Goal: Obtain resource: Download file/media

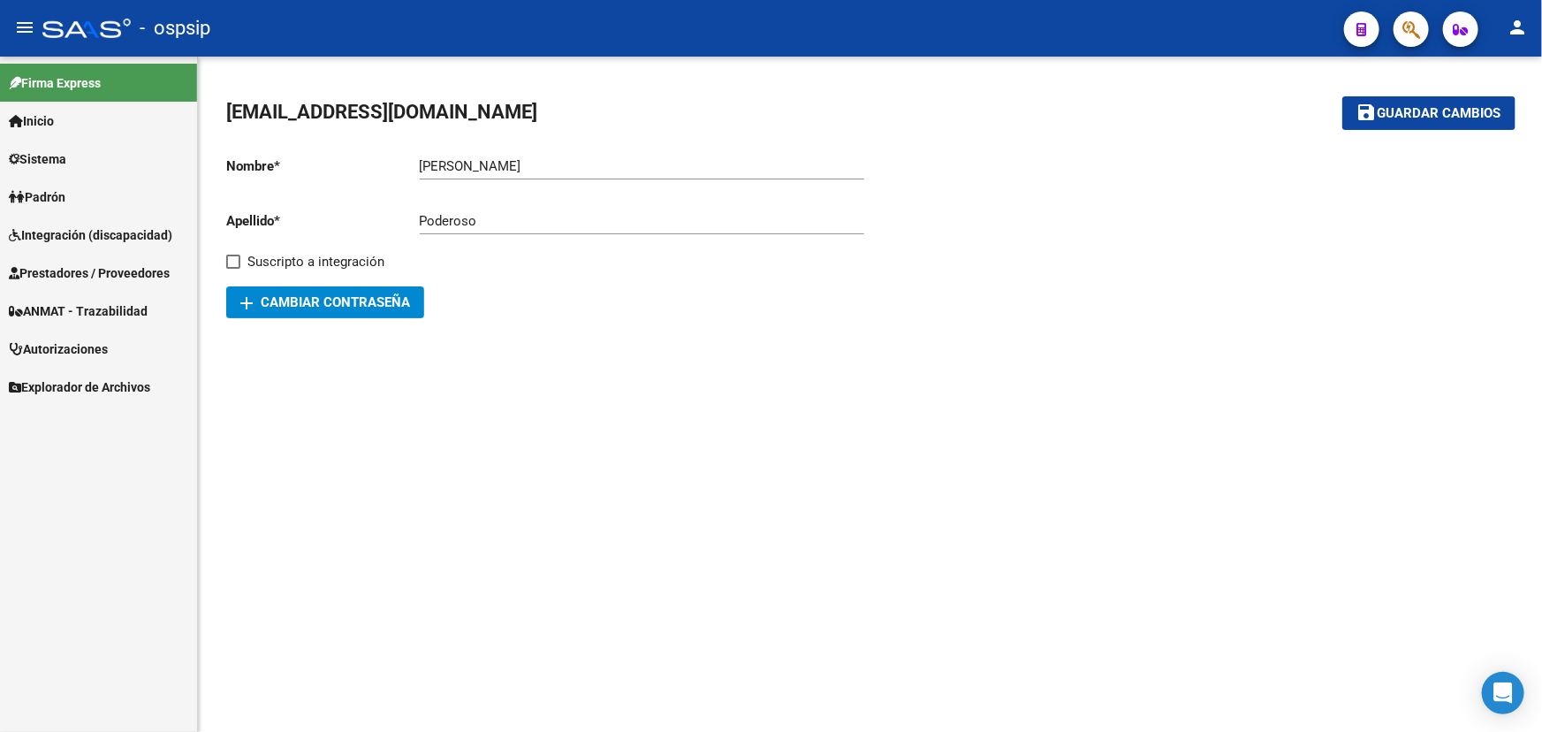
click at [66, 276] on span "Prestadores / Proveedores" at bounding box center [89, 272] width 161 height 19
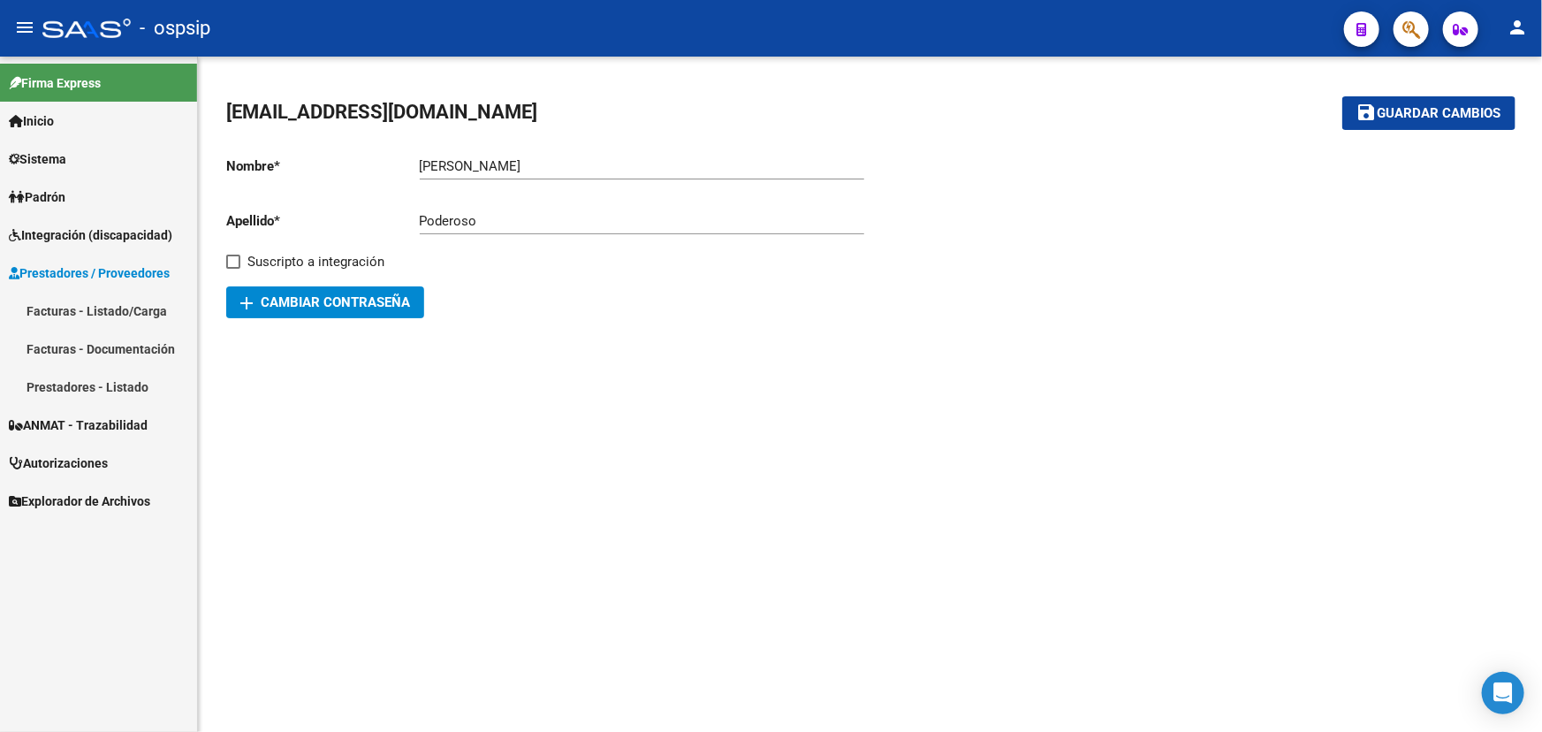
click at [78, 308] on link "Facturas - Listado/Carga" at bounding box center [98, 311] width 197 height 38
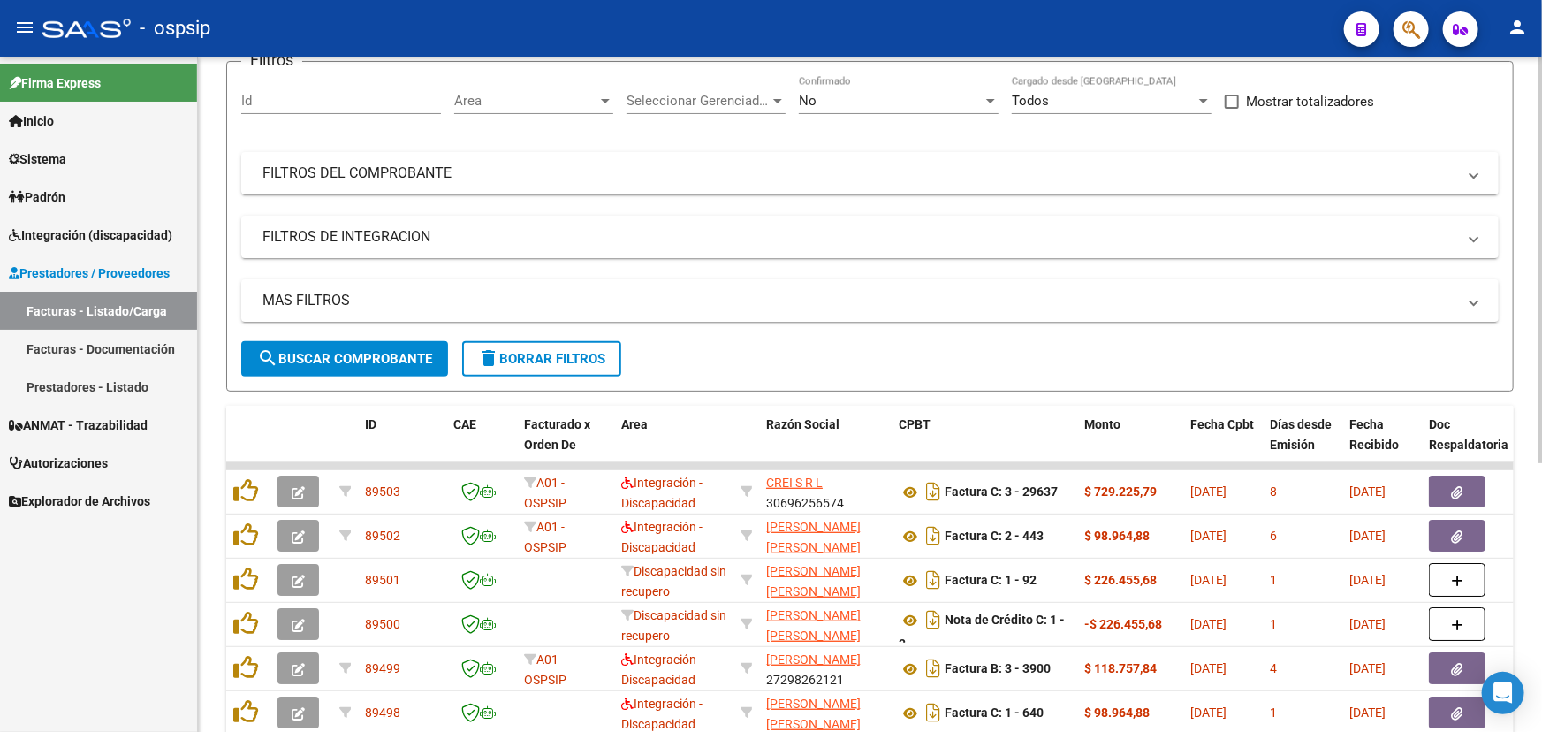
scroll to position [444, 0]
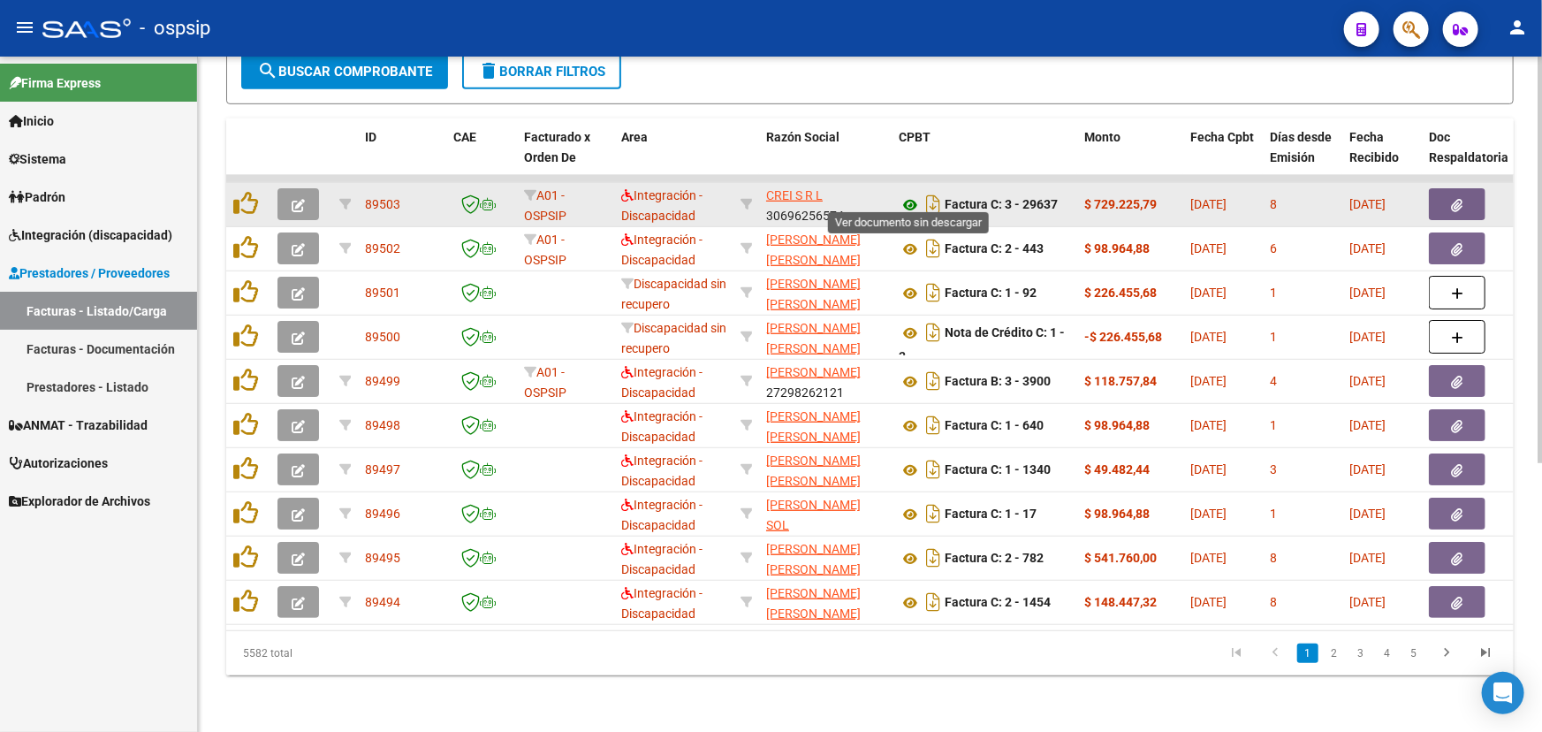
click at [910, 194] on icon at bounding box center [910, 204] width 23 height 21
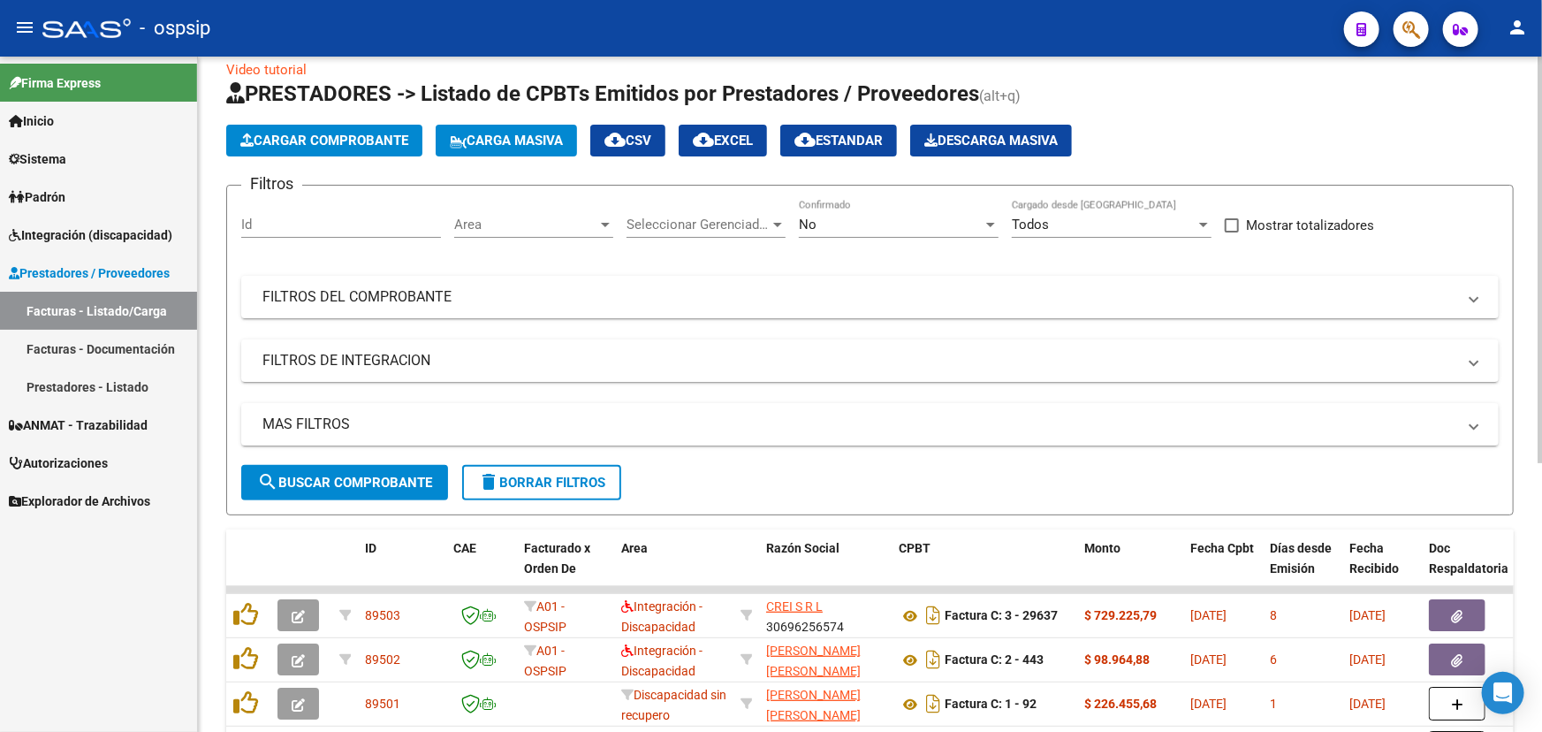
scroll to position [0, 0]
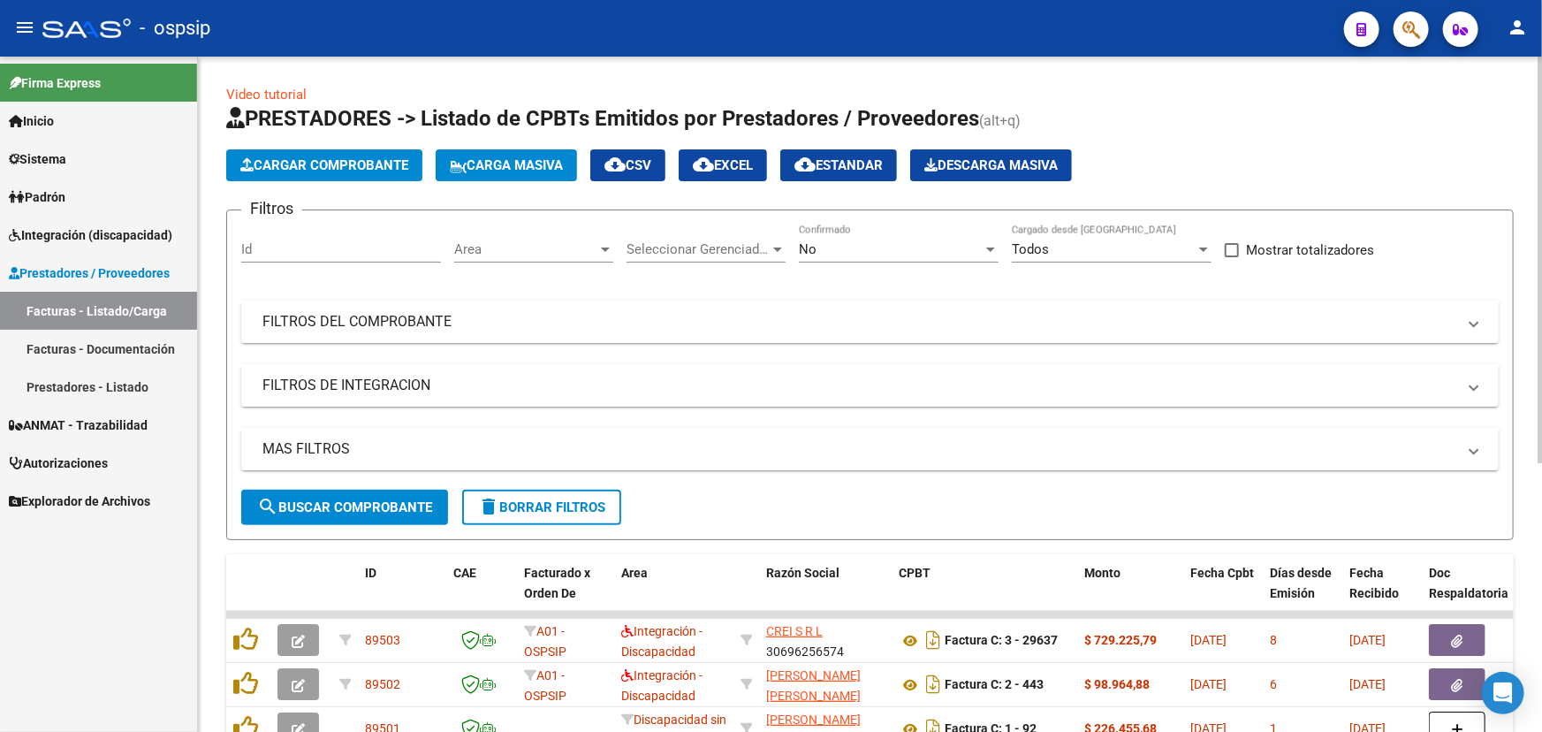
click at [389, 313] on mat-panel-title "FILTROS DEL COMPROBANTE" at bounding box center [860, 321] width 1194 height 19
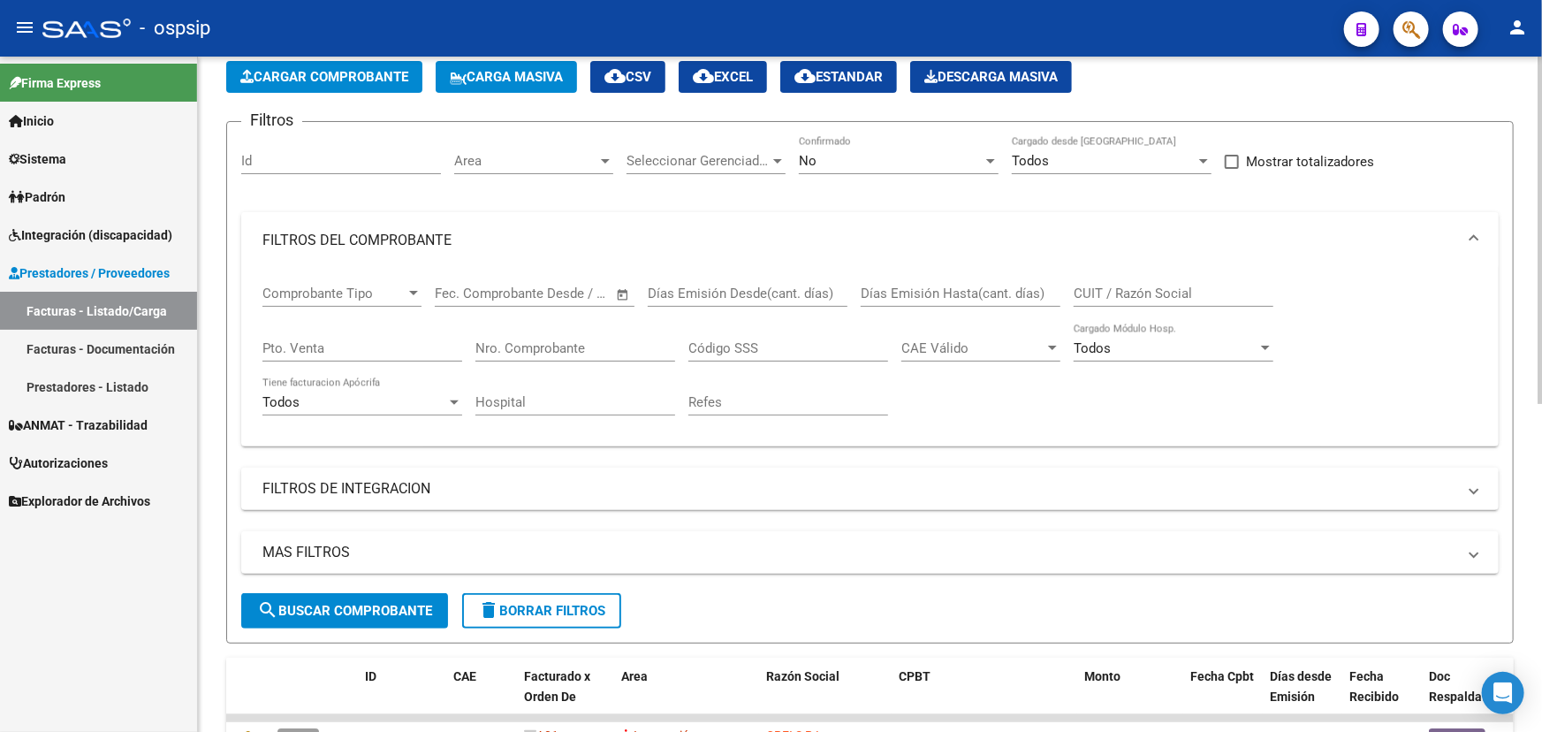
scroll to position [73, 0]
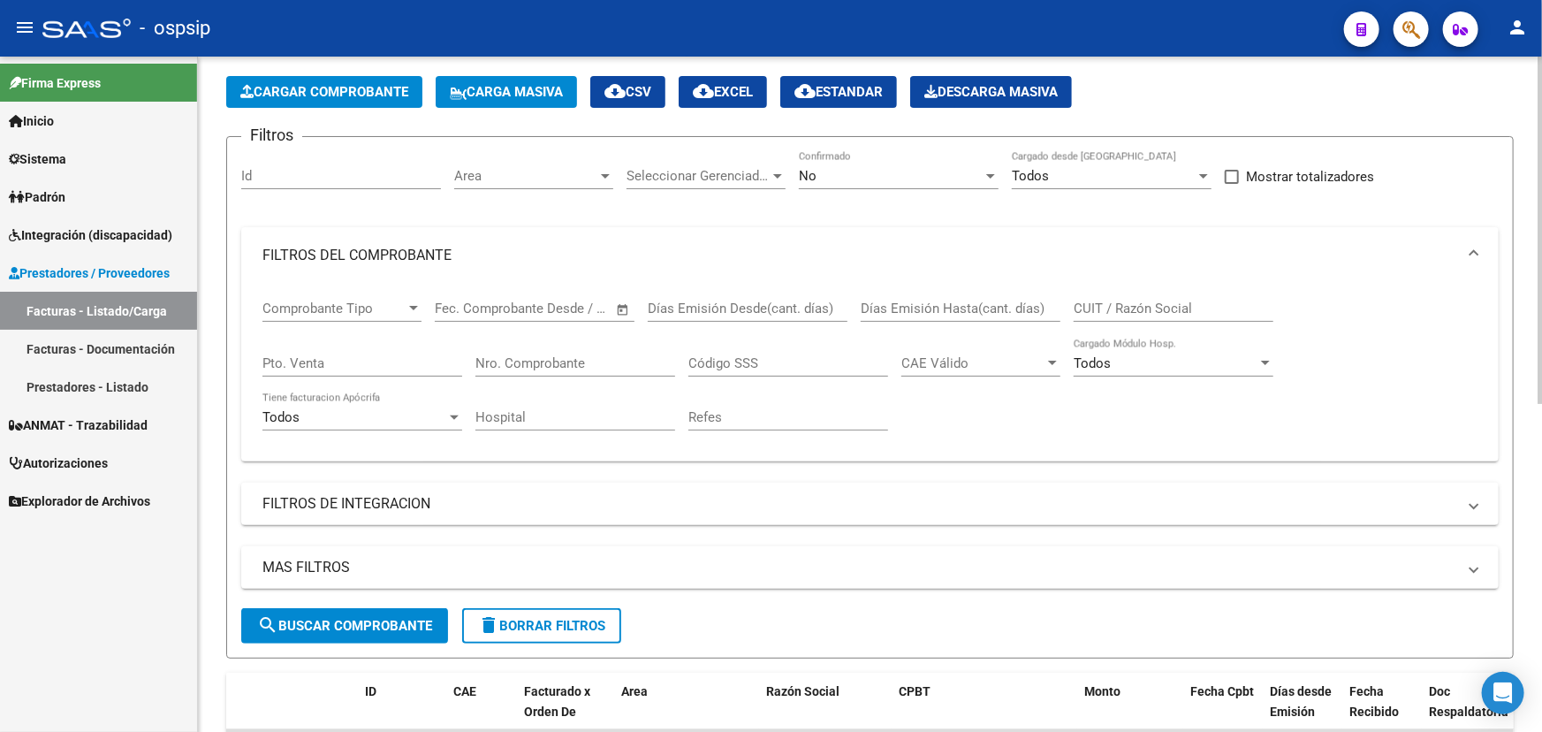
click at [1114, 301] on input "CUIT / Razón Social" at bounding box center [1174, 309] width 200 height 16
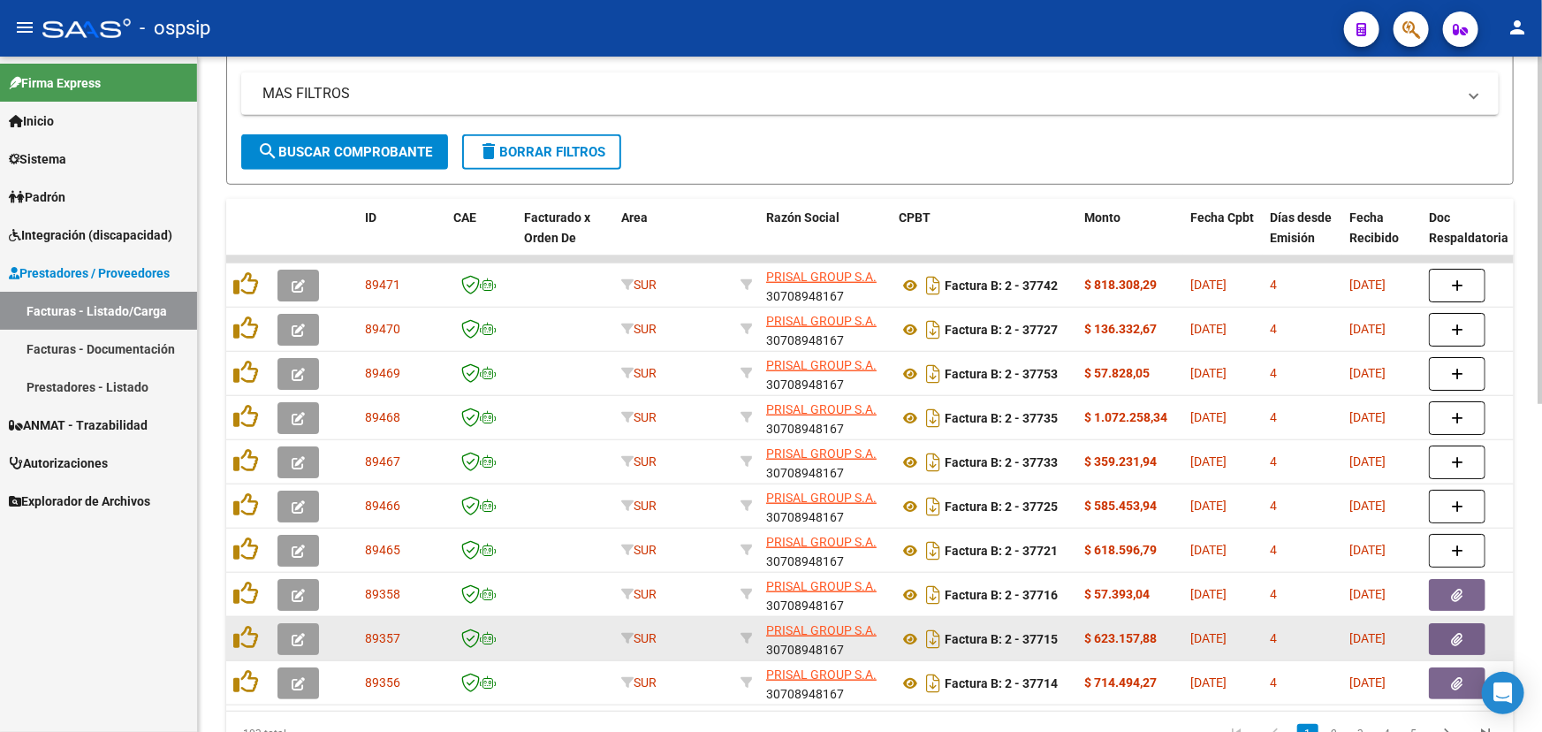
scroll to position [556, 0]
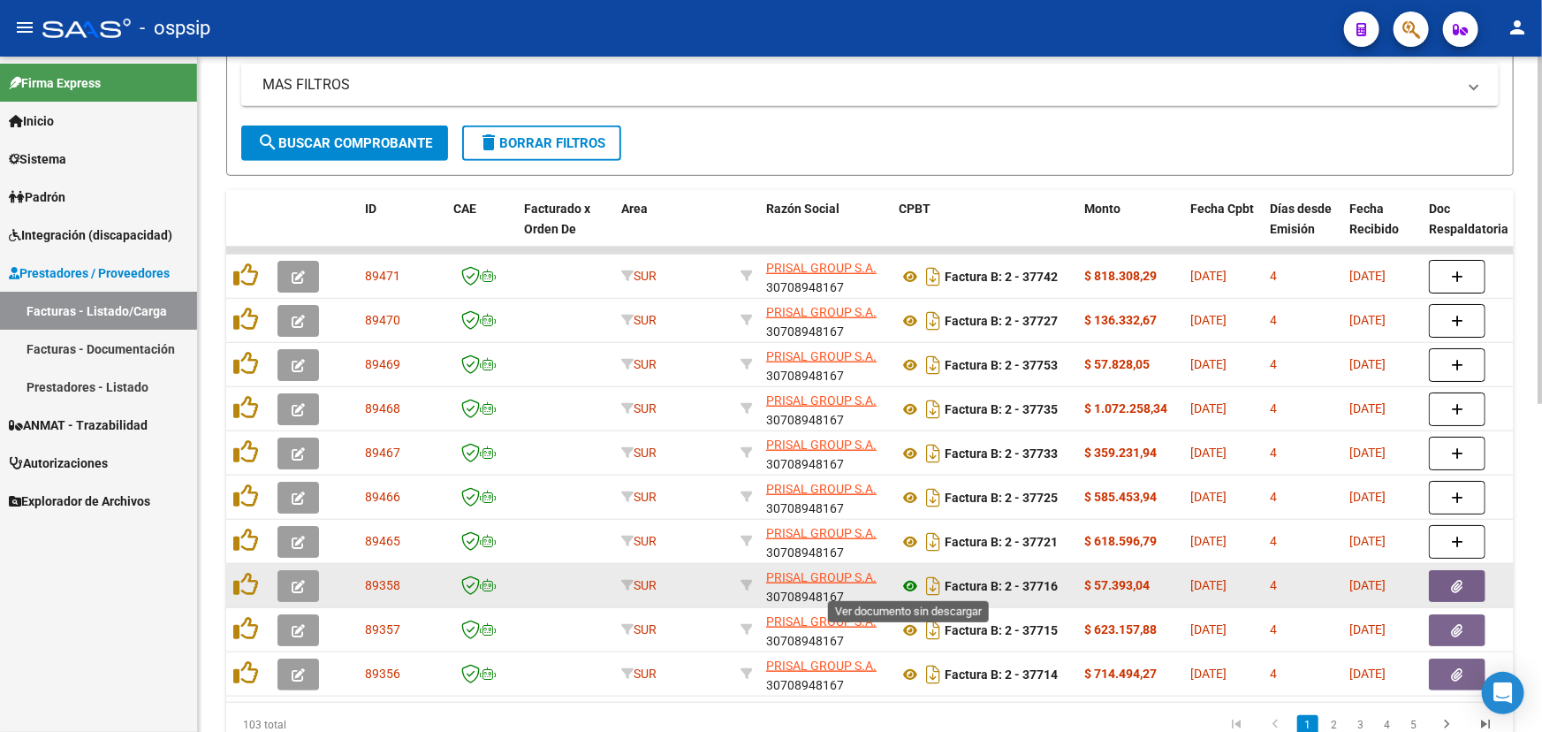
click at [910, 580] on icon at bounding box center [910, 585] width 23 height 21
click at [1463, 578] on button "button" at bounding box center [1457, 586] width 57 height 32
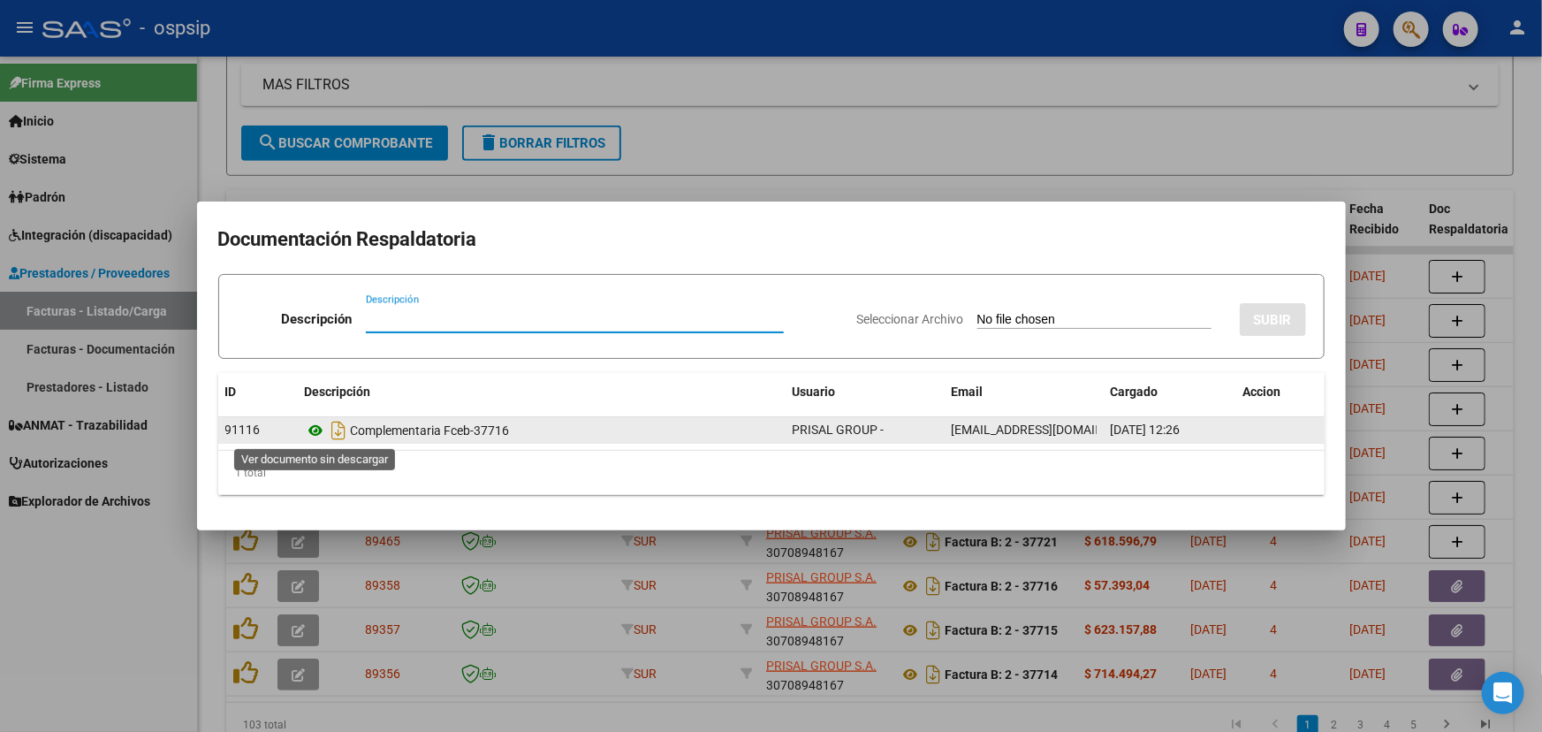
click at [308, 429] on icon at bounding box center [316, 430] width 23 height 21
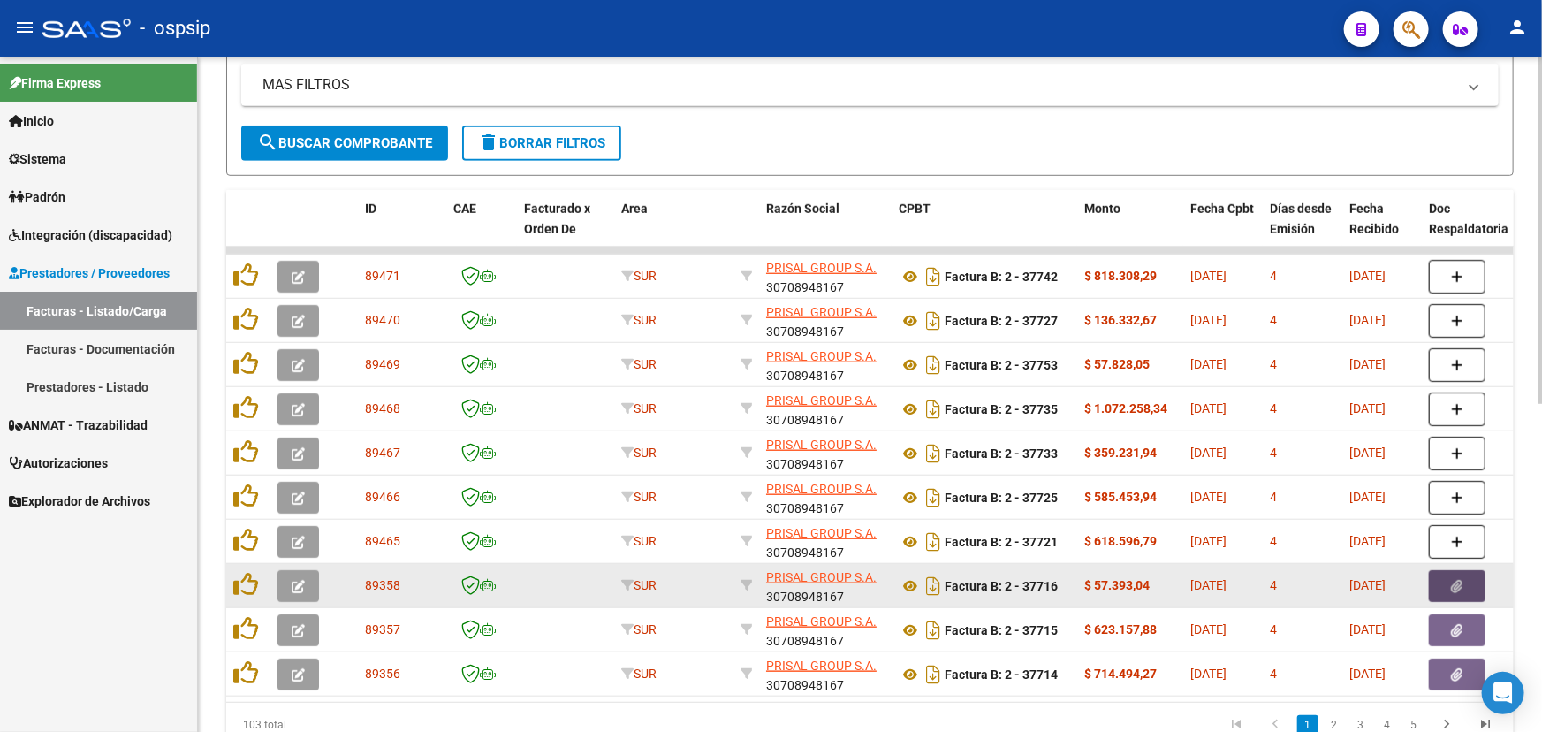
click at [1476, 570] on button "button" at bounding box center [1457, 586] width 57 height 32
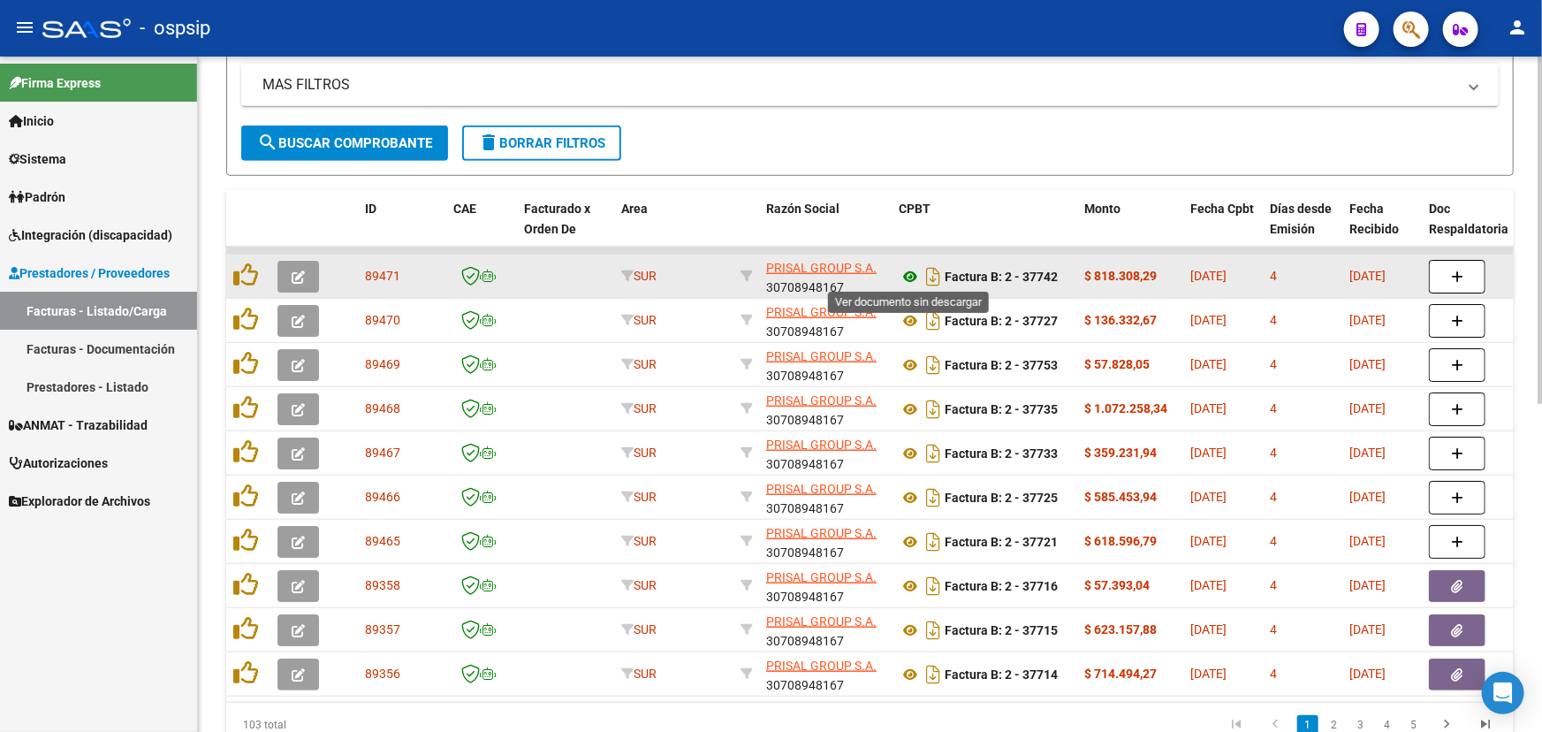
click at [903, 268] on icon at bounding box center [910, 276] width 23 height 21
click at [906, 274] on icon at bounding box center [910, 276] width 23 height 21
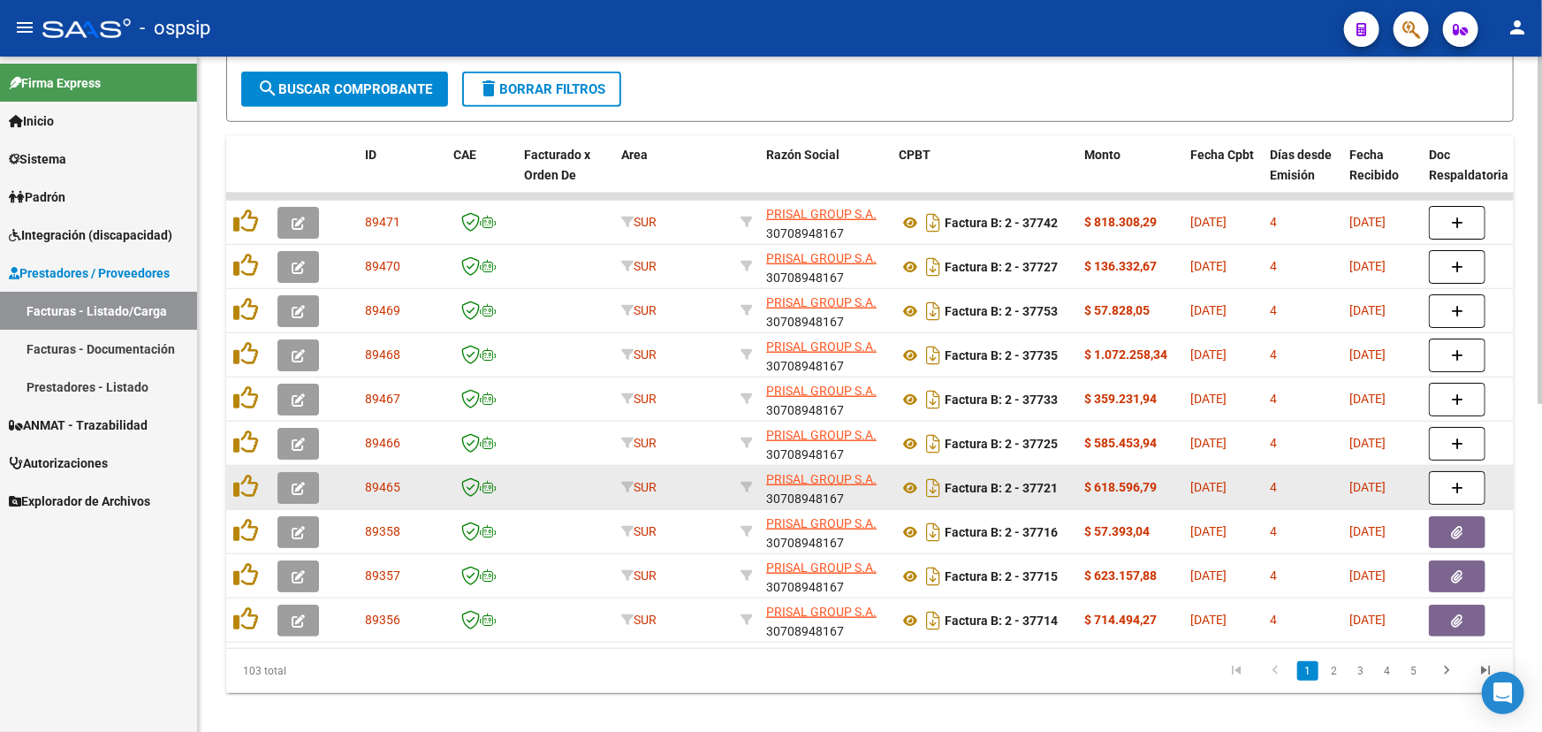
scroll to position [636, 0]
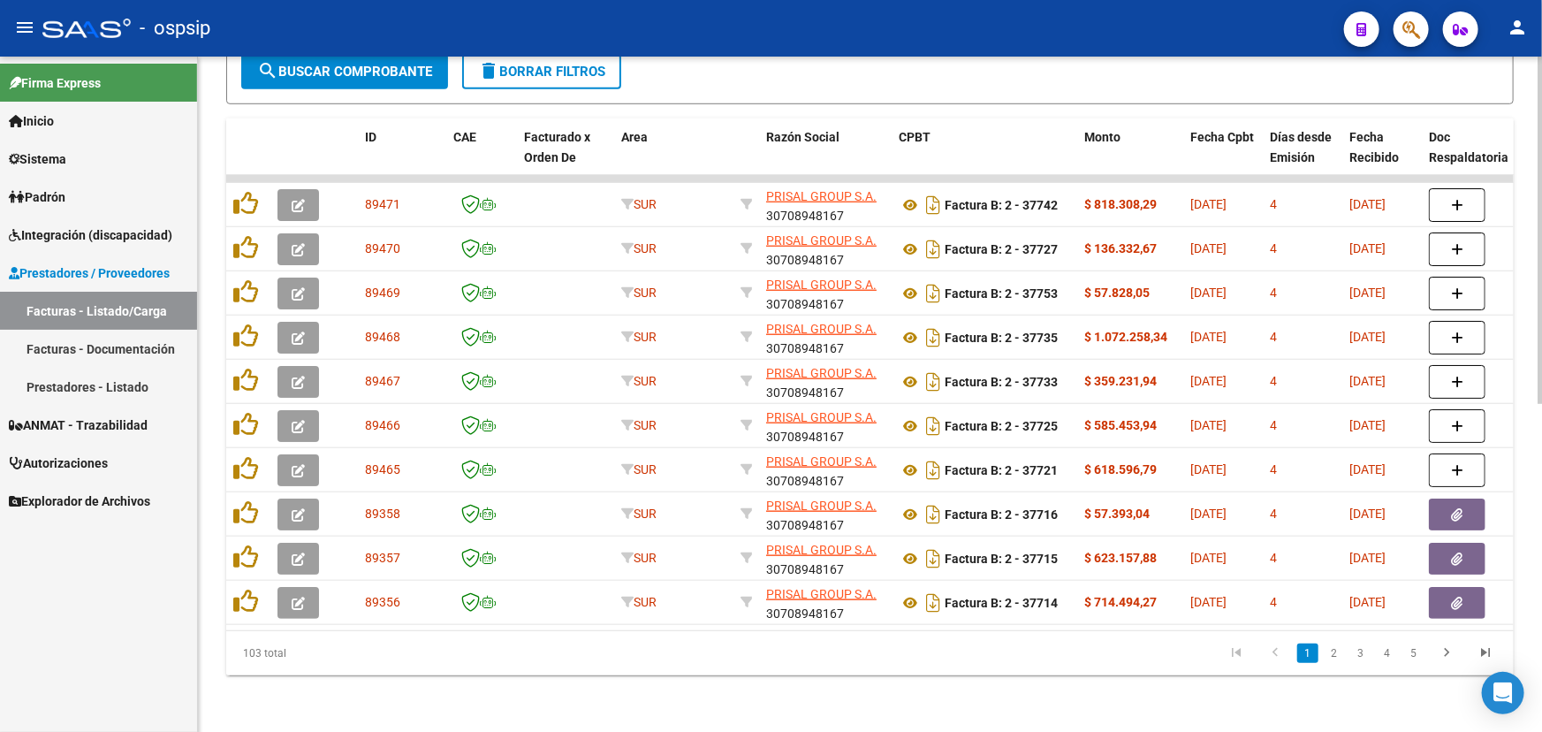
click at [1202, 653] on datatable-pager "1 2 3 4 5" at bounding box center [998, 653] width 1016 height 30
click at [1331, 650] on link "2" at bounding box center [1334, 652] width 21 height 19
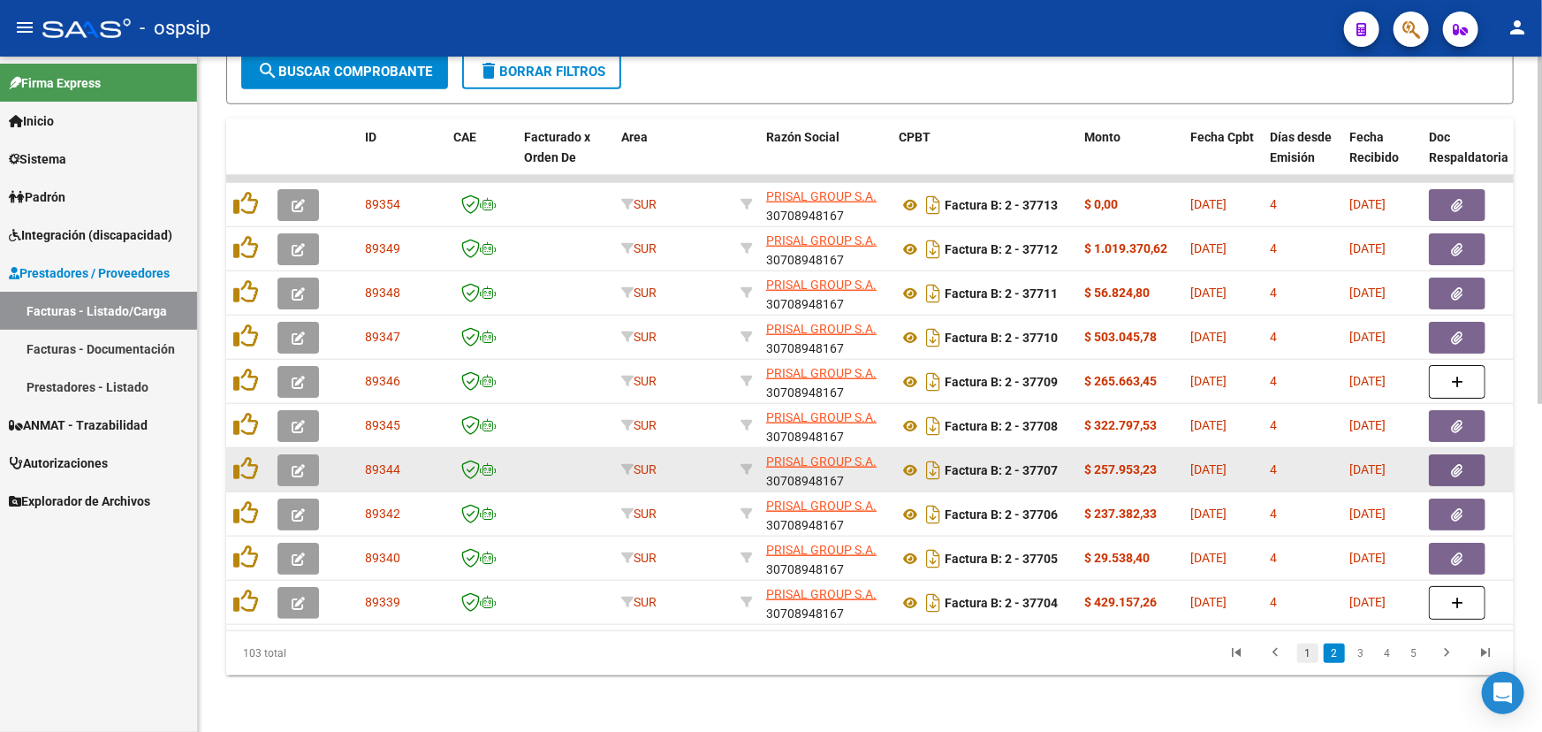
click at [1313, 657] on link "1" at bounding box center [1308, 652] width 21 height 19
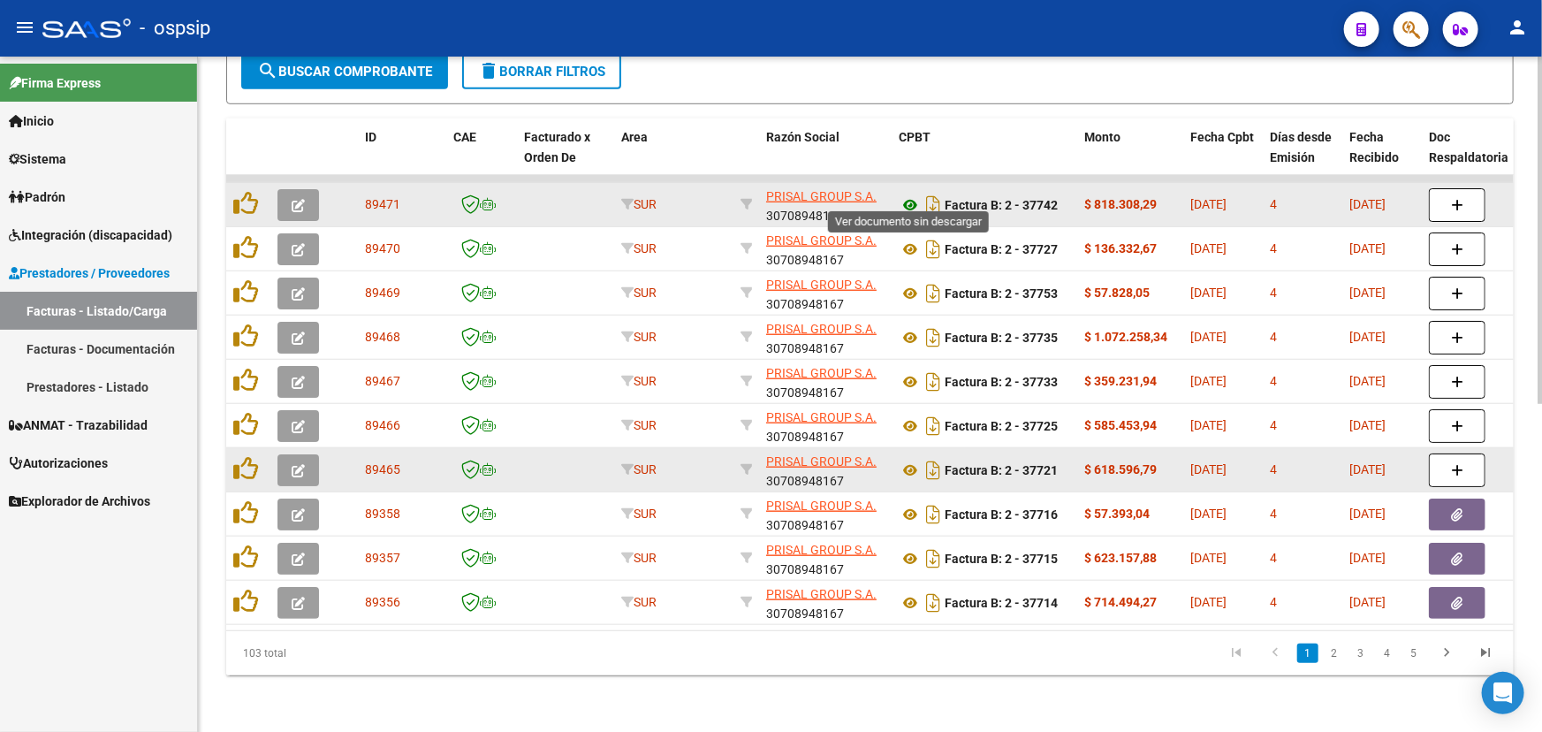
click at [914, 194] on icon at bounding box center [910, 204] width 23 height 21
click at [907, 194] on icon at bounding box center [910, 204] width 23 height 21
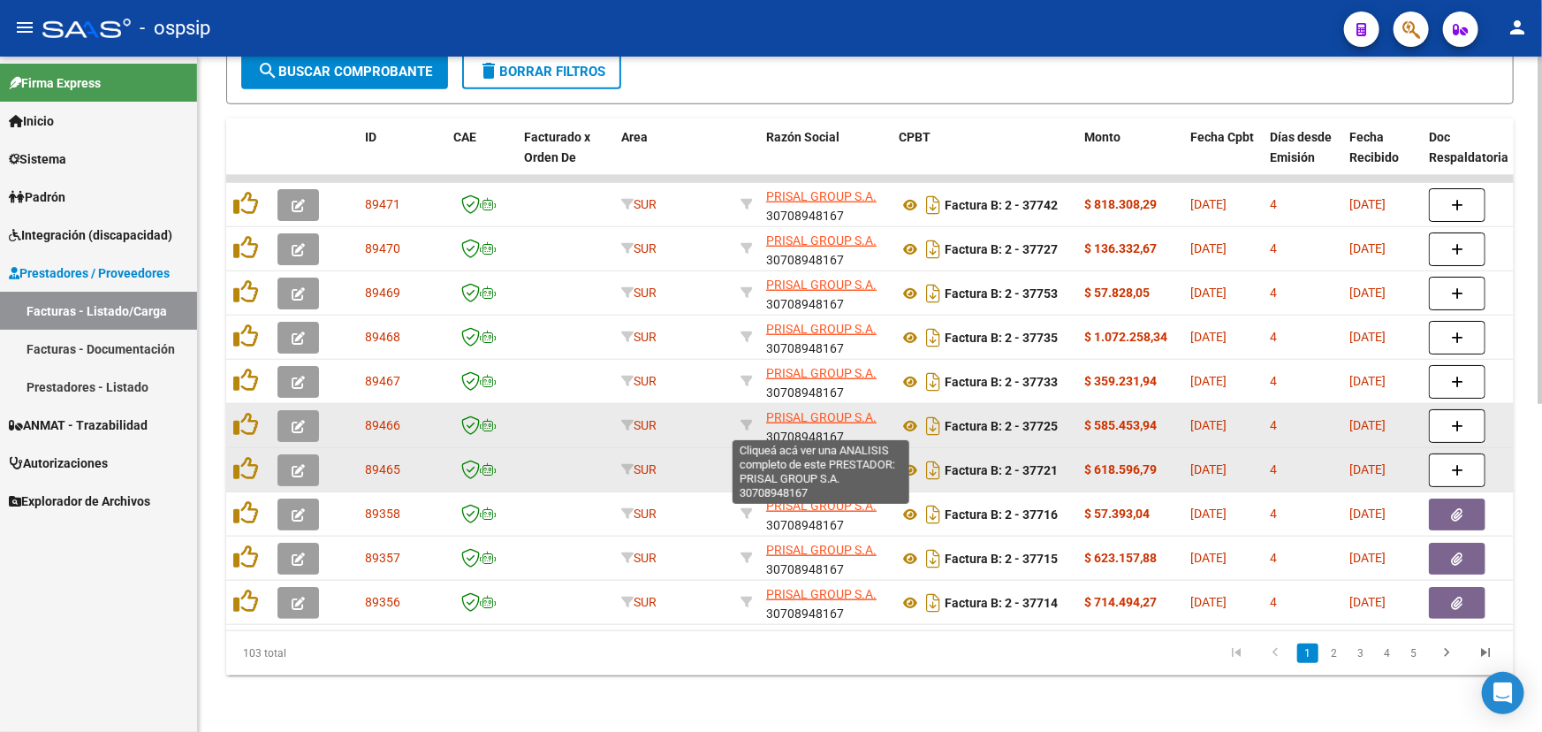
scroll to position [0, 0]
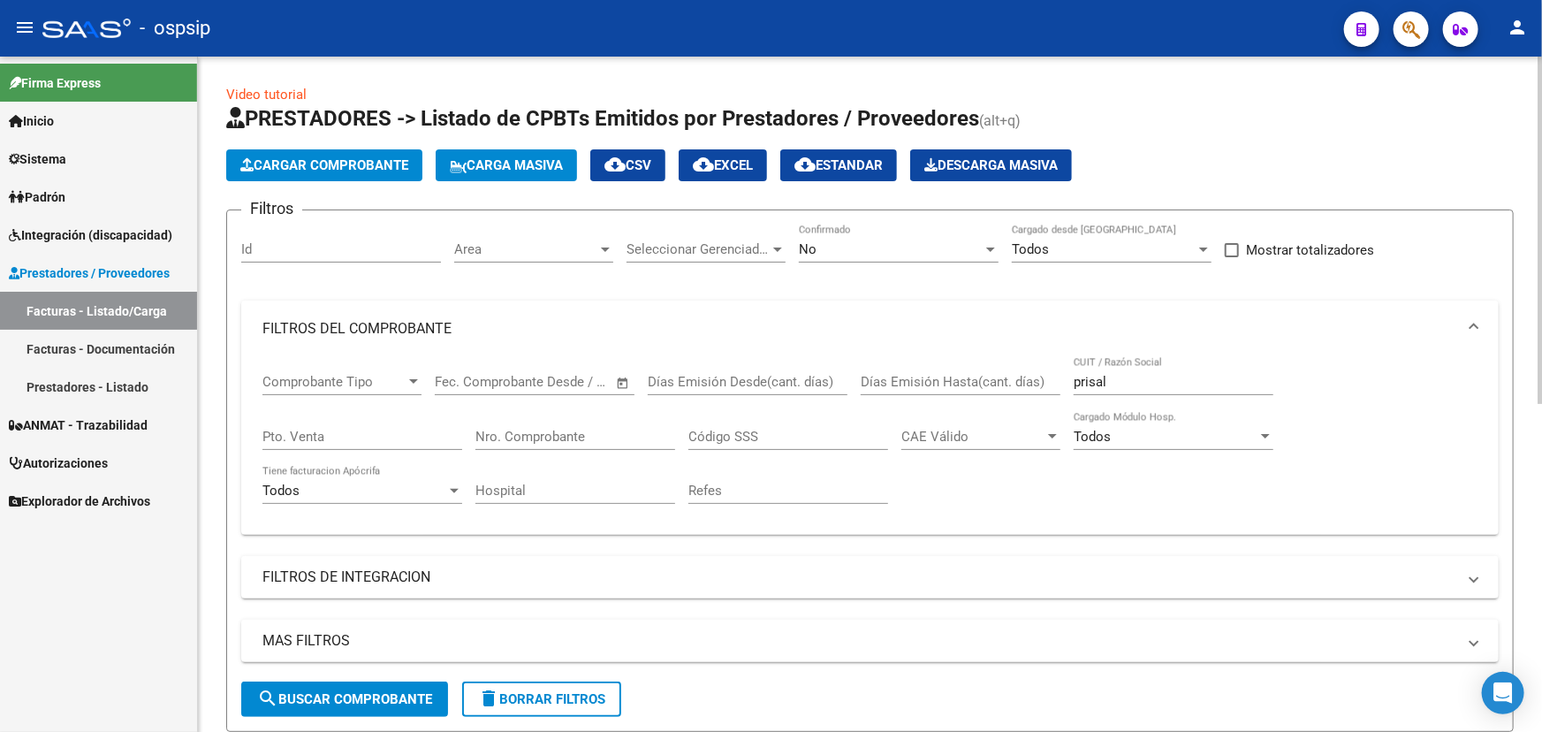
click at [1096, 379] on input "prisal" at bounding box center [1174, 382] width 200 height 16
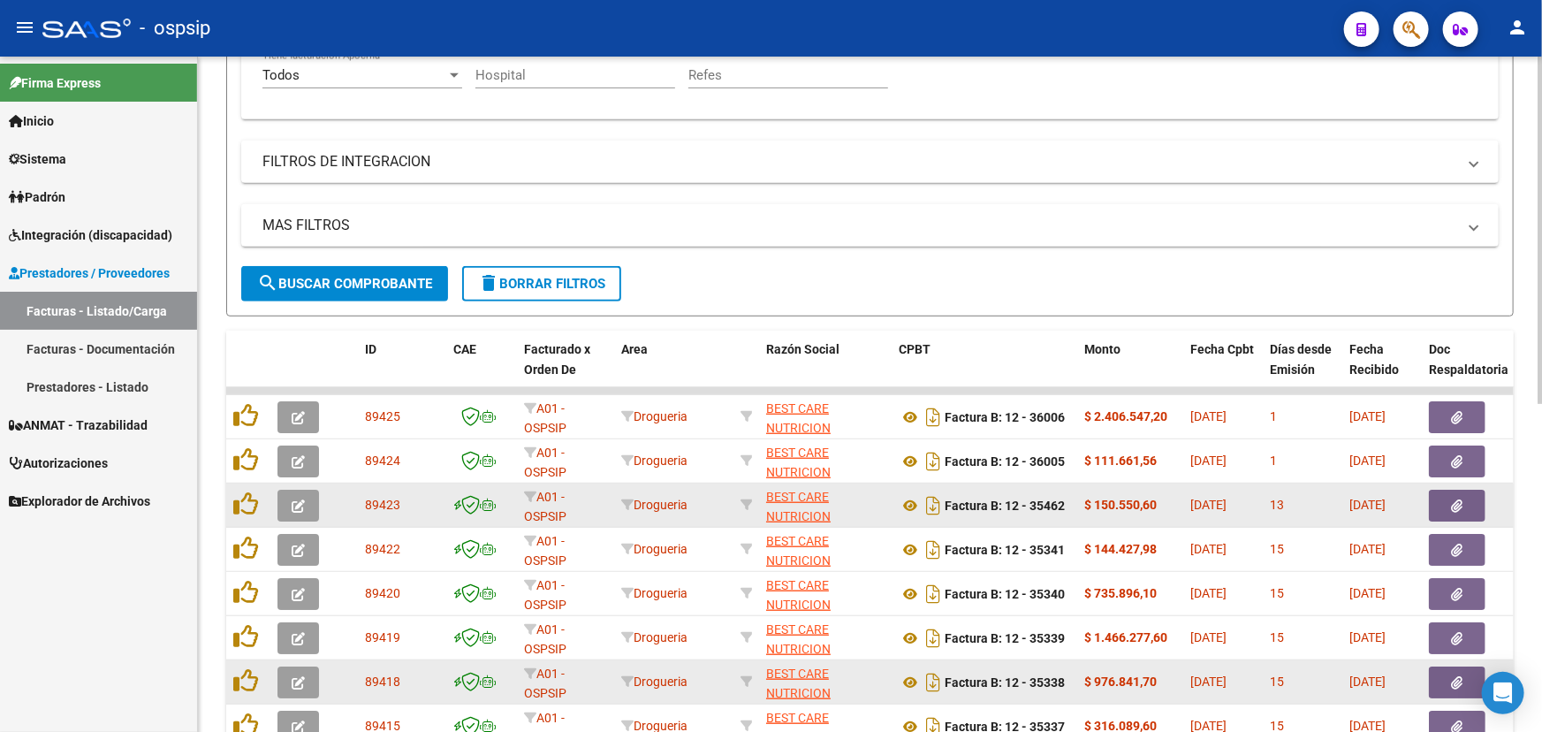
scroll to position [395, 0]
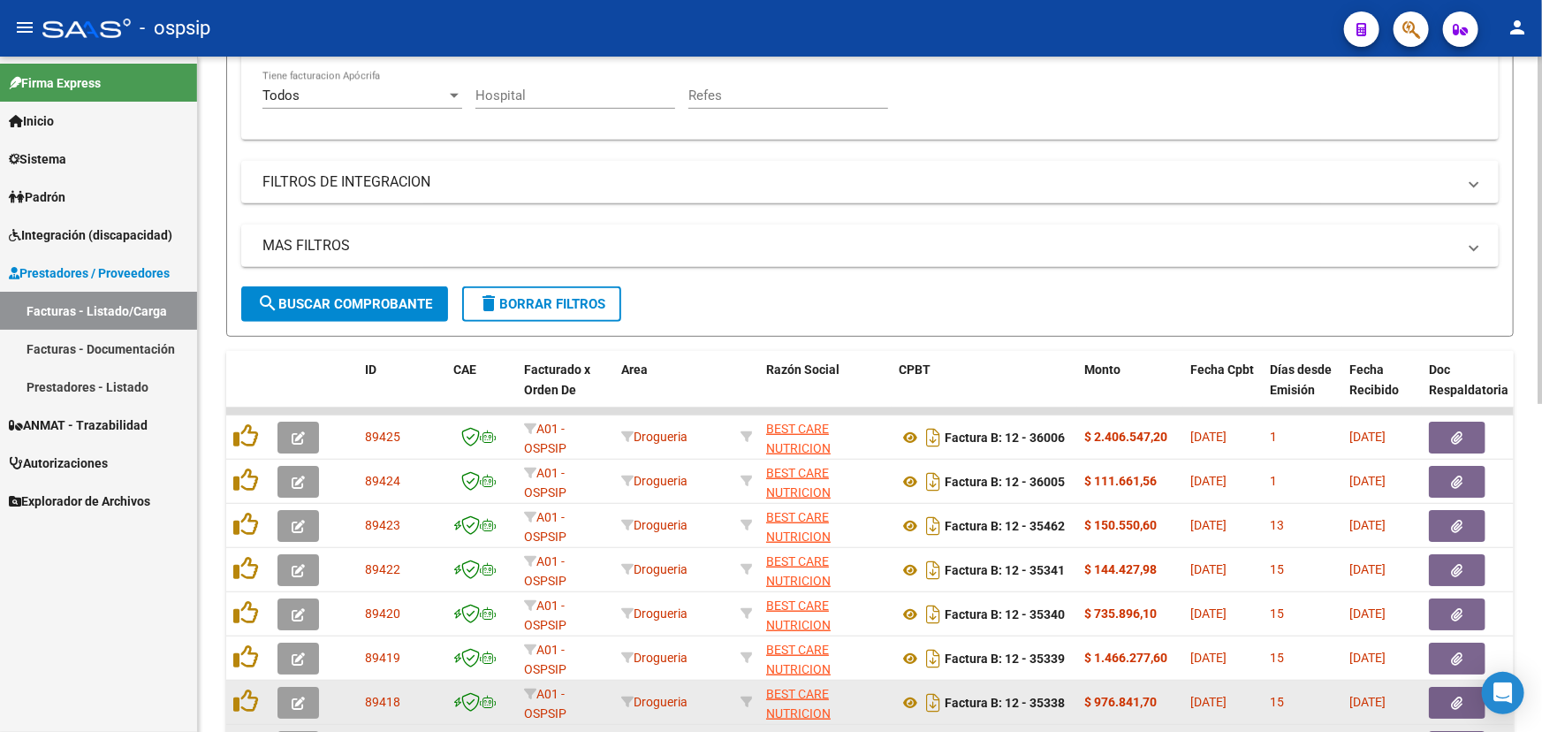
type input "best care"
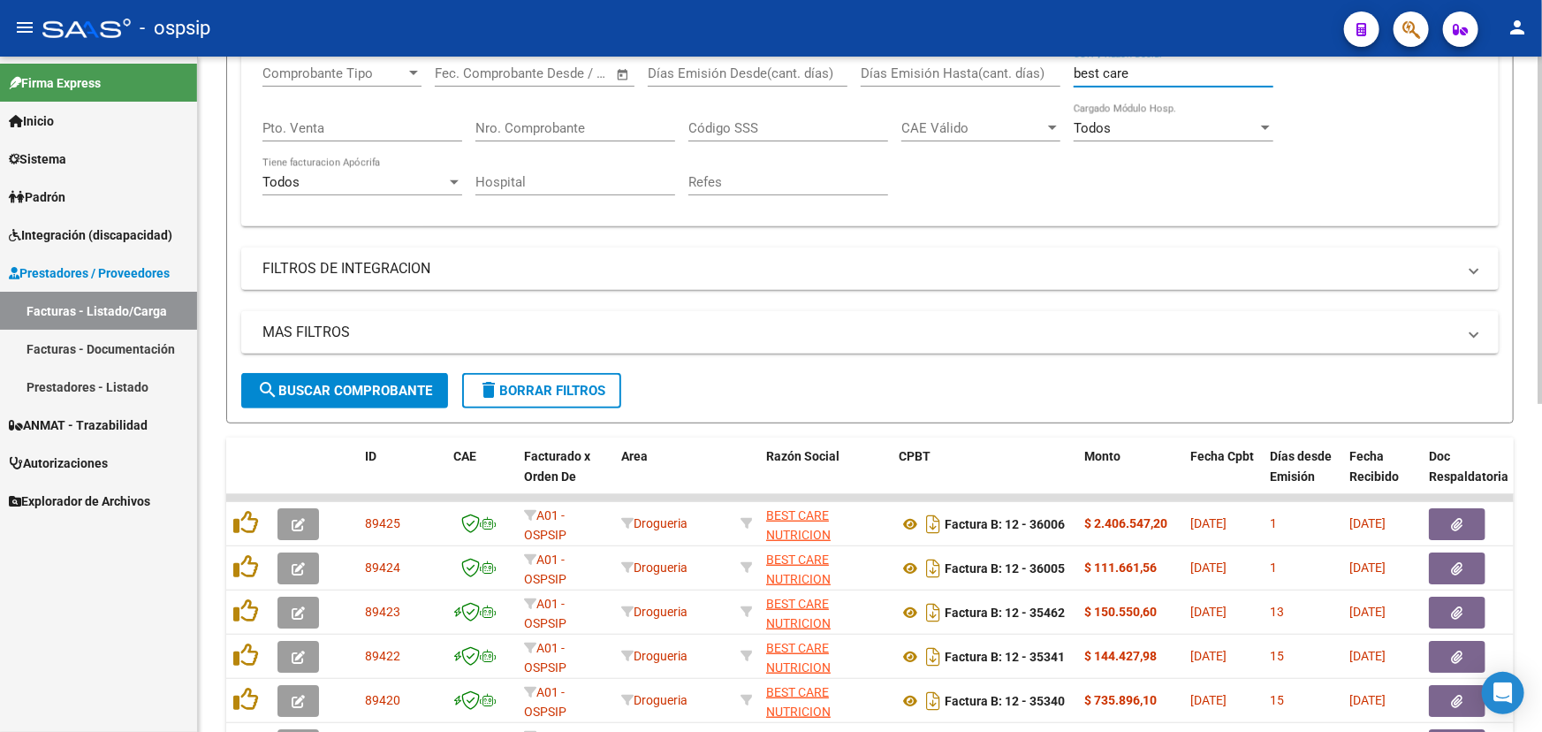
scroll to position [0, 0]
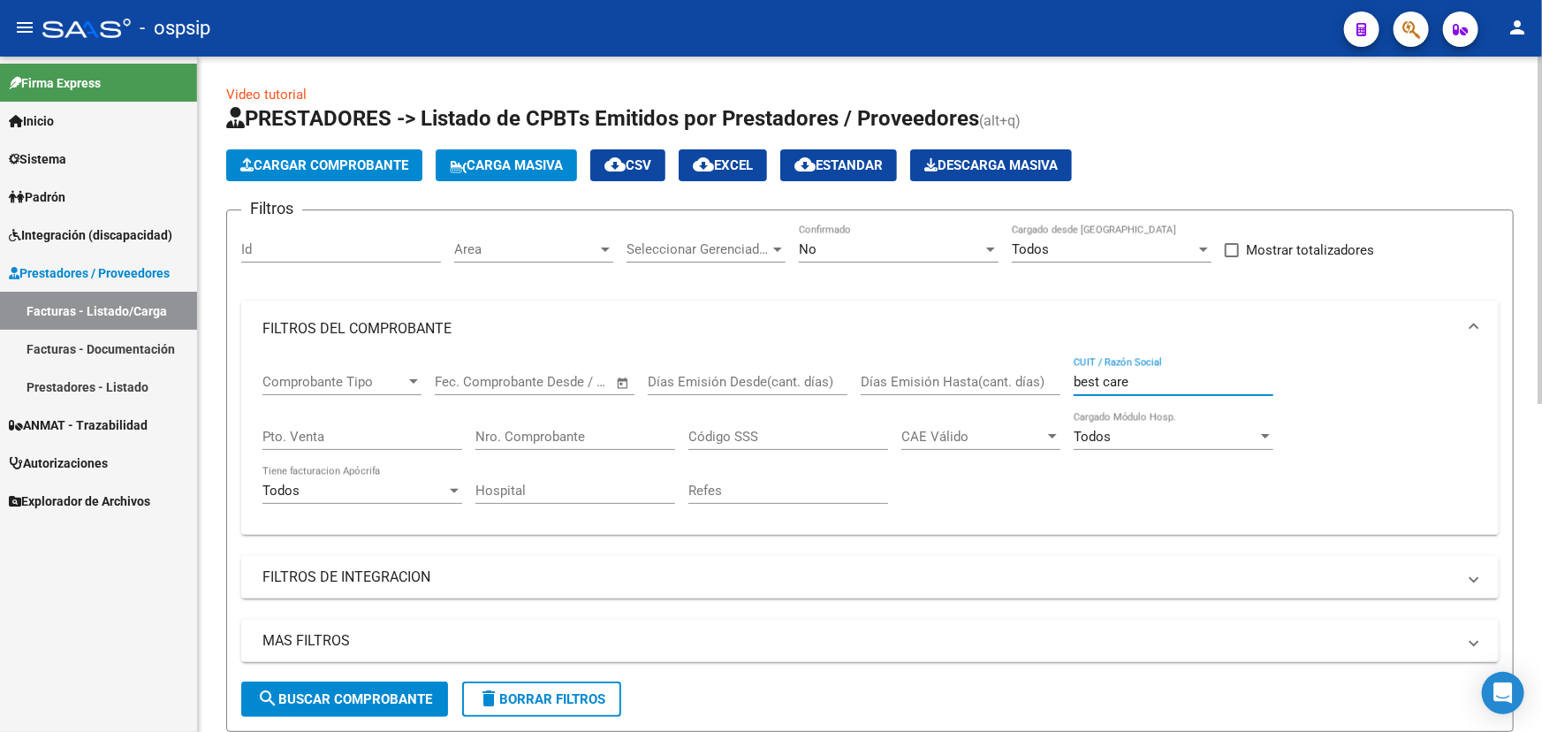
click at [1541, 194] on div at bounding box center [1540, 230] width 4 height 347
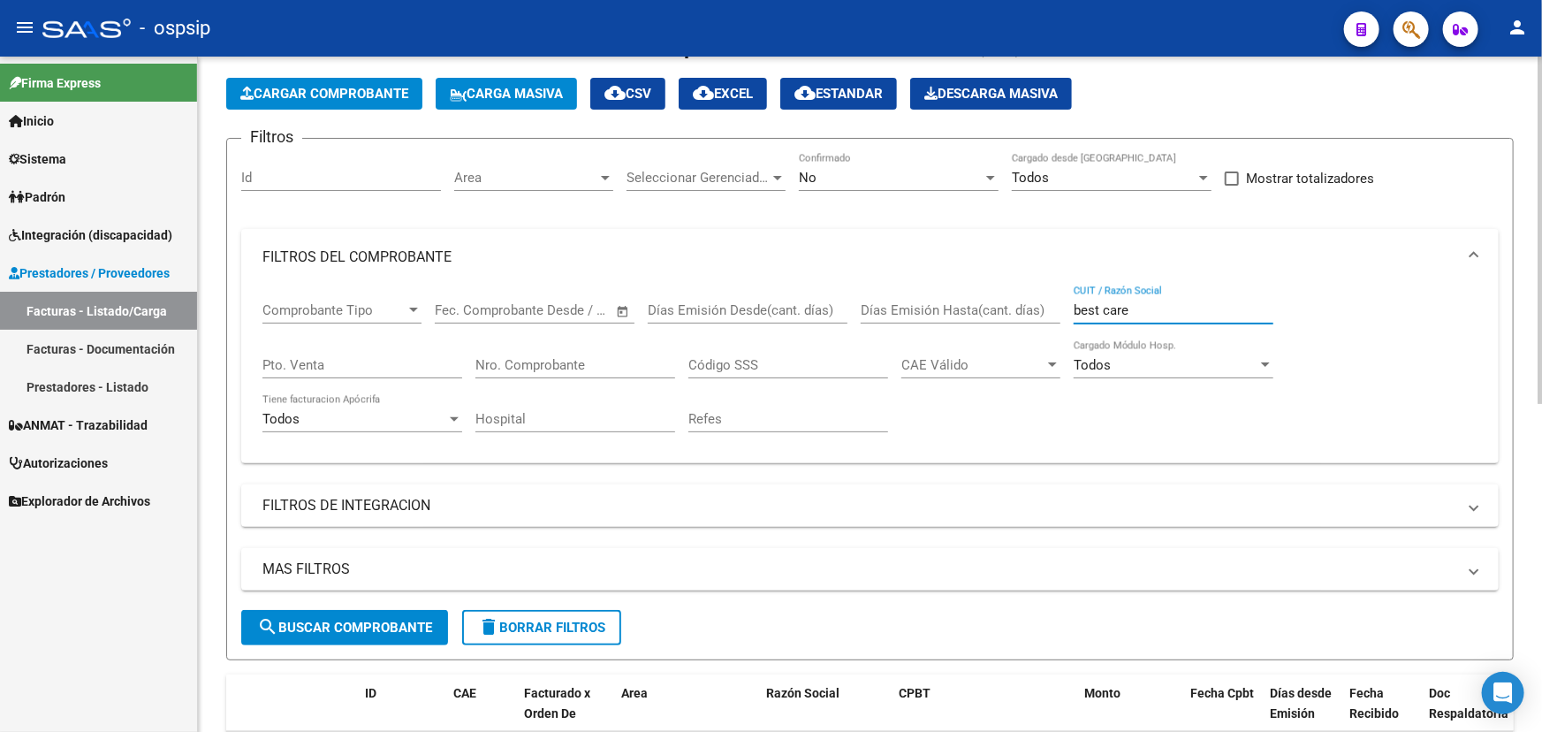
scroll to position [160, 0]
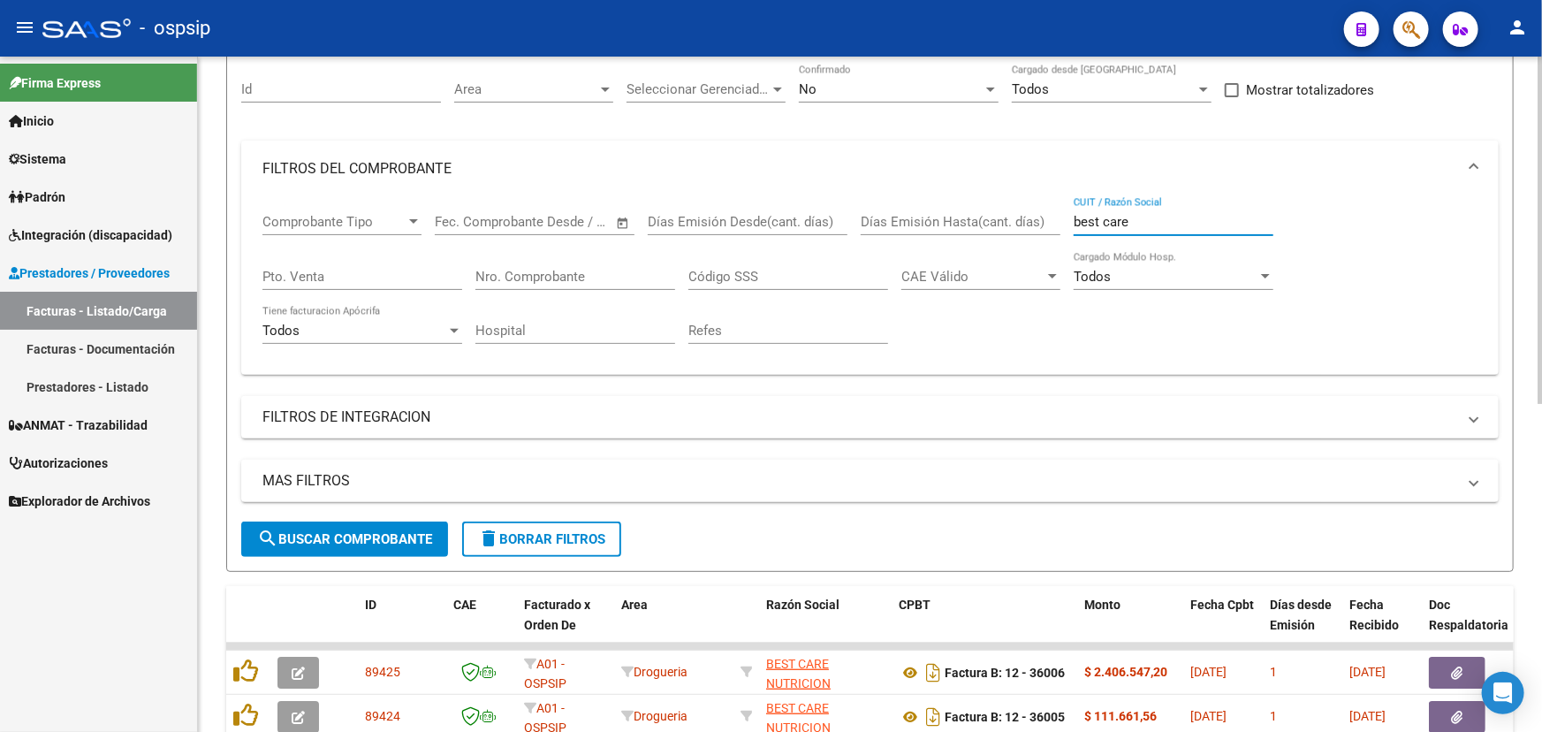
click at [554, 272] on input "Nro. Comprobante" at bounding box center [576, 277] width 200 height 16
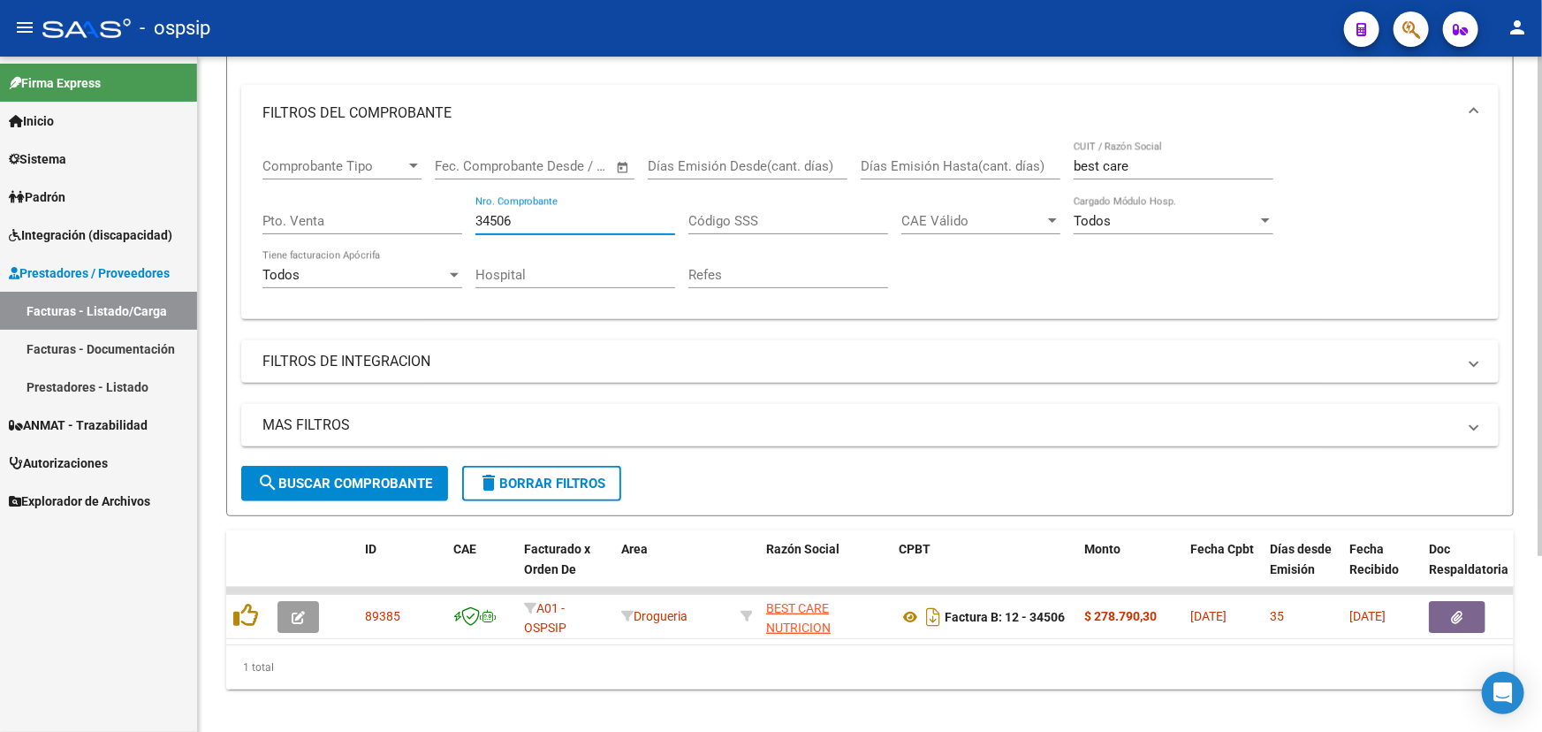
scroll to position [239, 0]
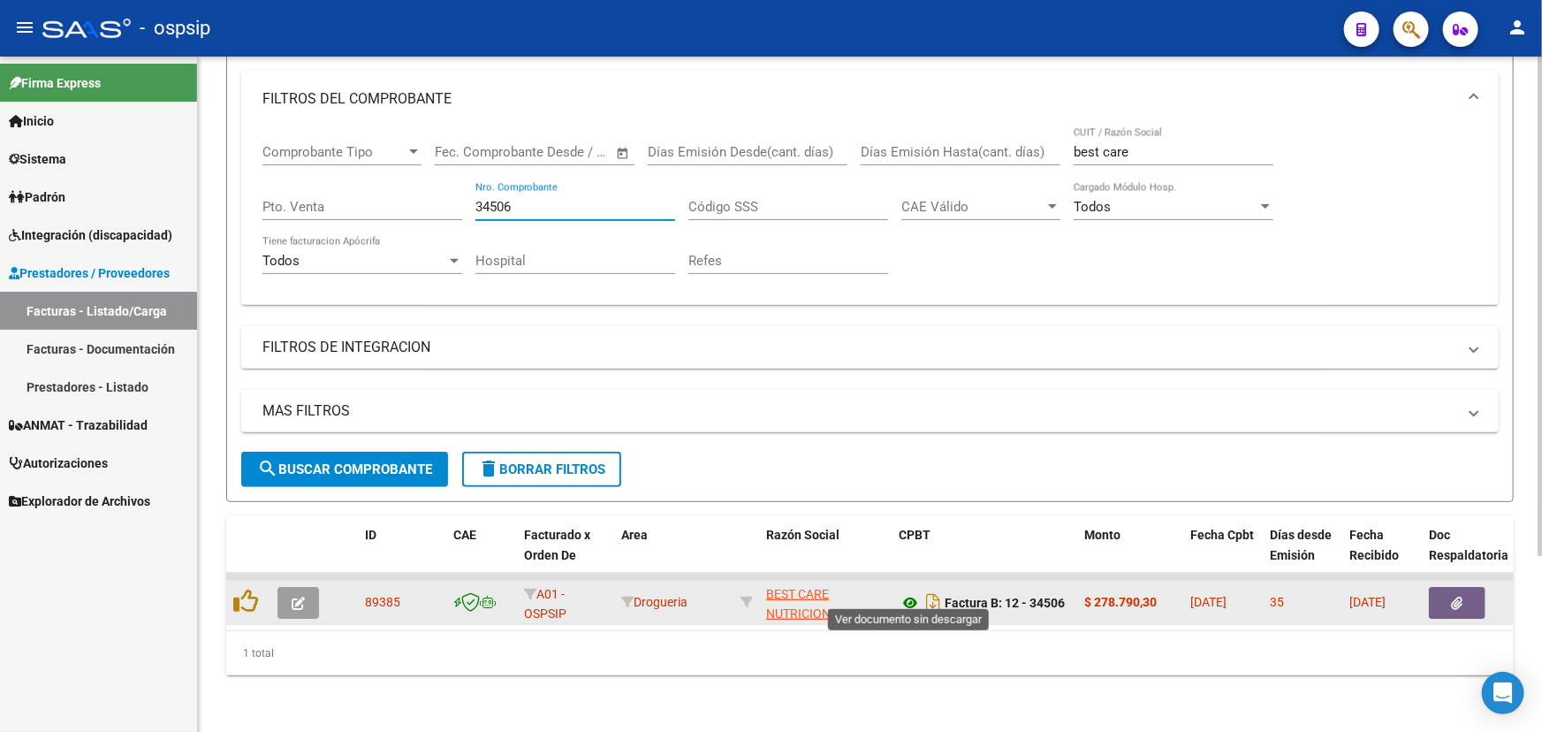
type input "34506"
click at [909, 592] on icon at bounding box center [910, 602] width 23 height 21
click at [1462, 587] on button "button" at bounding box center [1457, 603] width 57 height 32
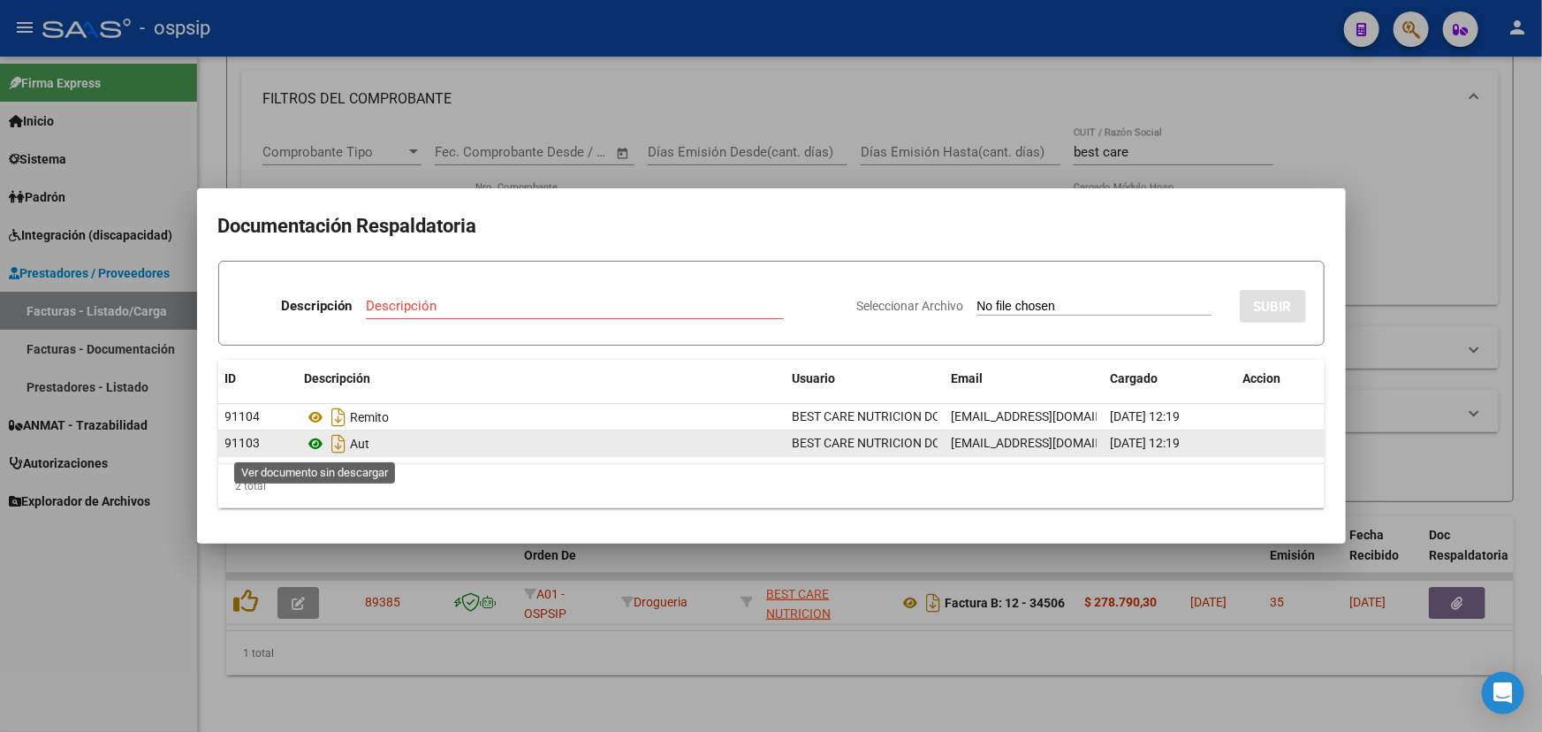
click at [314, 442] on icon at bounding box center [316, 443] width 23 height 21
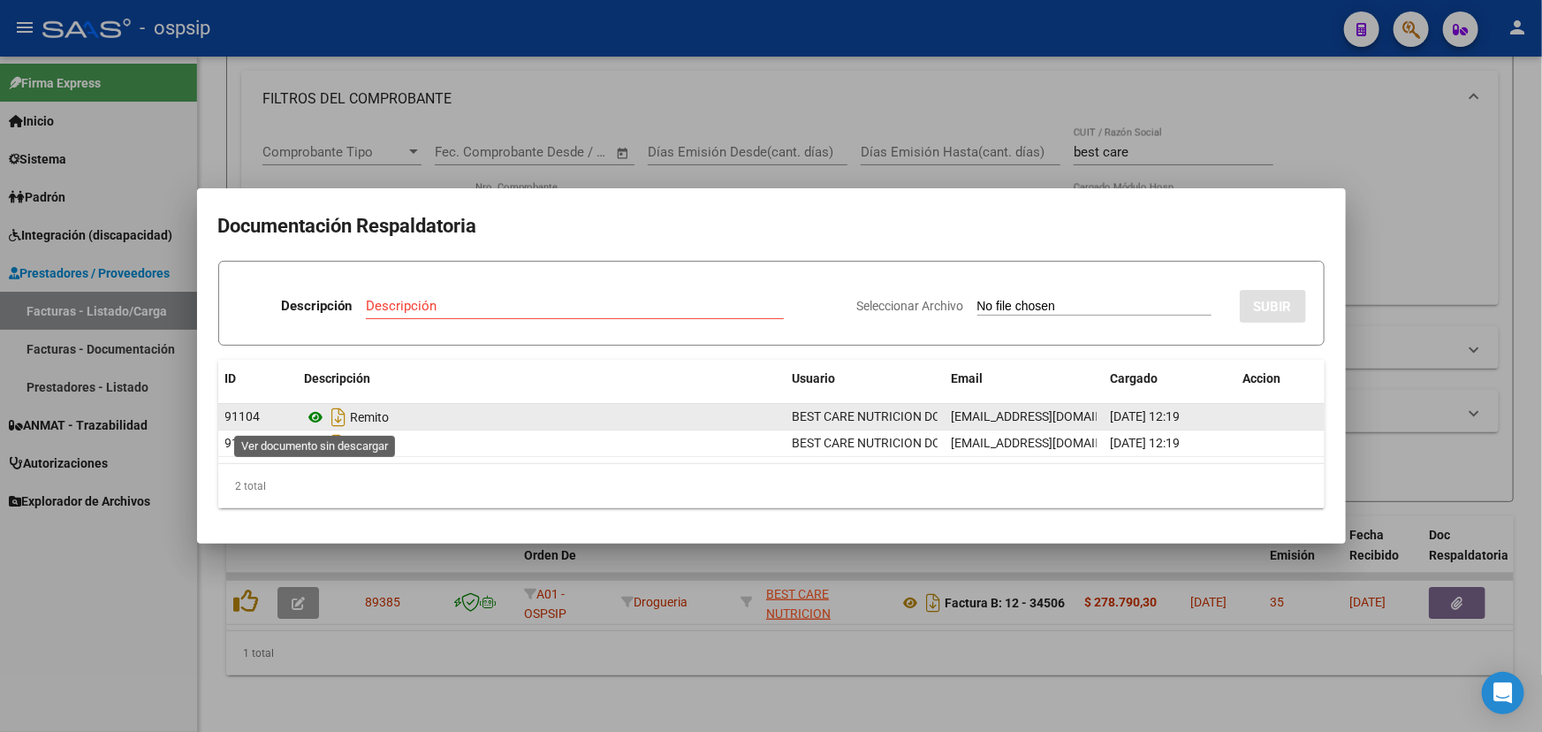
click at [315, 415] on icon at bounding box center [316, 417] width 23 height 21
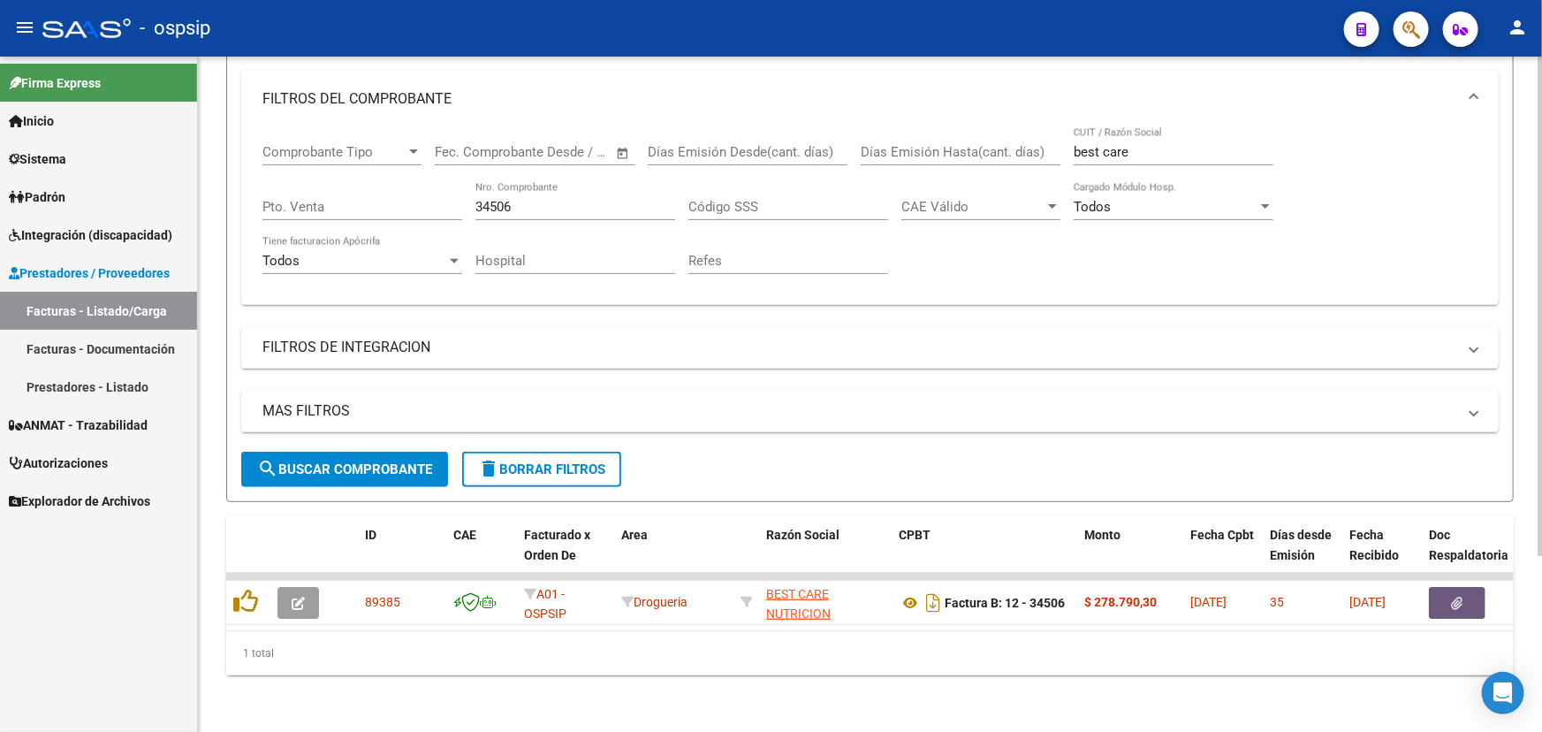
click at [528, 199] on input "34506" at bounding box center [576, 207] width 200 height 16
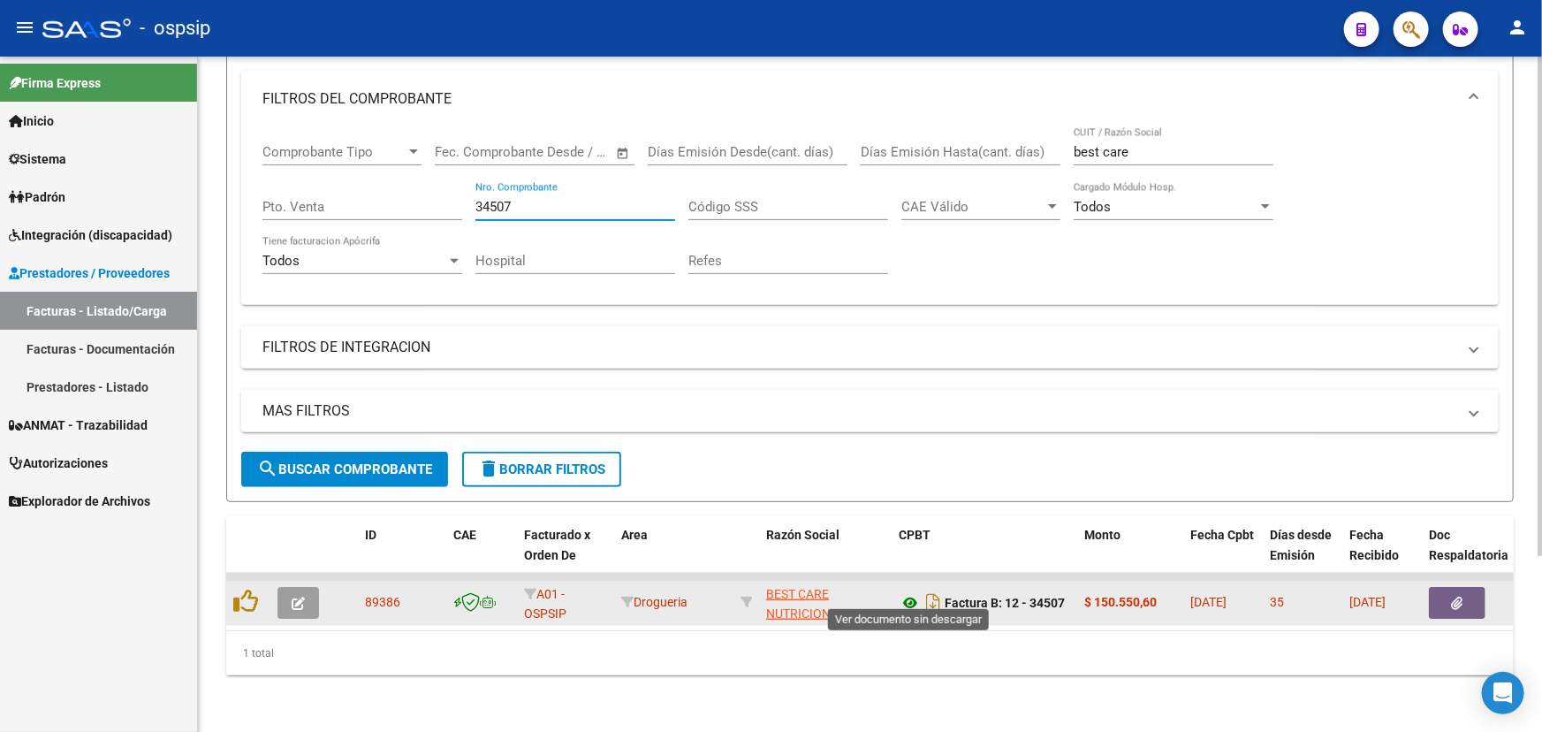
click at [907, 592] on icon at bounding box center [910, 602] width 23 height 21
click at [1462, 597] on icon "button" at bounding box center [1457, 603] width 11 height 13
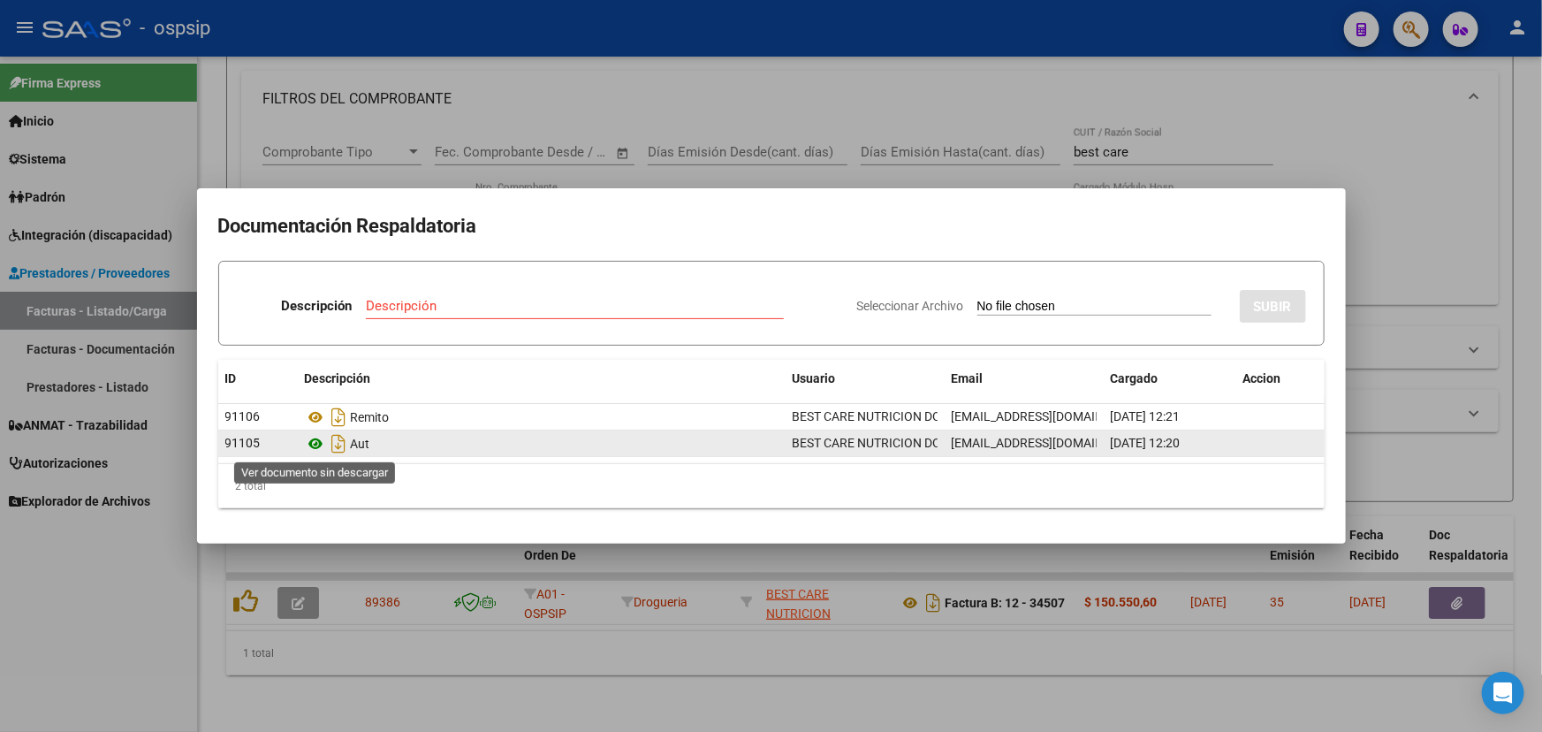
click at [315, 444] on icon at bounding box center [316, 443] width 23 height 21
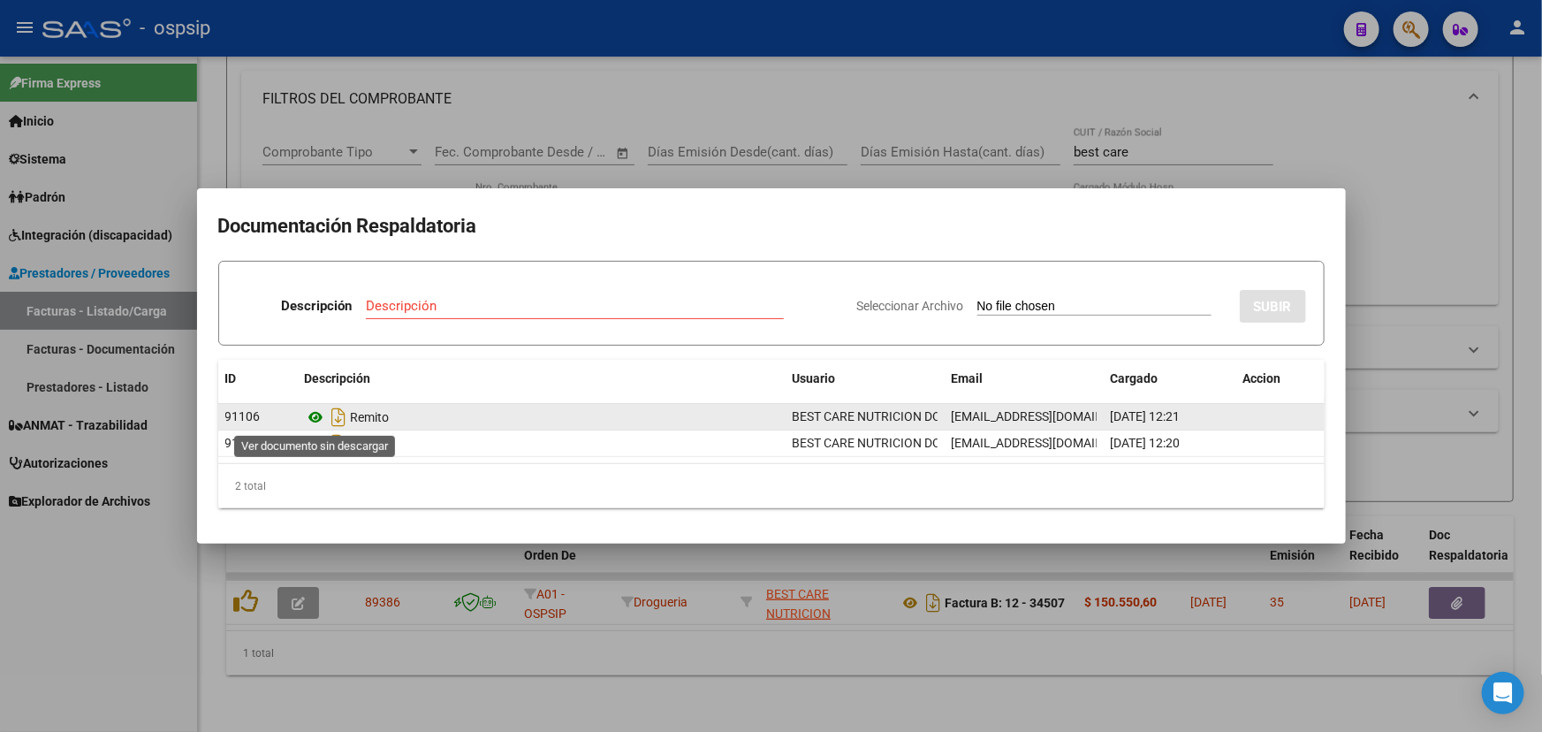
click at [307, 415] on icon at bounding box center [316, 417] width 23 height 21
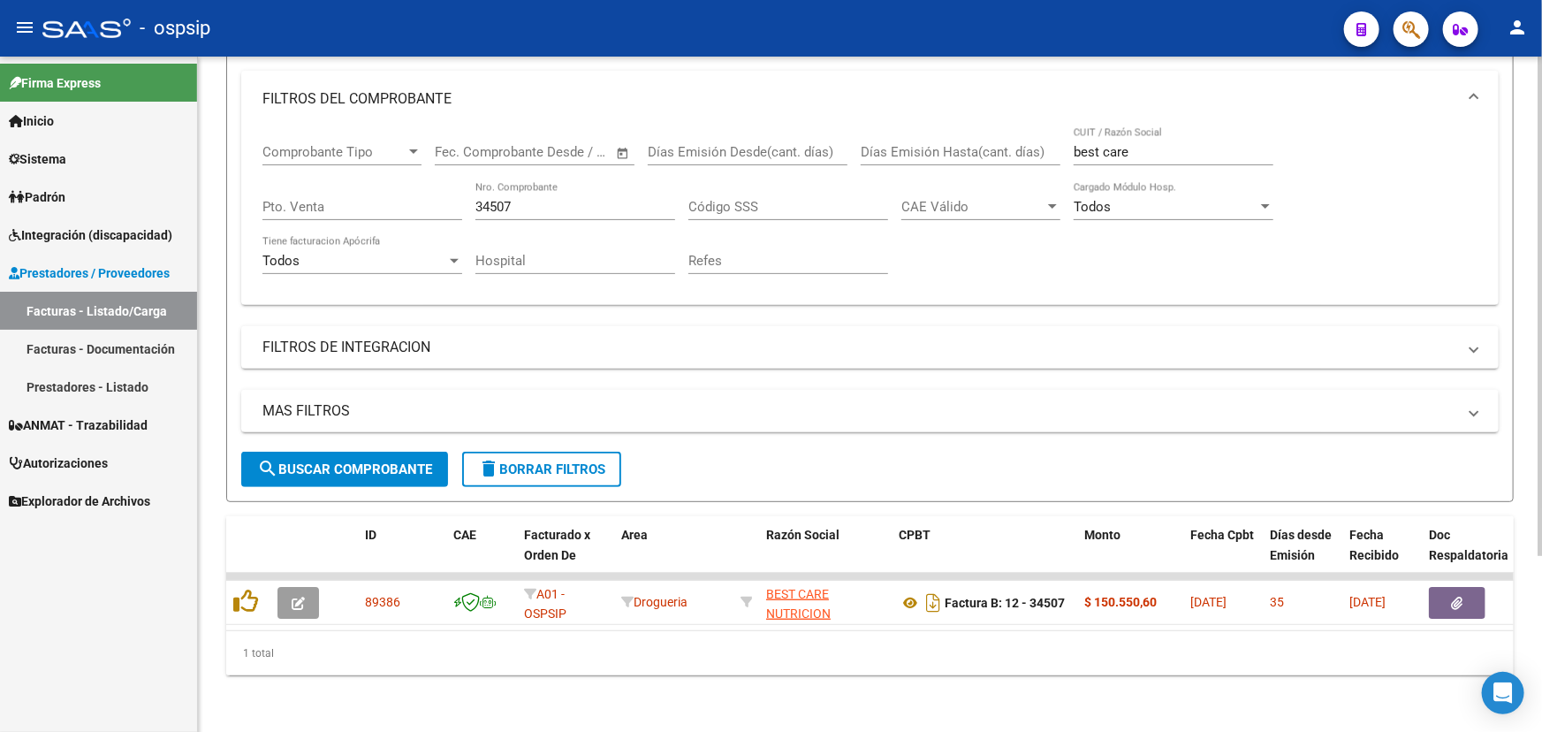
click at [538, 183] on div "34507 Nro. Comprobante" at bounding box center [576, 201] width 200 height 38
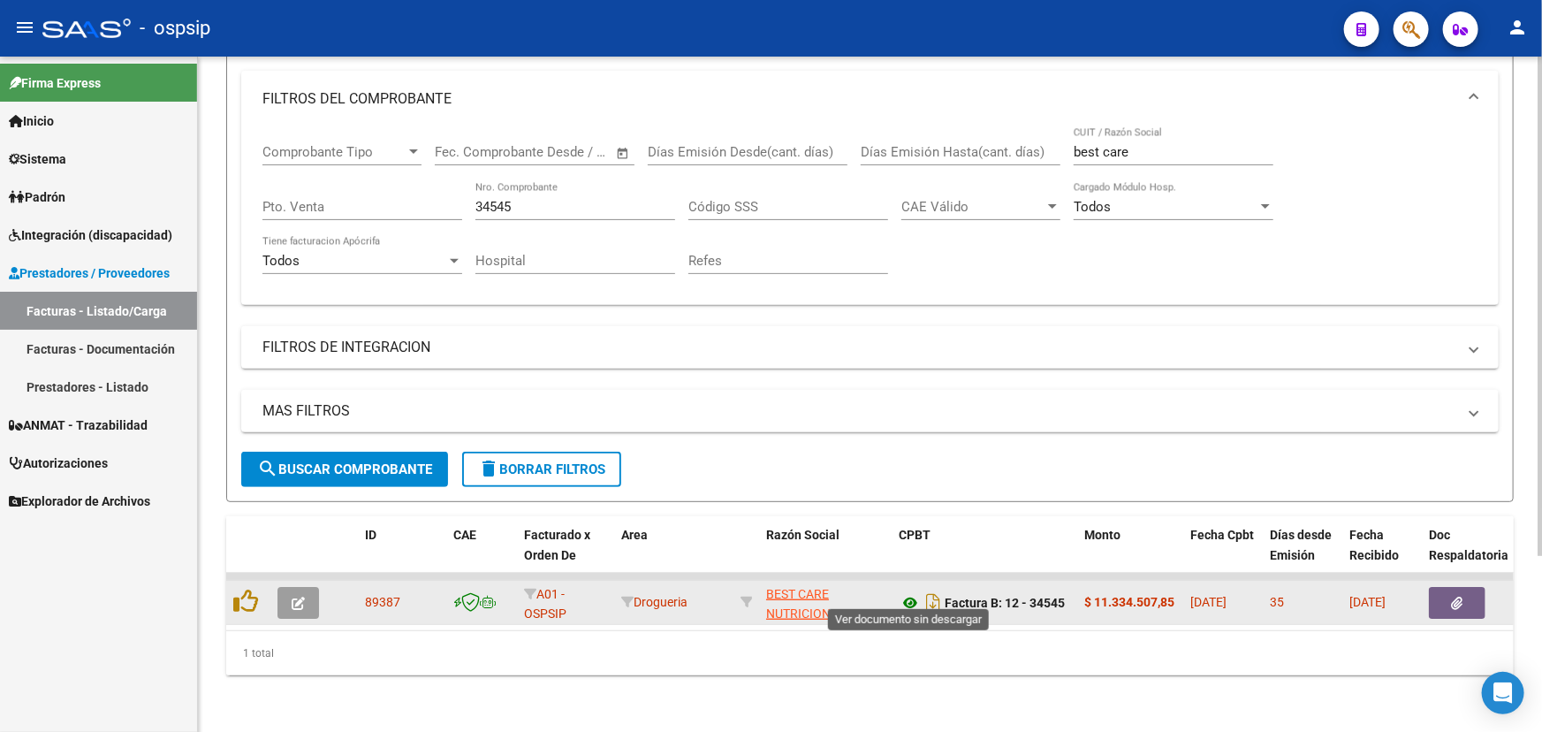
click at [909, 592] on icon at bounding box center [910, 602] width 23 height 21
click at [1467, 588] on button "button" at bounding box center [1457, 603] width 57 height 32
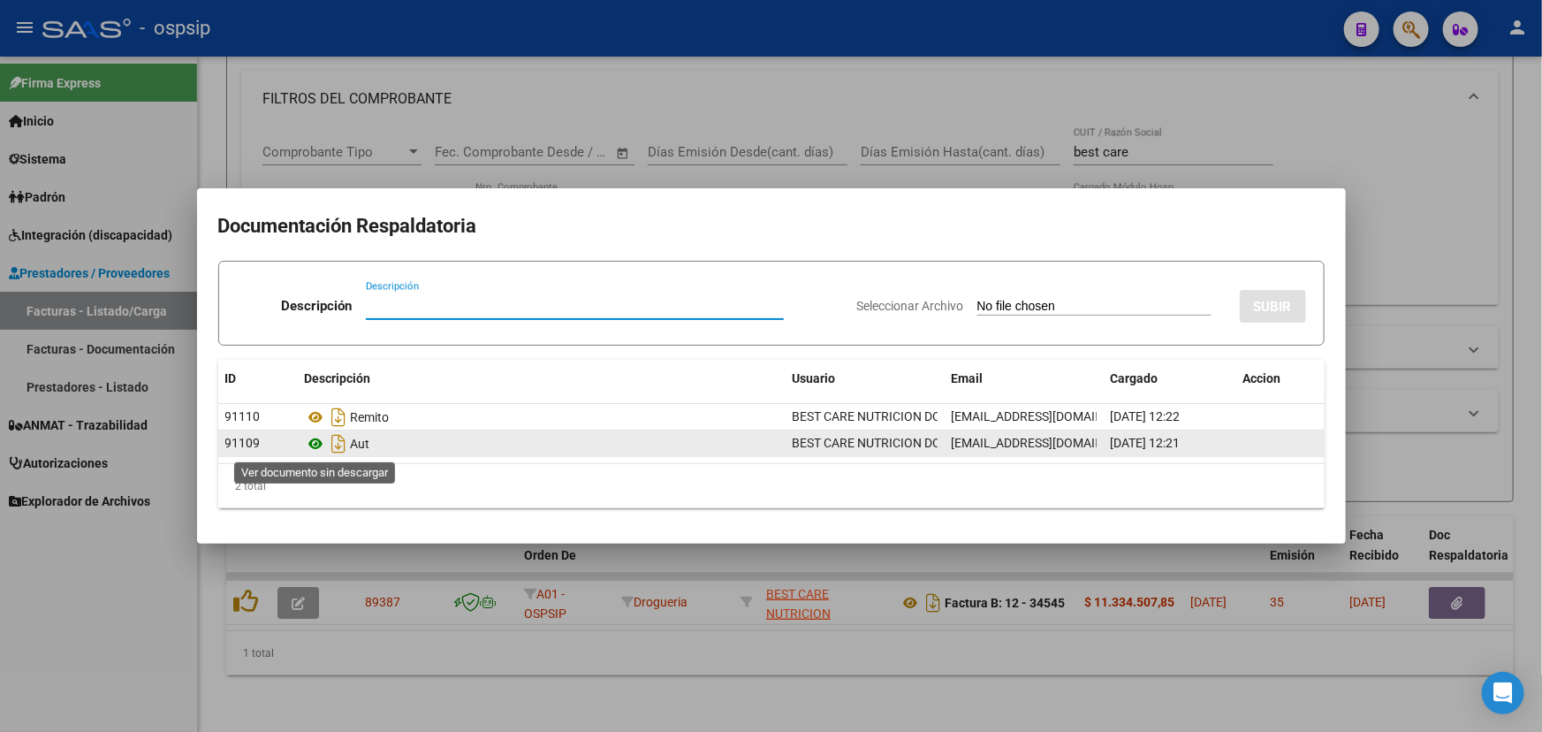
click at [317, 448] on icon at bounding box center [316, 443] width 23 height 21
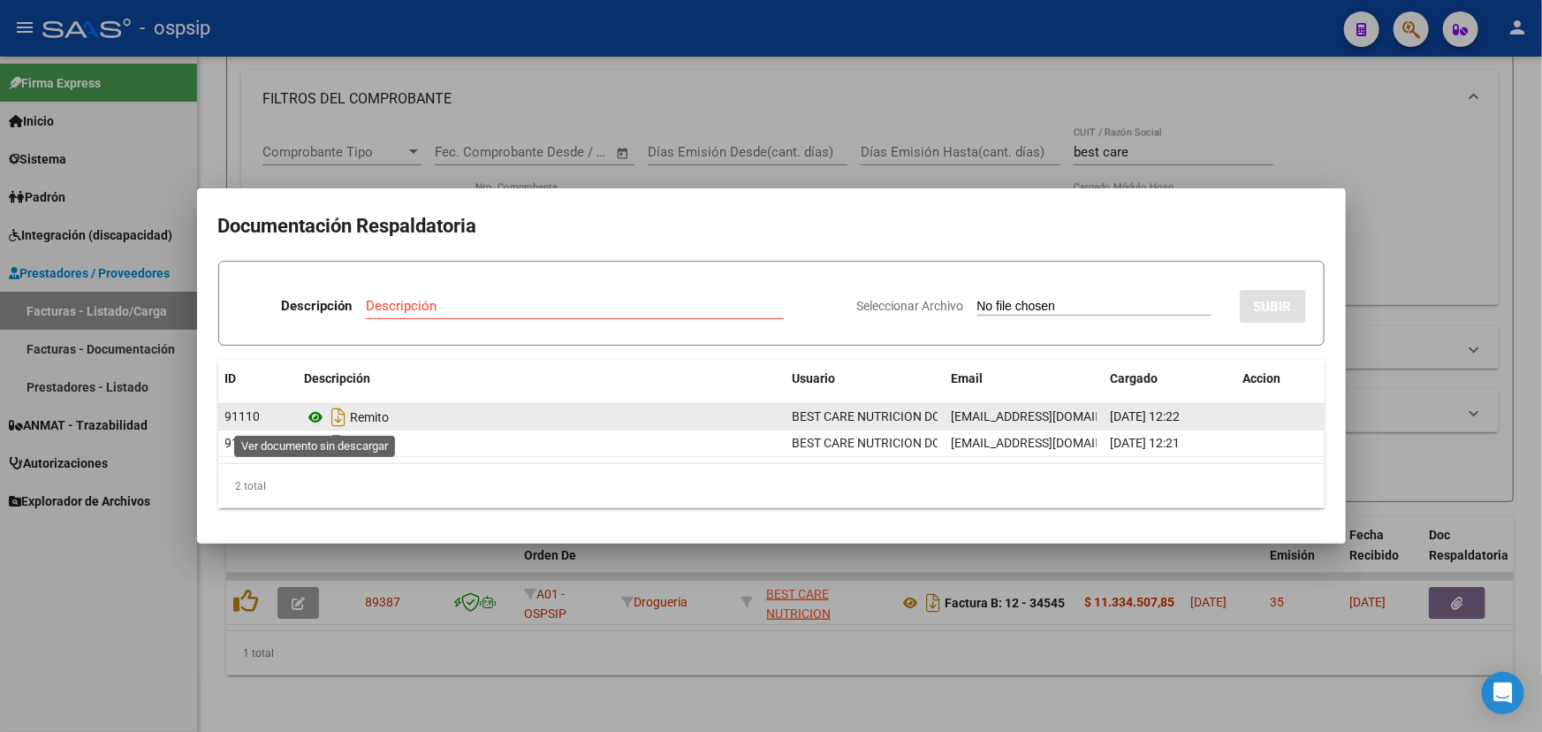
click at [316, 410] on icon at bounding box center [316, 417] width 23 height 21
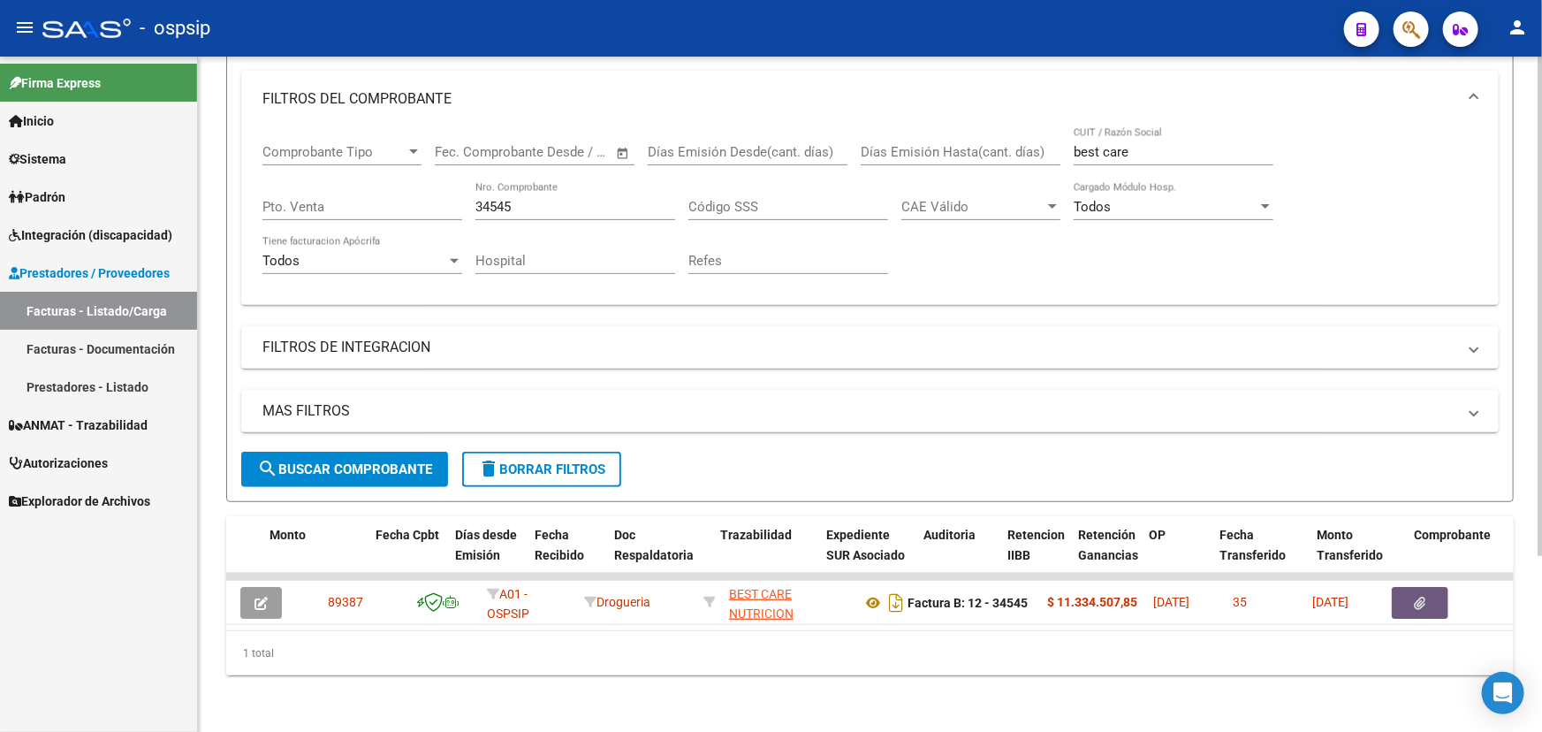
scroll to position [0, 0]
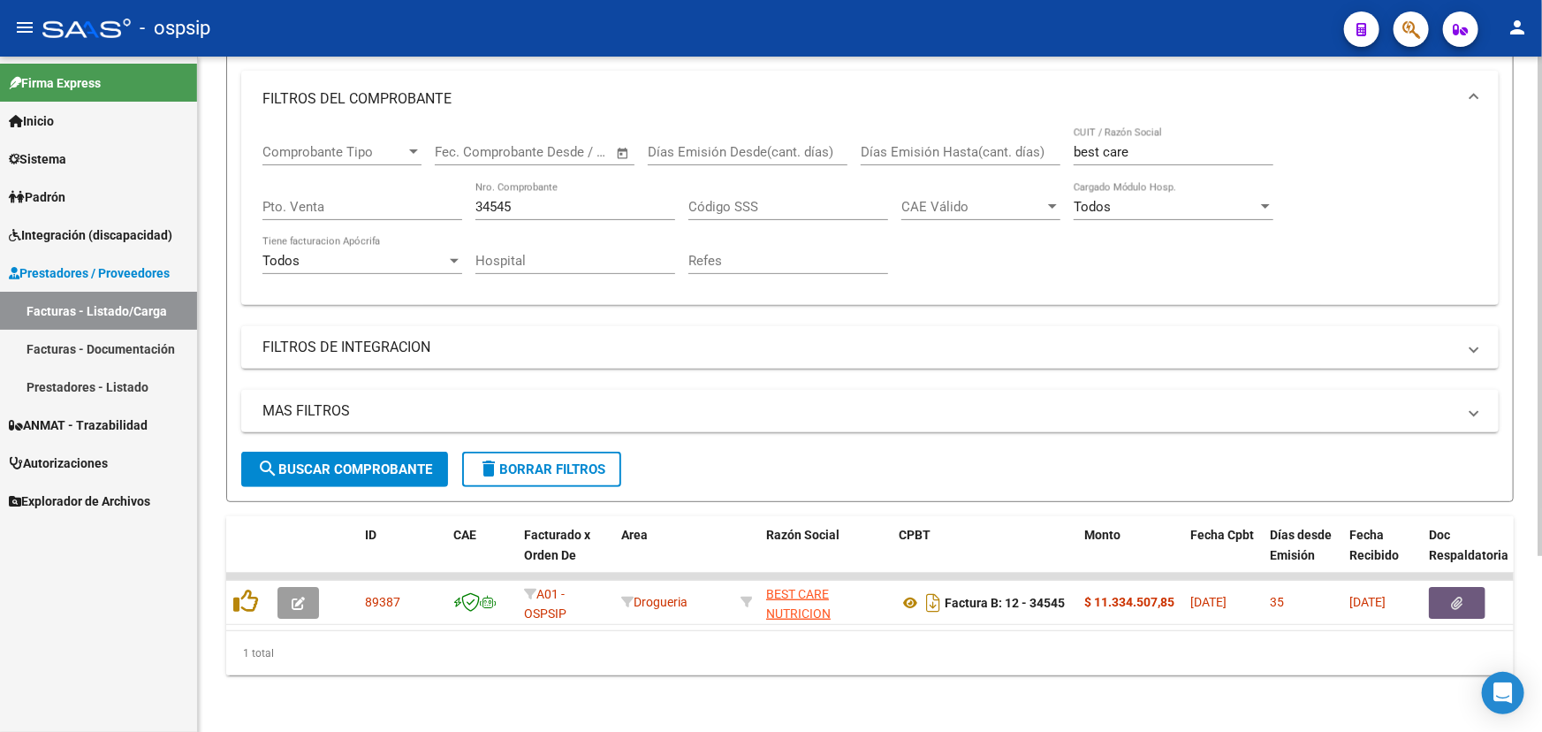
click at [527, 199] on input "34545" at bounding box center [576, 207] width 200 height 16
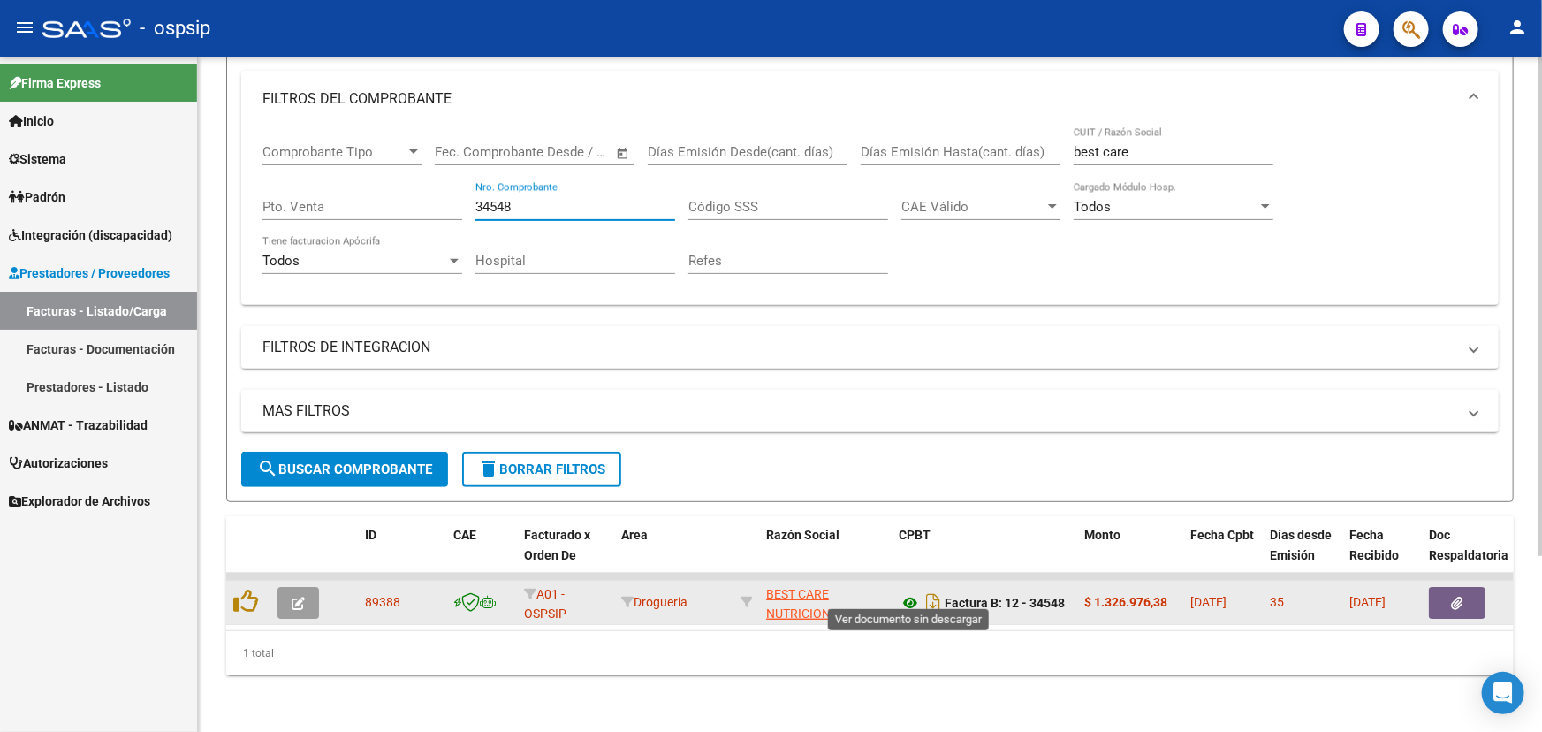
click at [908, 592] on icon at bounding box center [910, 602] width 23 height 21
click at [1458, 597] on icon "button" at bounding box center [1457, 603] width 11 height 13
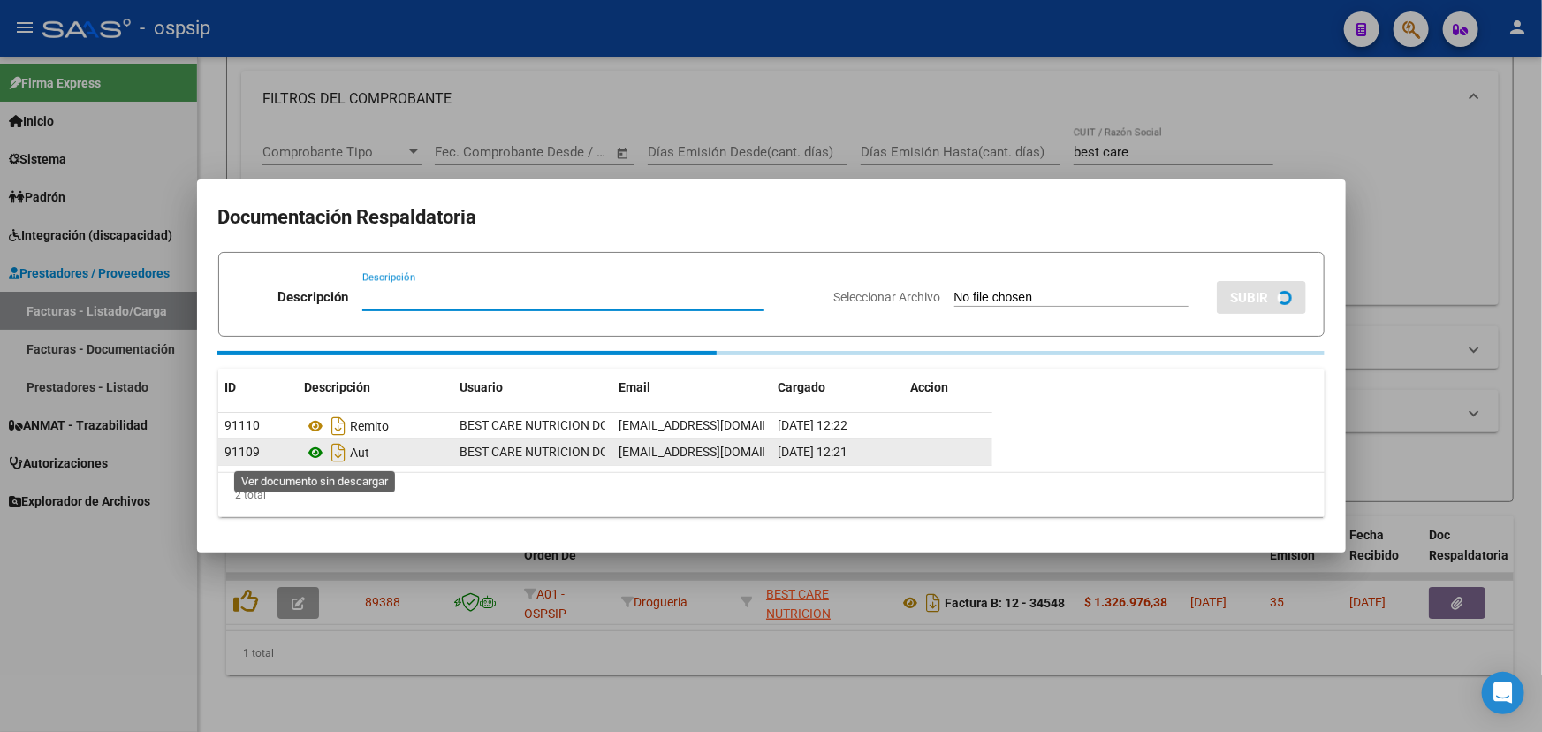
click at [315, 453] on icon at bounding box center [316, 452] width 23 height 21
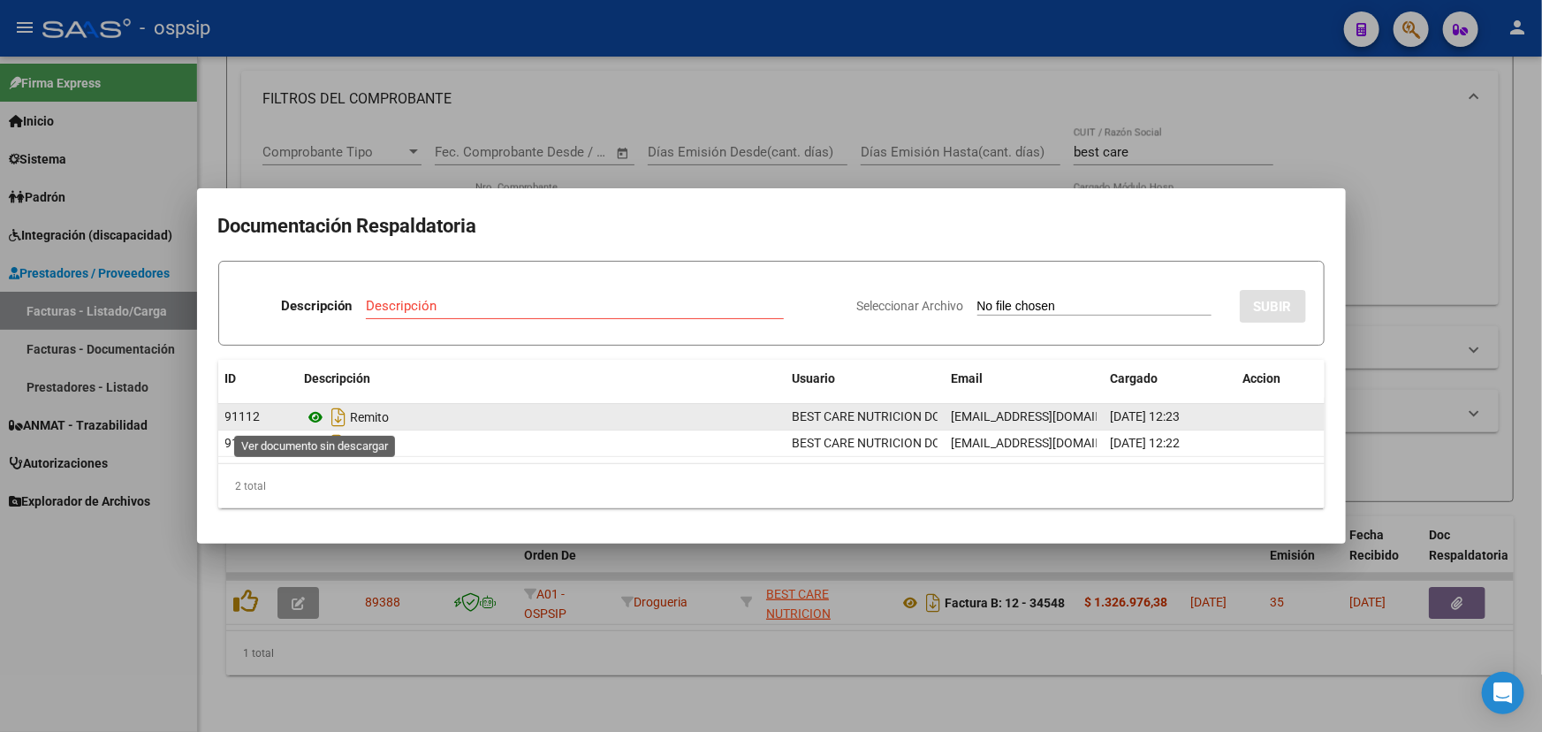
click at [312, 413] on icon at bounding box center [316, 417] width 23 height 21
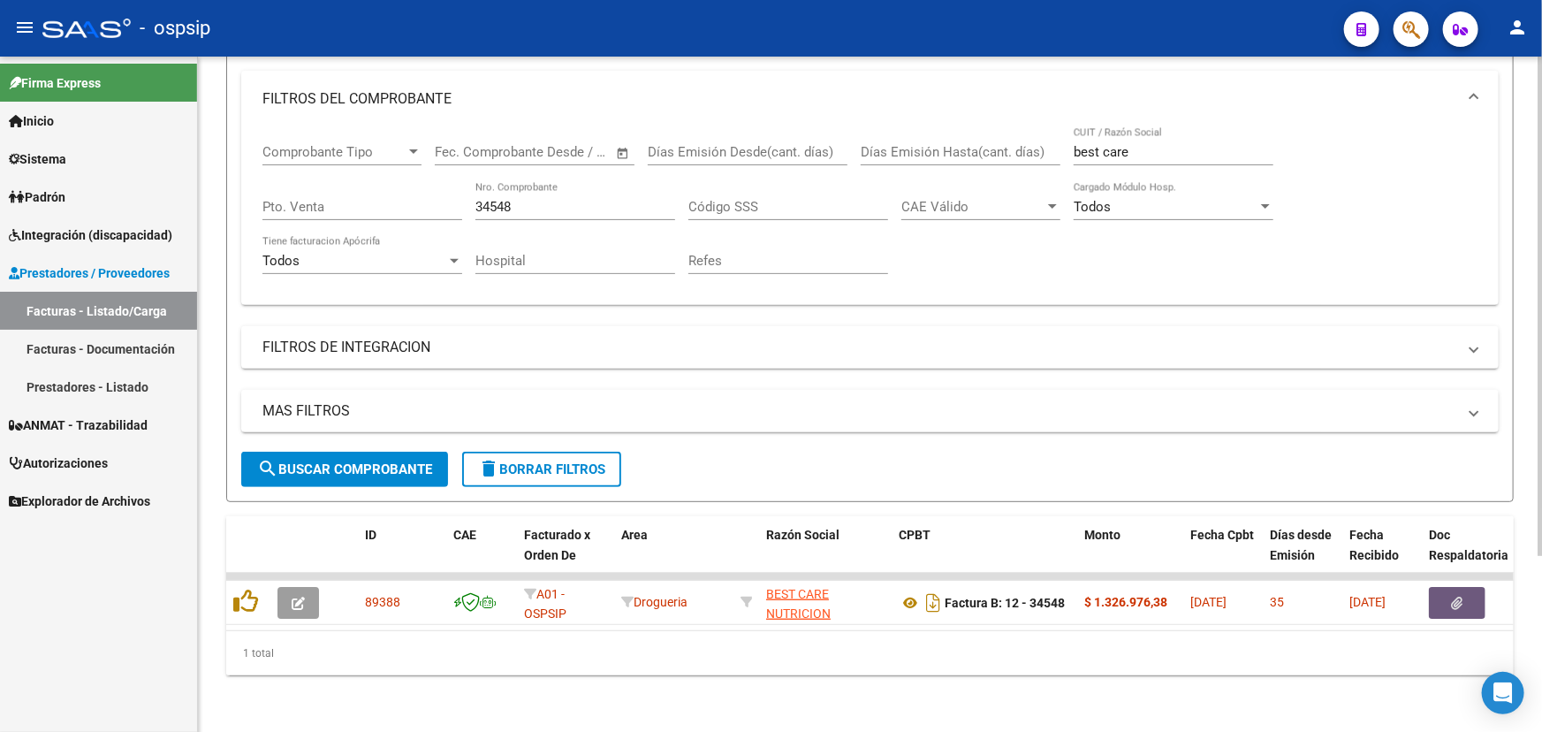
click at [569, 202] on input "34548" at bounding box center [576, 207] width 200 height 16
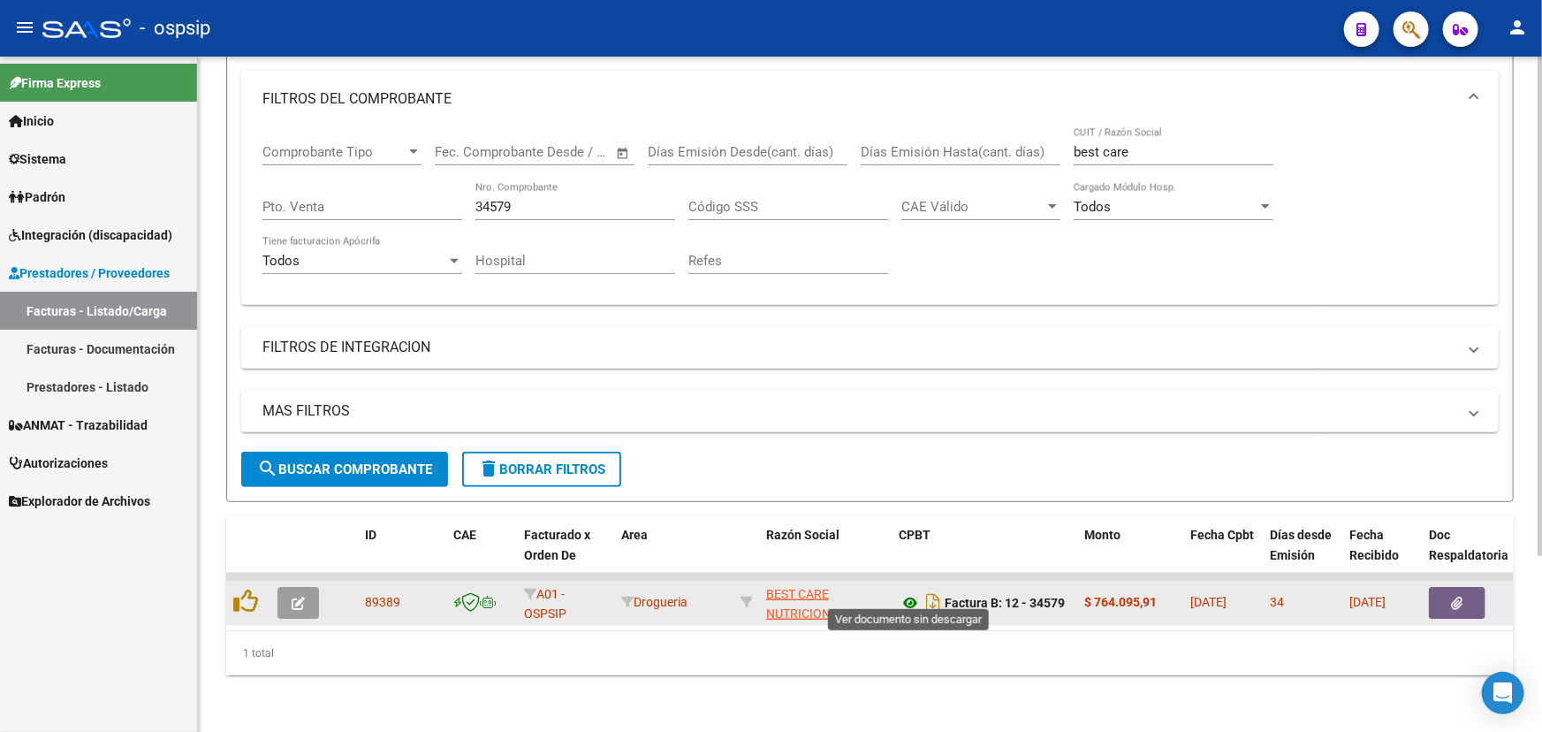
click at [909, 592] on icon at bounding box center [910, 602] width 23 height 21
click at [1464, 589] on button "button" at bounding box center [1457, 603] width 57 height 32
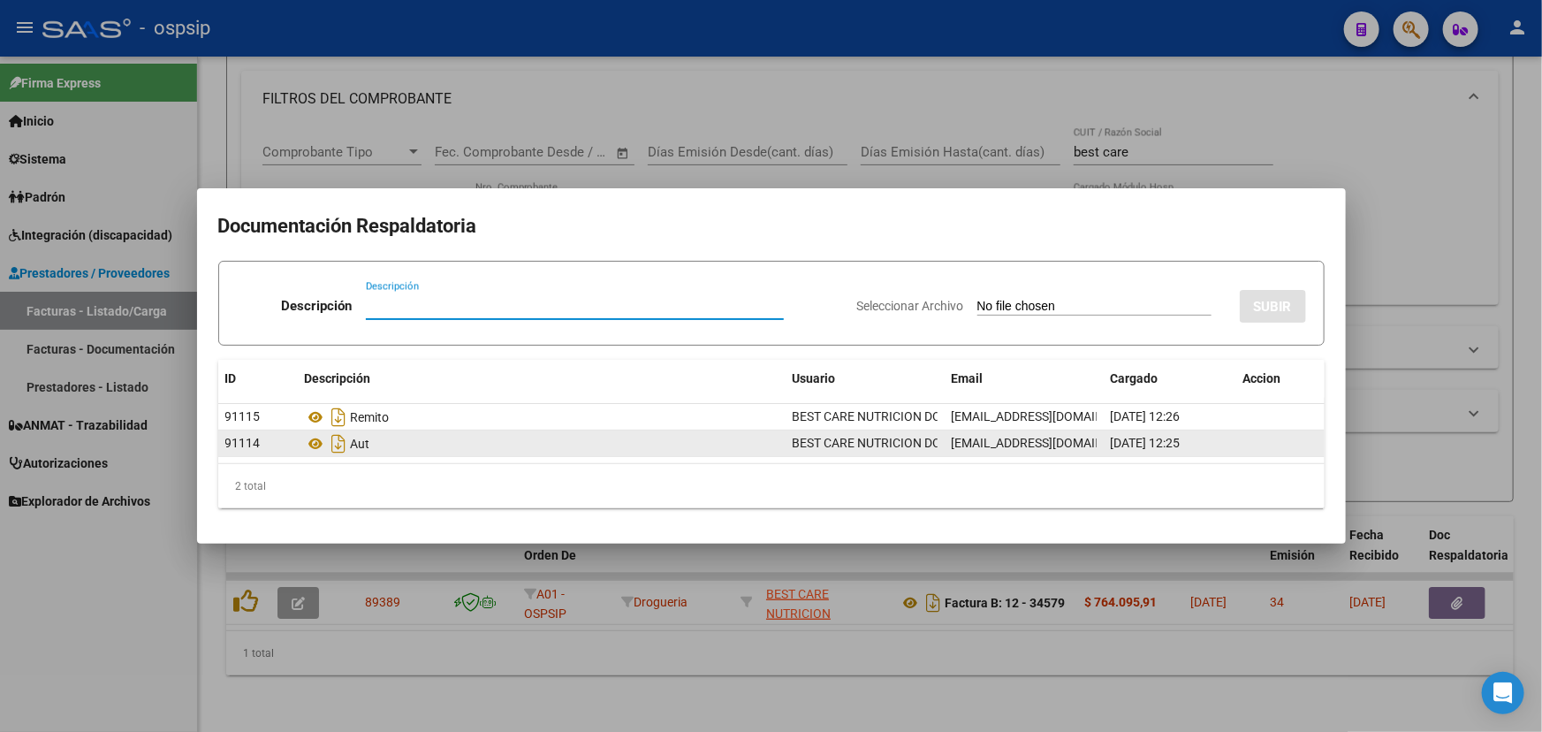
click at [302, 447] on datatable-body-cell "Aut" at bounding box center [542, 443] width 488 height 26
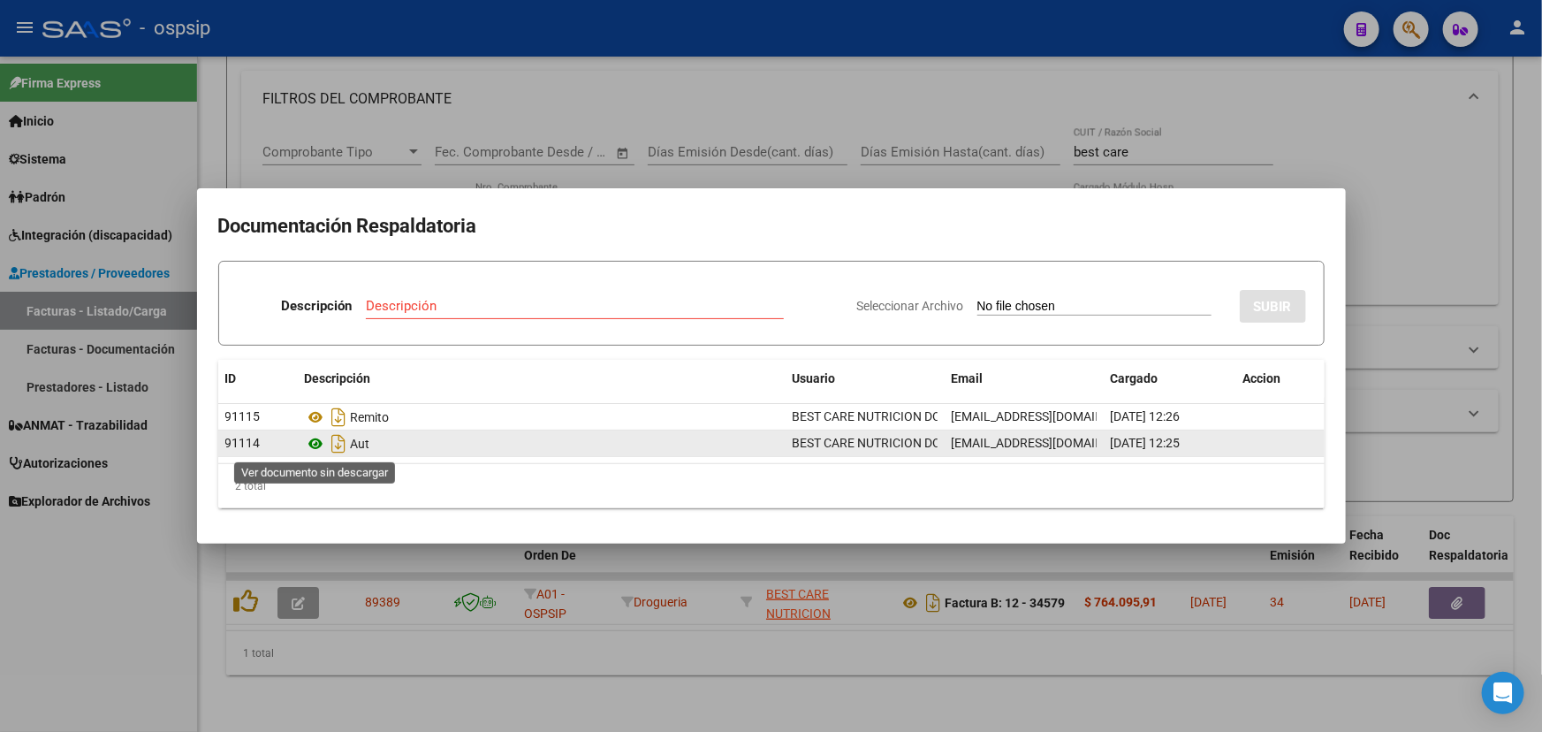
click at [312, 443] on icon at bounding box center [316, 443] width 23 height 21
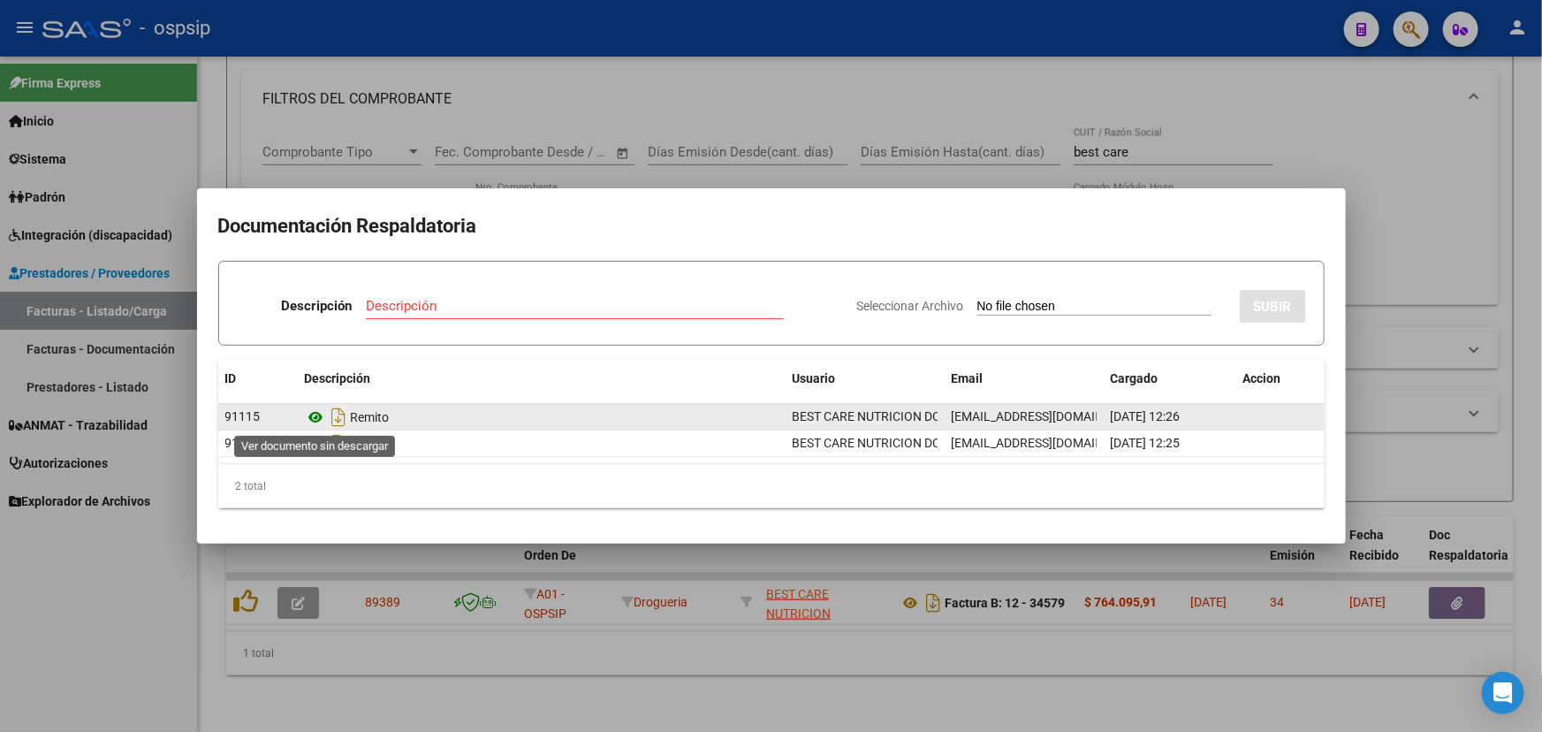
click at [314, 414] on icon at bounding box center [316, 417] width 23 height 21
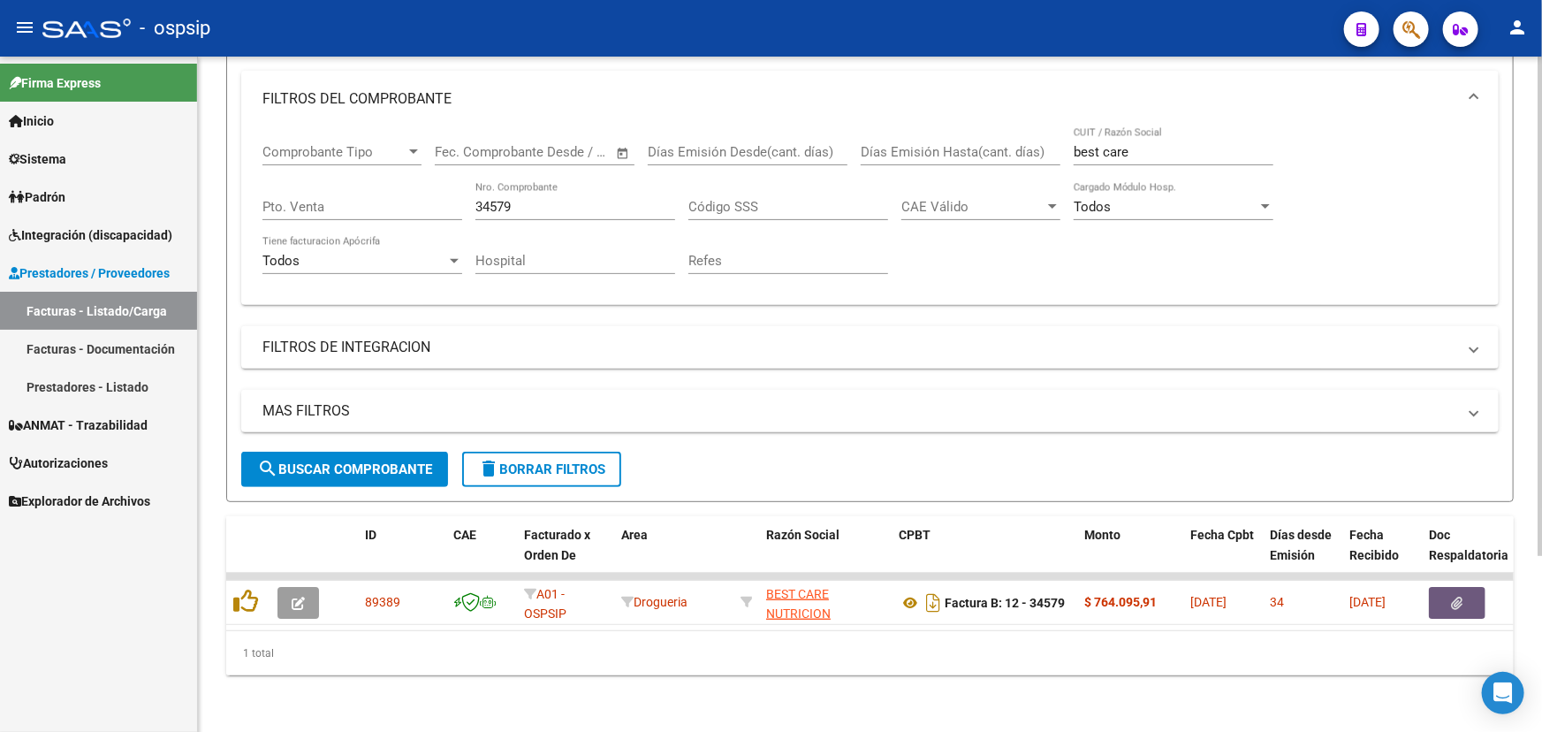
click at [521, 199] on input "34579" at bounding box center [576, 207] width 200 height 16
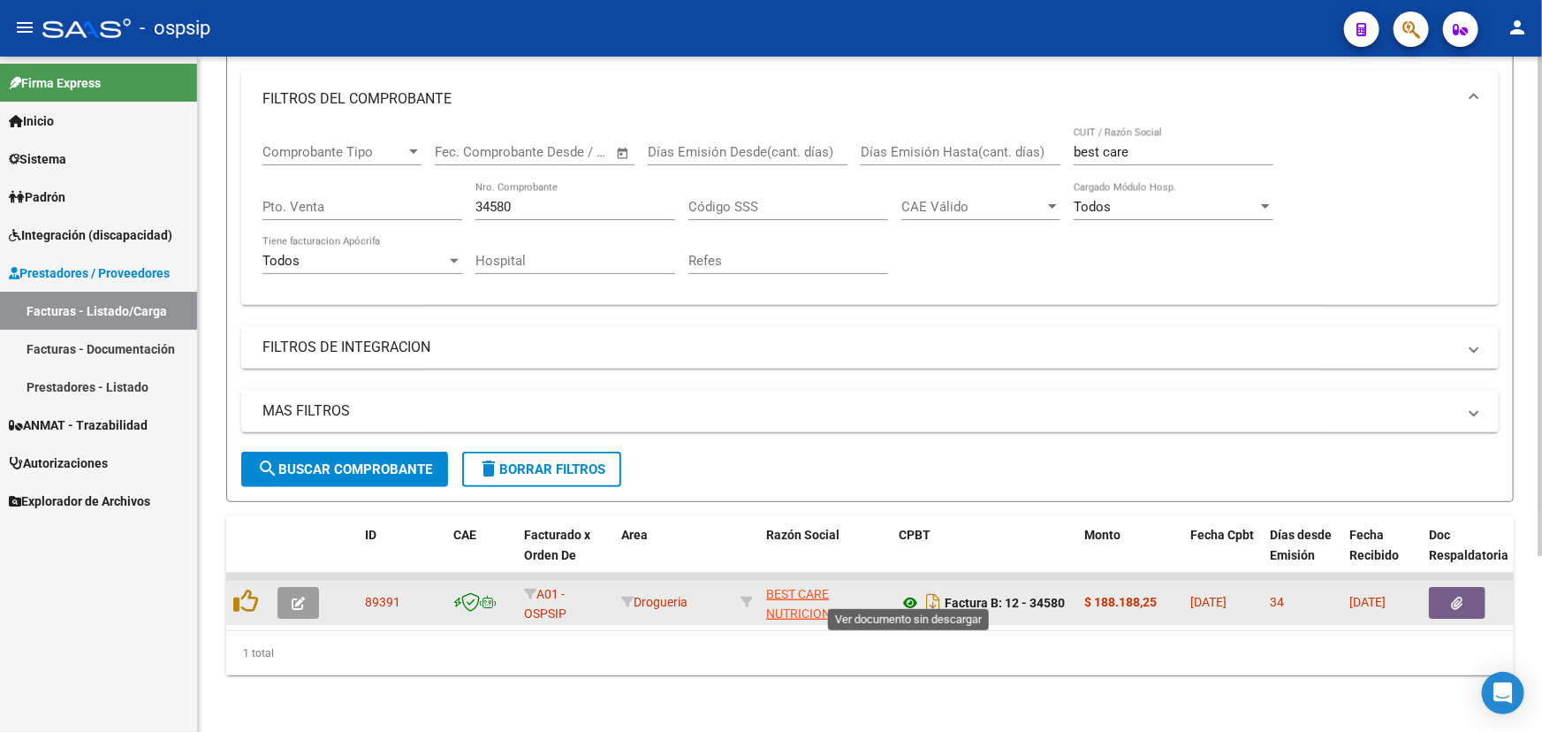
click at [902, 592] on icon at bounding box center [910, 602] width 23 height 21
click at [1453, 587] on button "button" at bounding box center [1457, 603] width 57 height 32
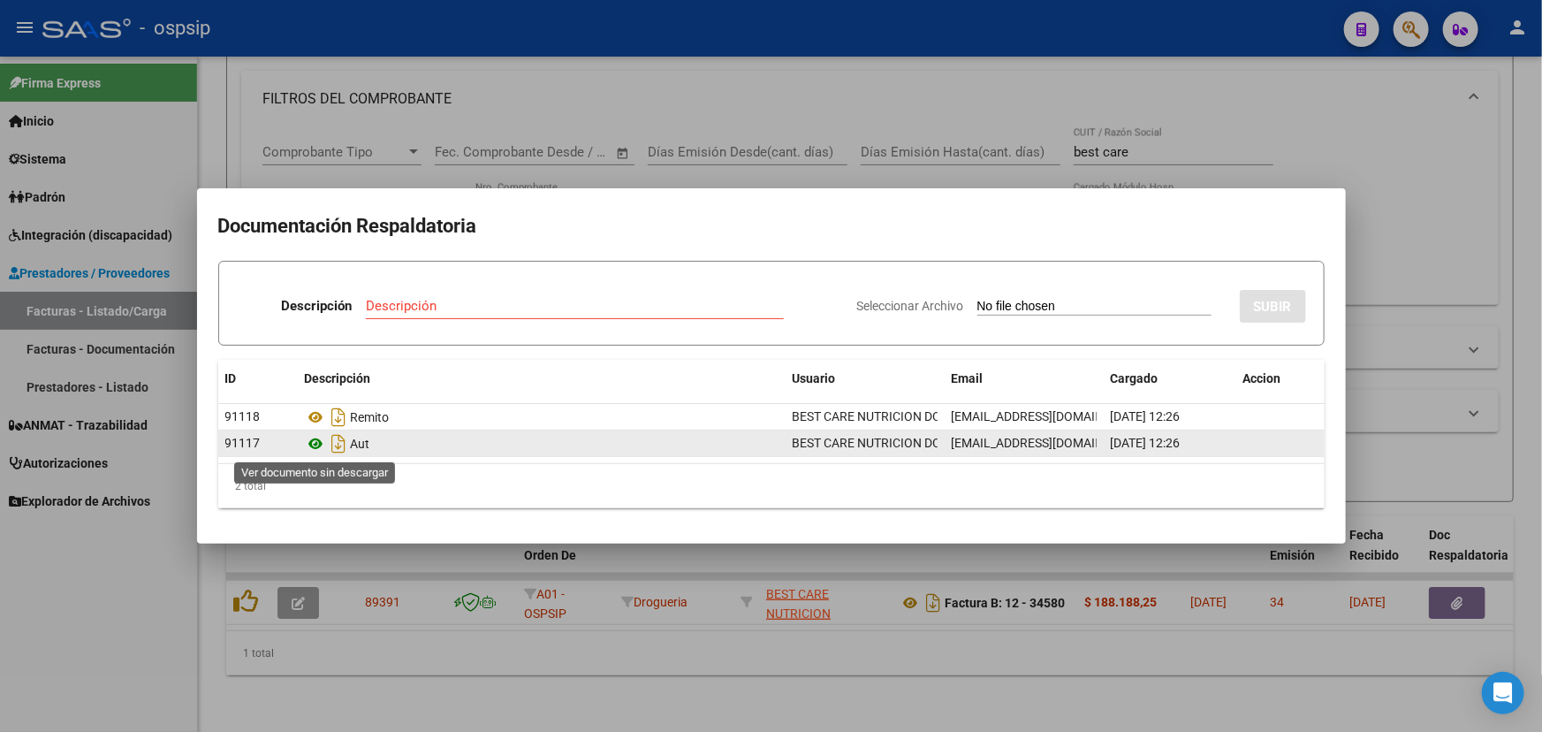
click at [309, 441] on icon at bounding box center [316, 443] width 23 height 21
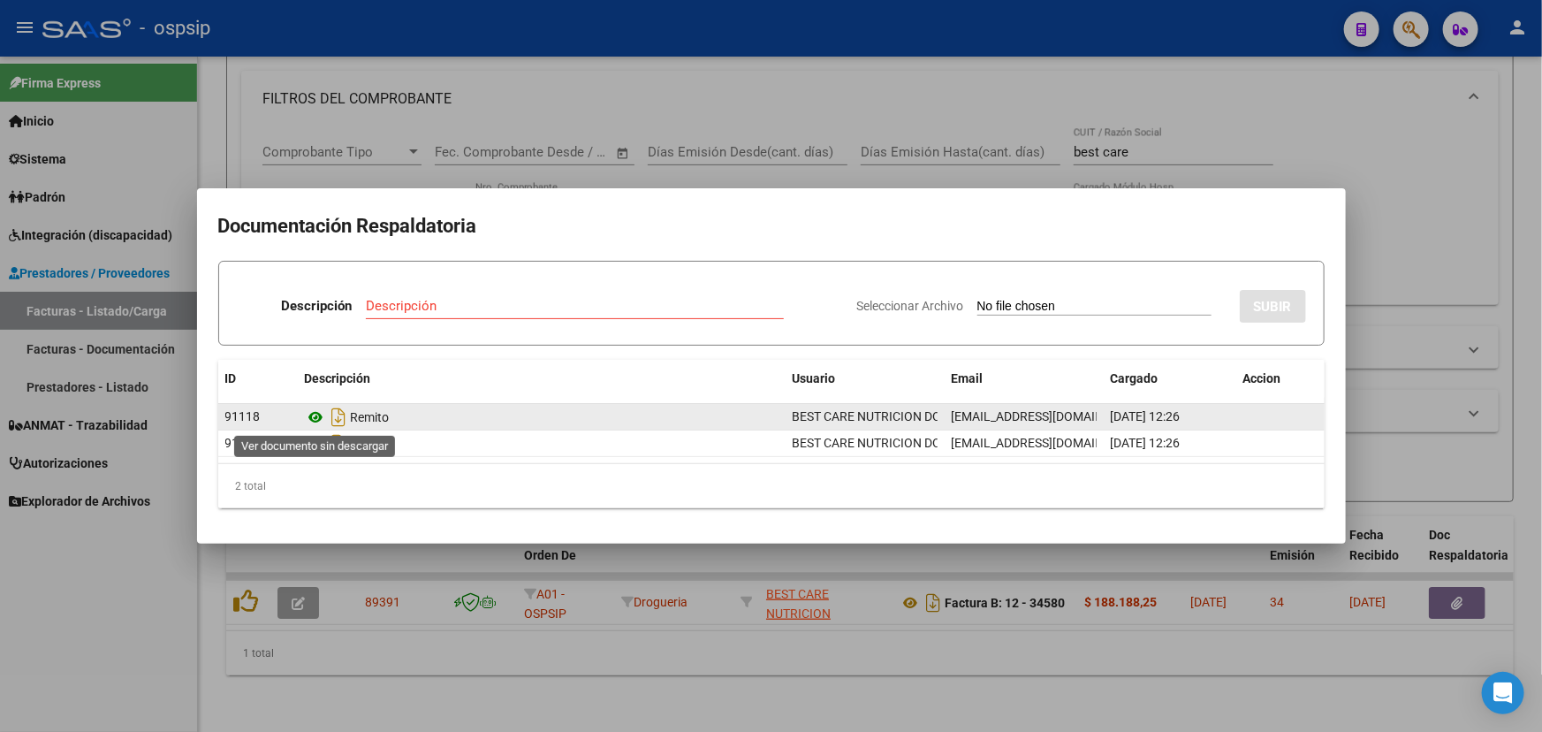
click at [306, 415] on icon at bounding box center [316, 417] width 23 height 21
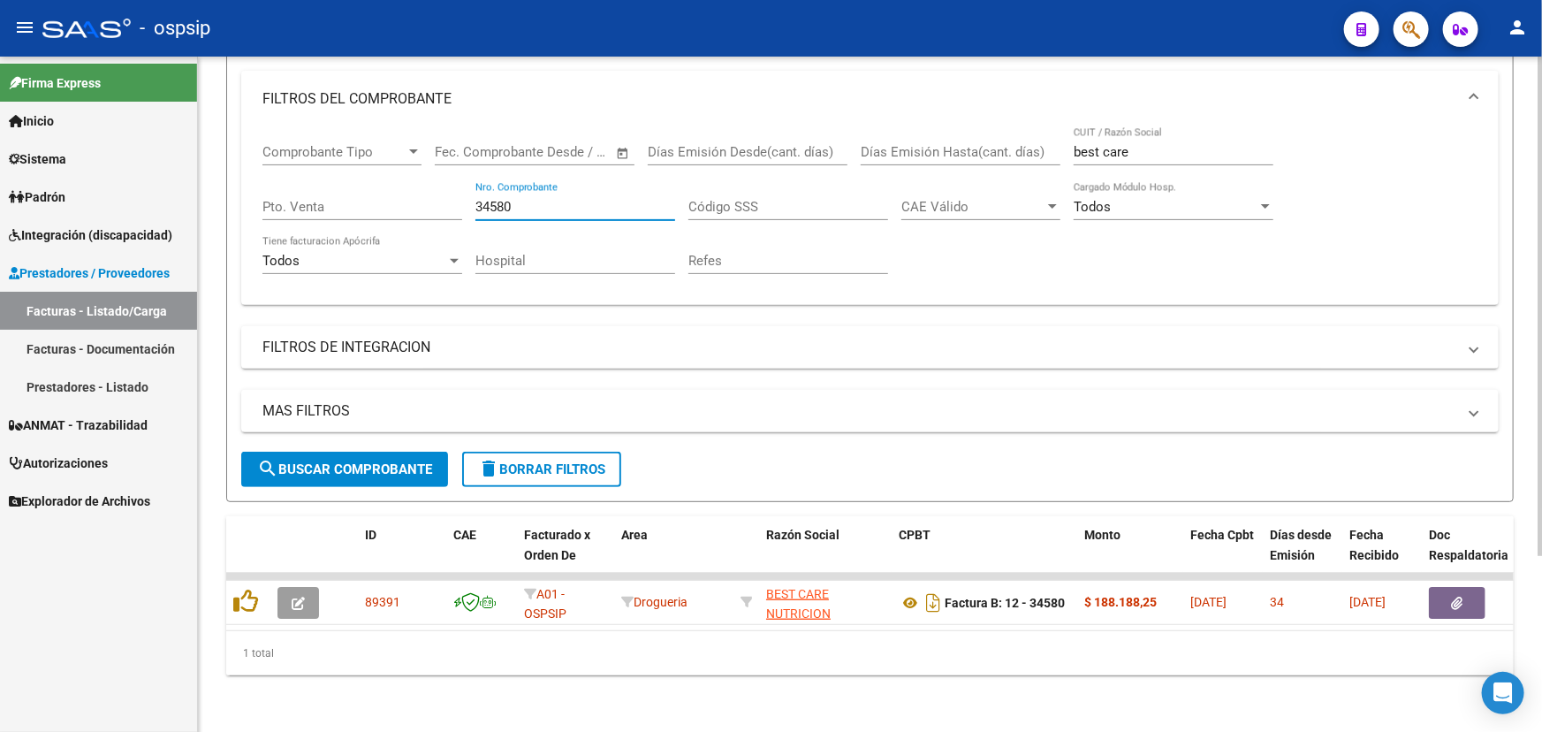
click at [538, 199] on input "34580" at bounding box center [576, 207] width 200 height 16
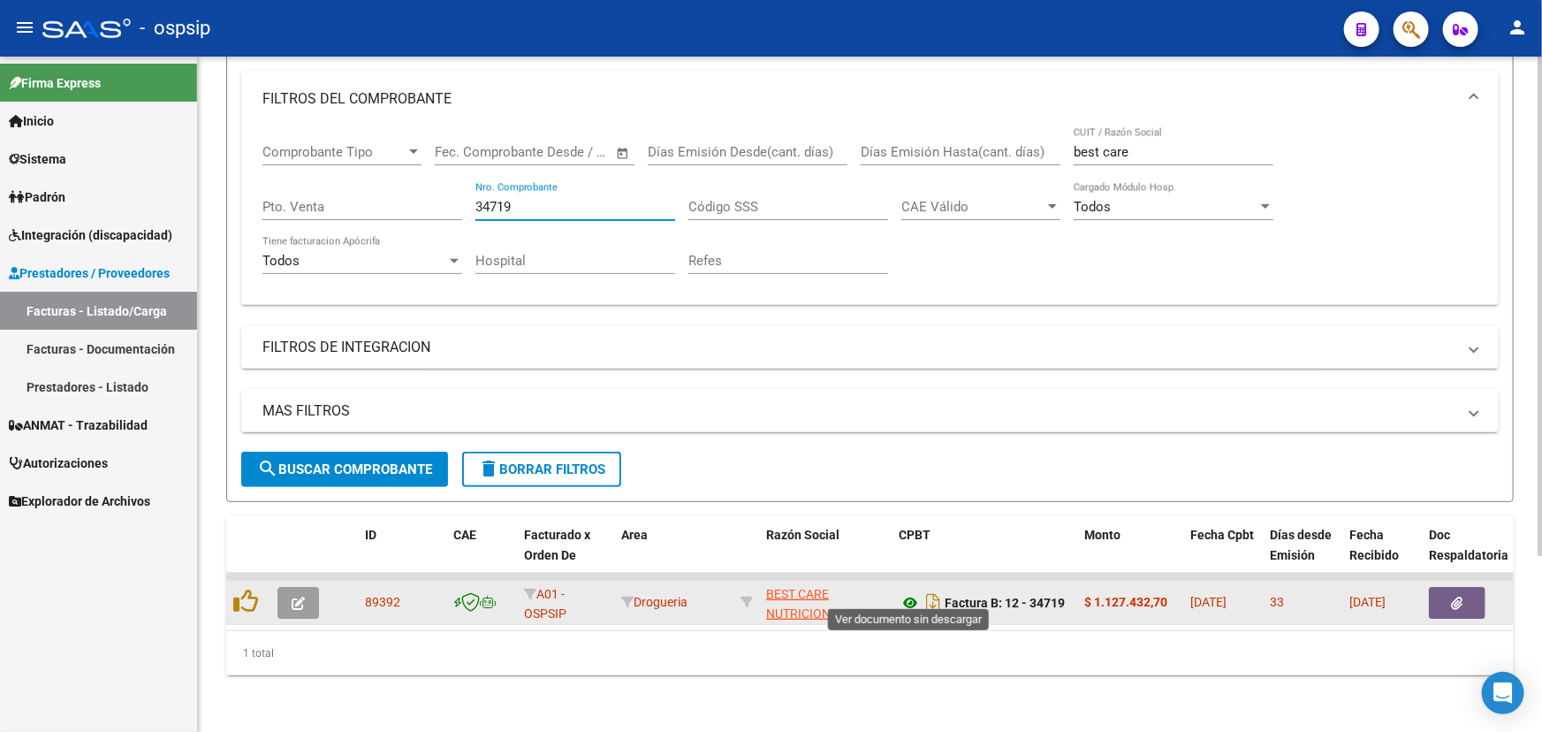
click at [902, 592] on icon at bounding box center [910, 602] width 23 height 21
click at [1435, 587] on button "button" at bounding box center [1457, 603] width 57 height 32
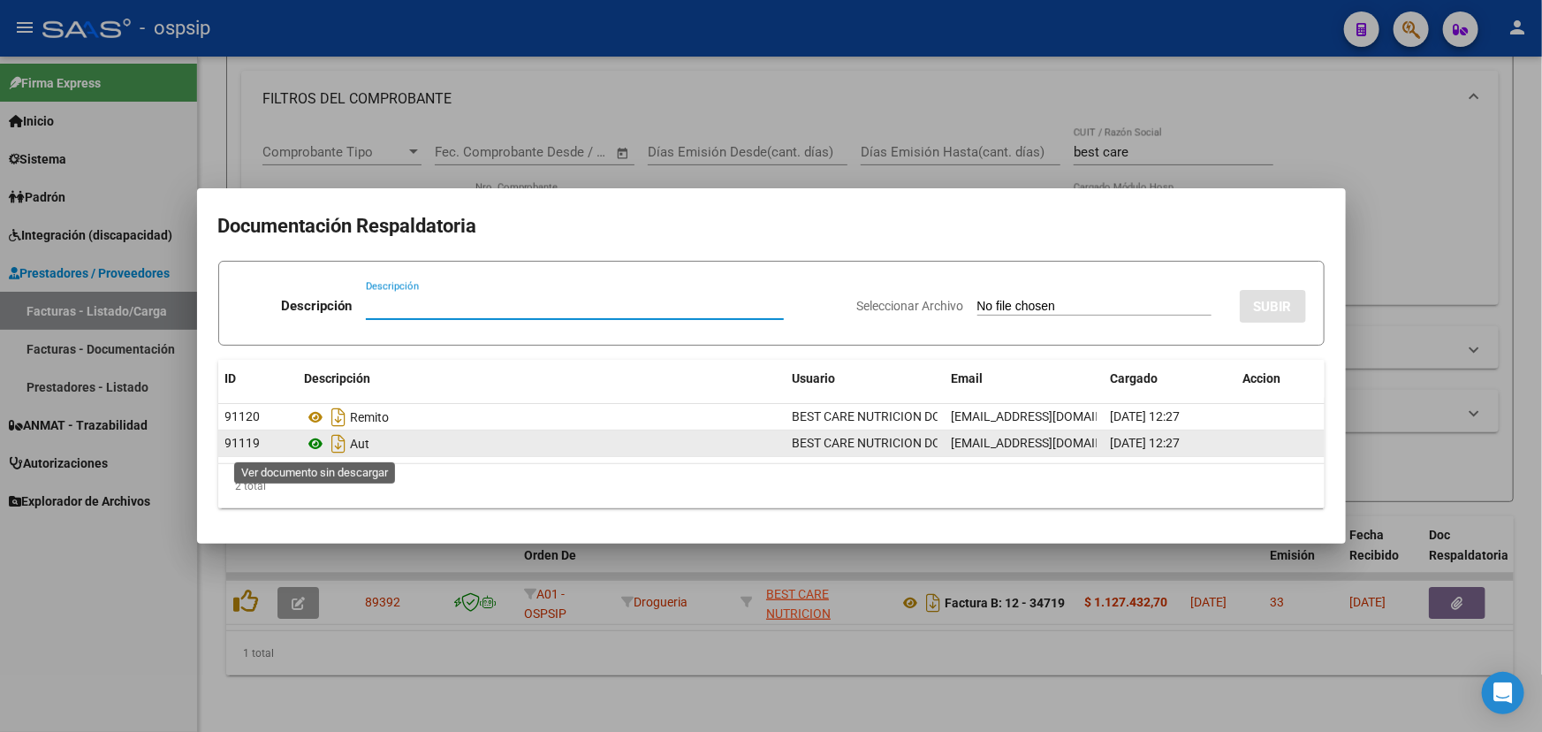
click at [318, 442] on icon at bounding box center [316, 443] width 23 height 21
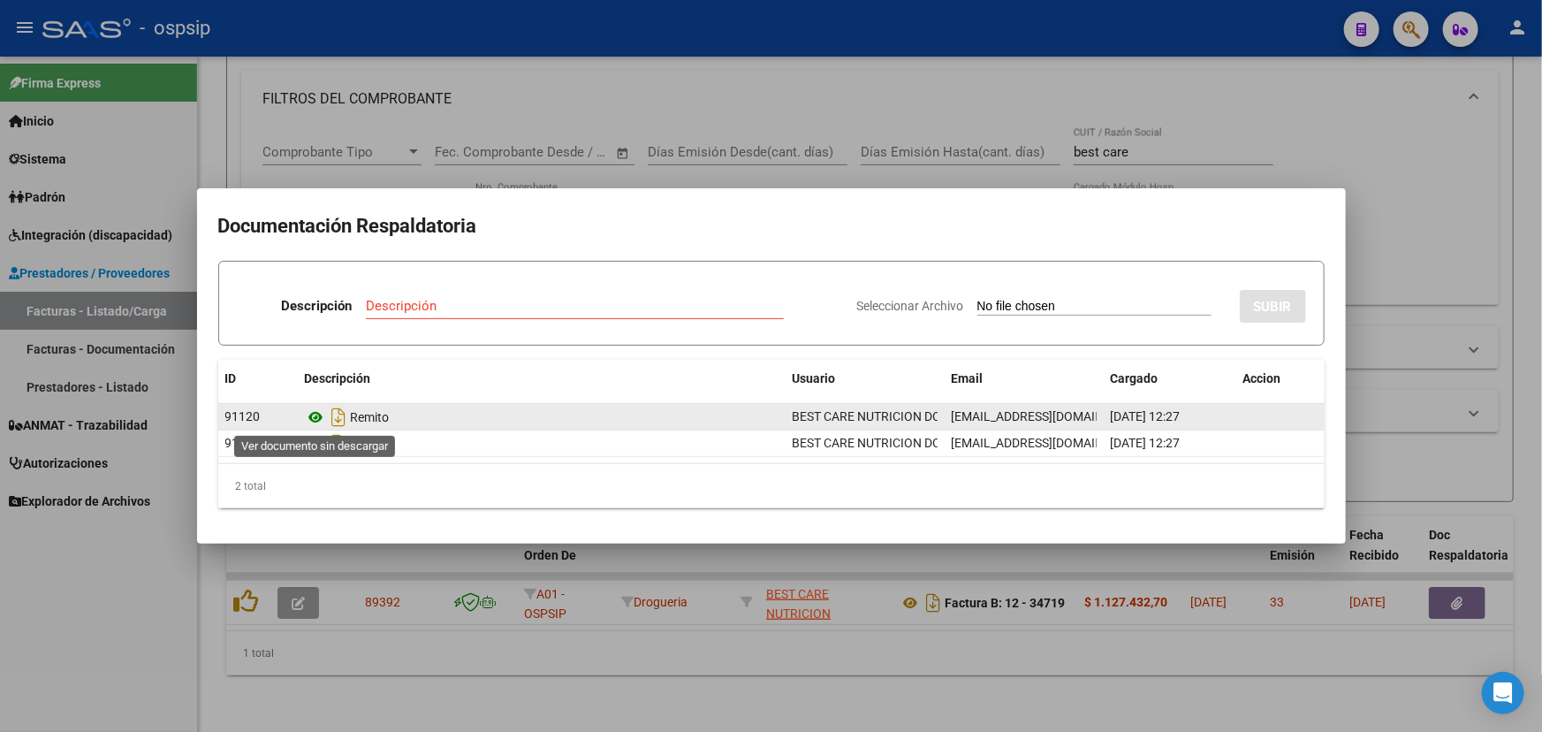
click at [314, 413] on icon at bounding box center [316, 417] width 23 height 21
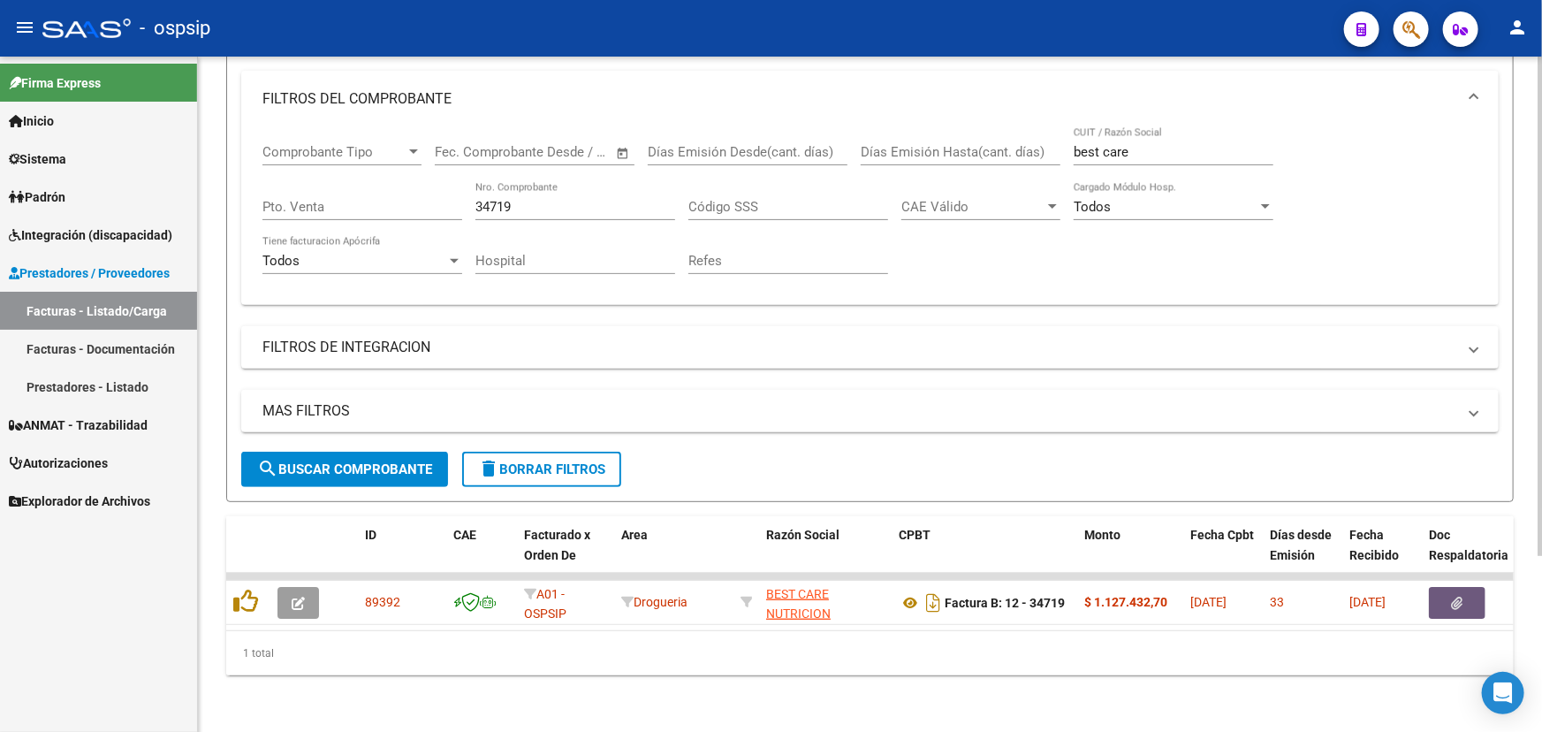
click at [549, 186] on div "34719 Nro. Comprobante" at bounding box center [576, 201] width 200 height 38
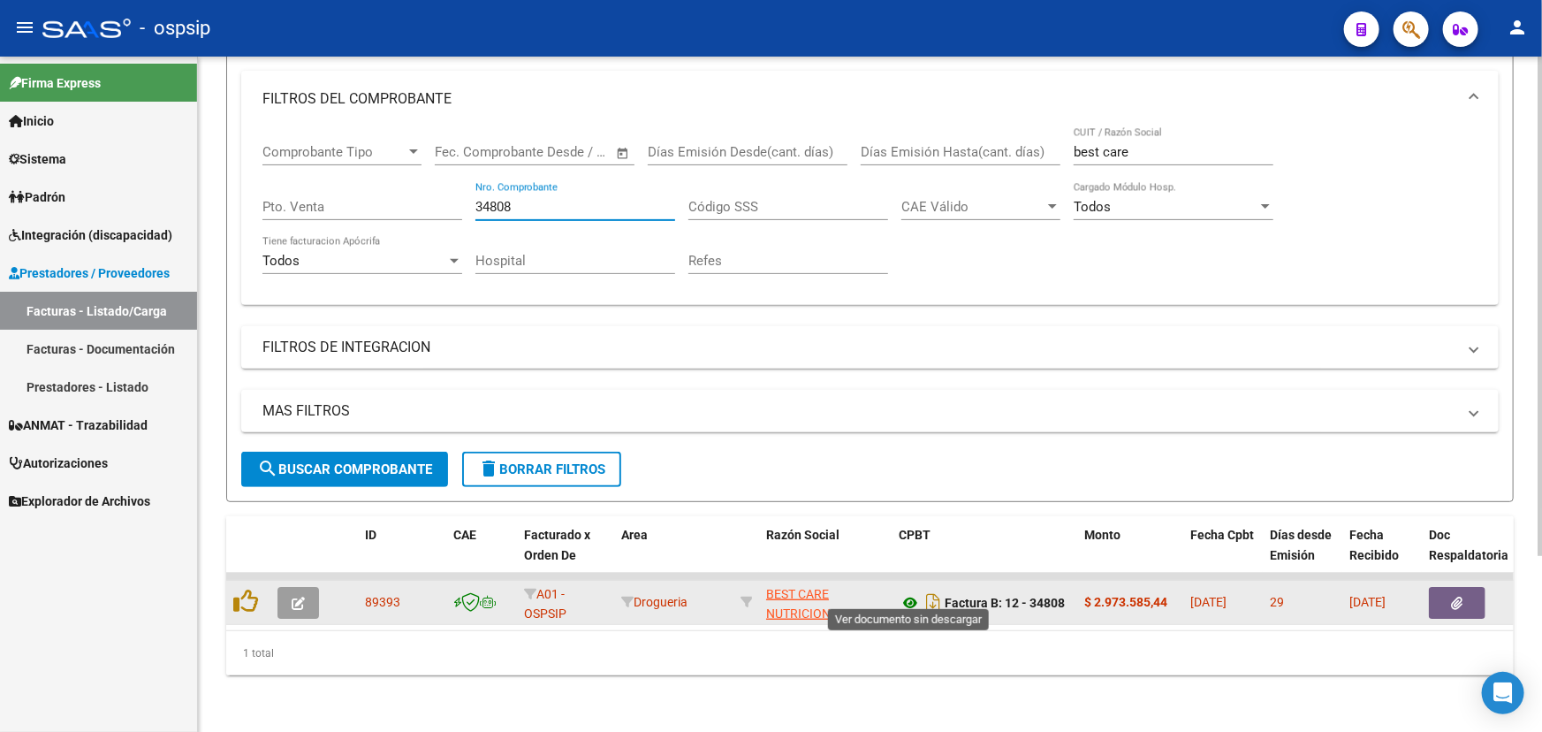
click at [913, 592] on icon at bounding box center [910, 602] width 23 height 21
click at [1465, 587] on button "button" at bounding box center [1457, 603] width 57 height 32
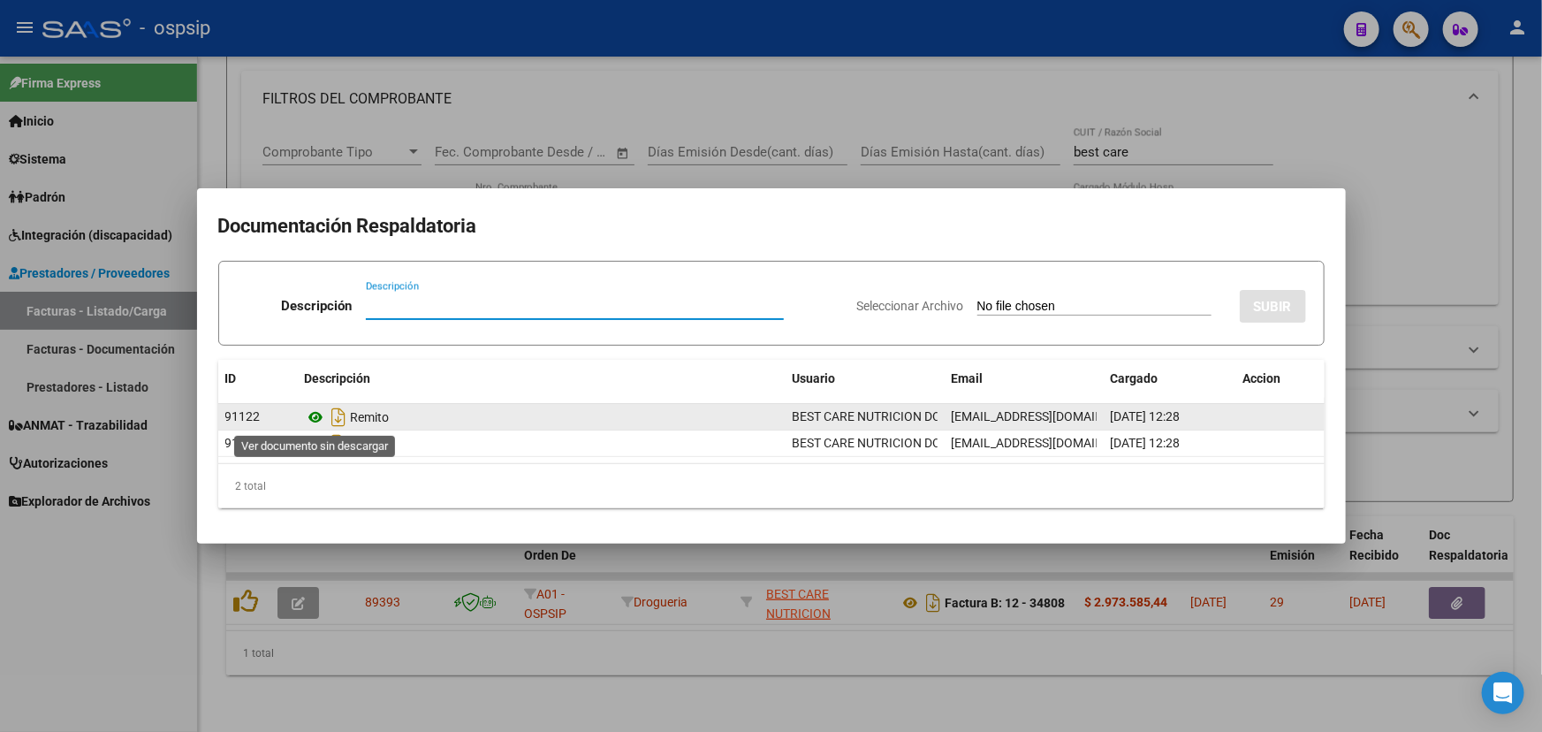
click at [311, 421] on icon at bounding box center [316, 417] width 23 height 21
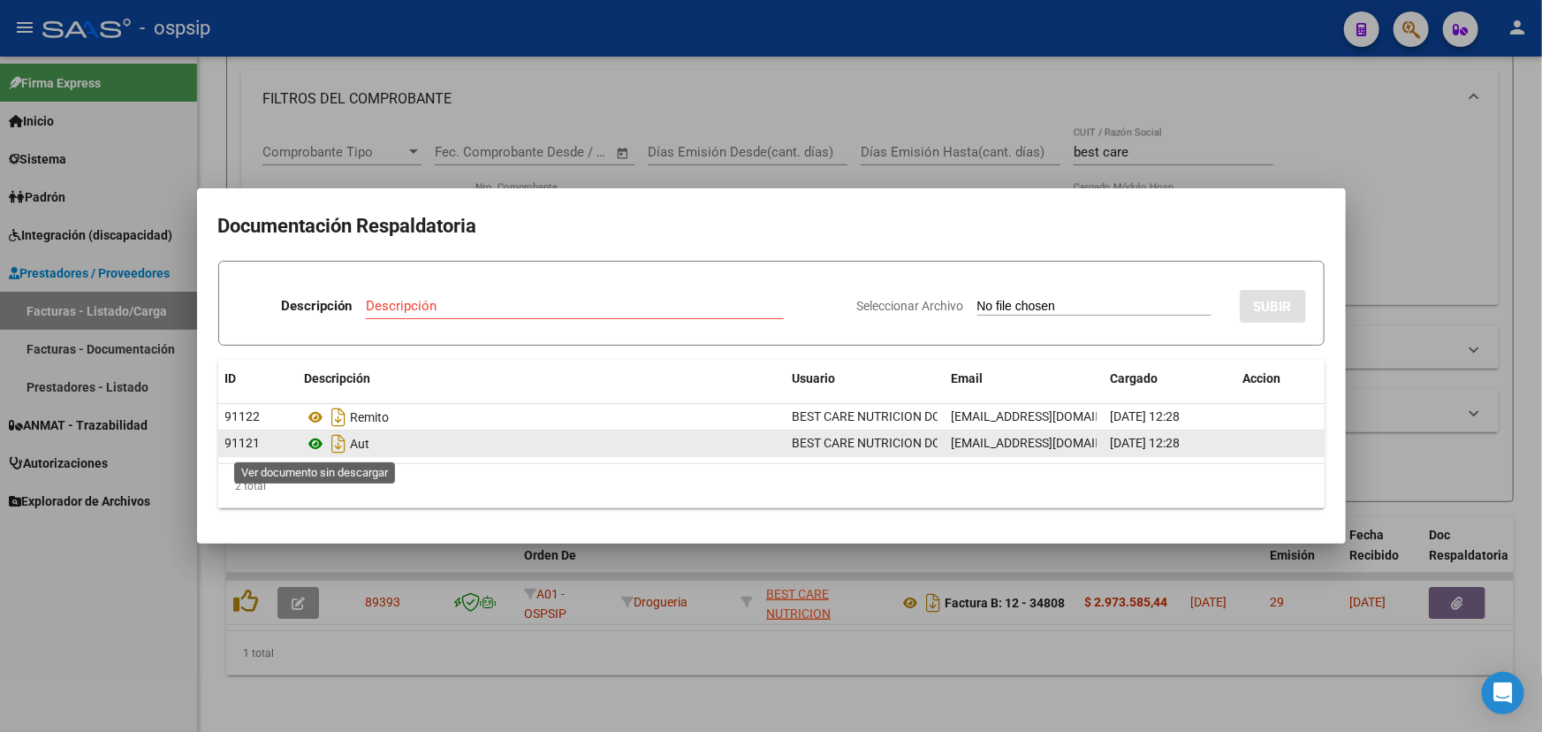
click at [318, 442] on icon at bounding box center [316, 443] width 23 height 21
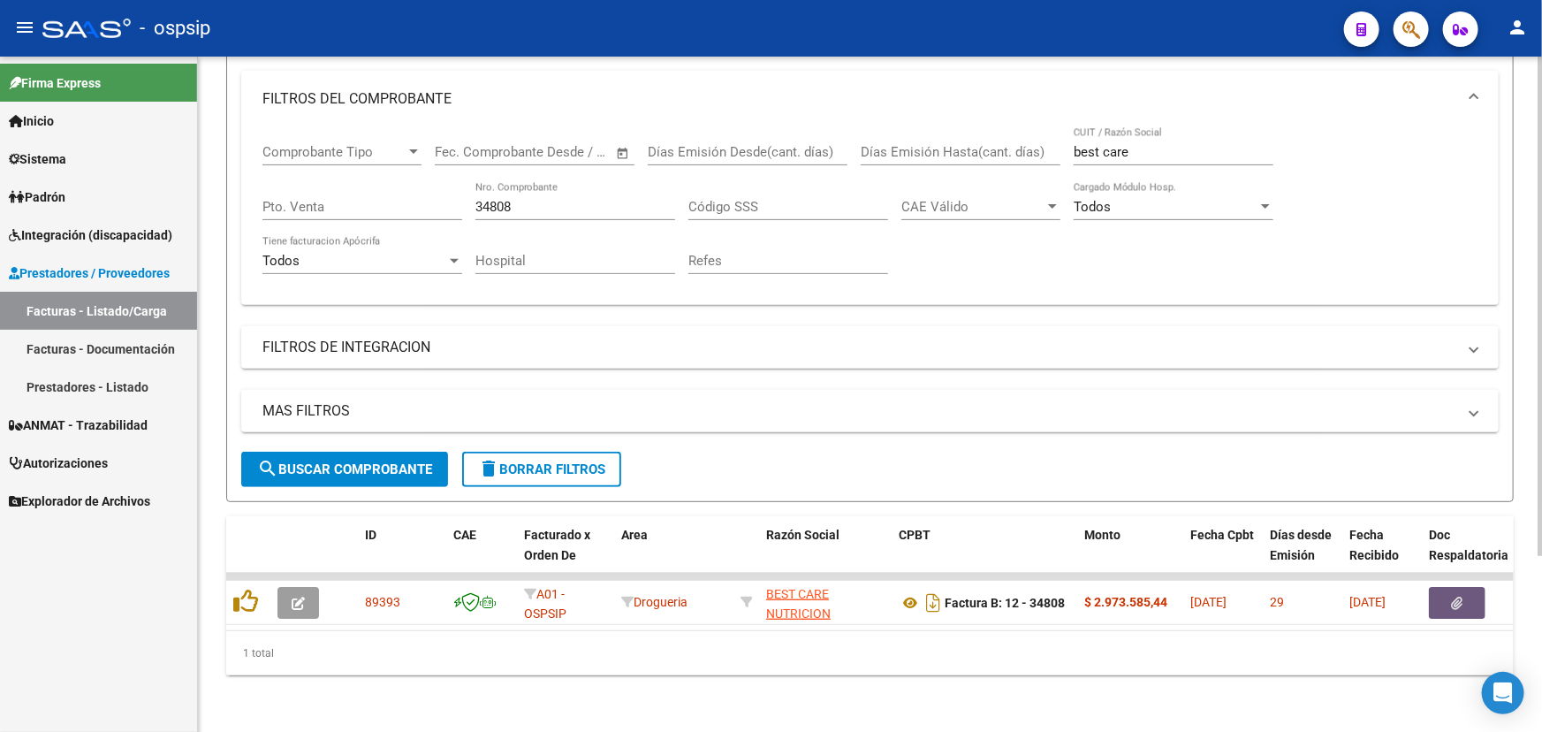
click at [506, 199] on input "34808" at bounding box center [576, 207] width 200 height 16
drag, startPoint x: 506, startPoint y: 189, endPoint x: 813, endPoint y: 215, distance: 307.8
click at [506, 199] on input "34808" at bounding box center [576, 207] width 200 height 16
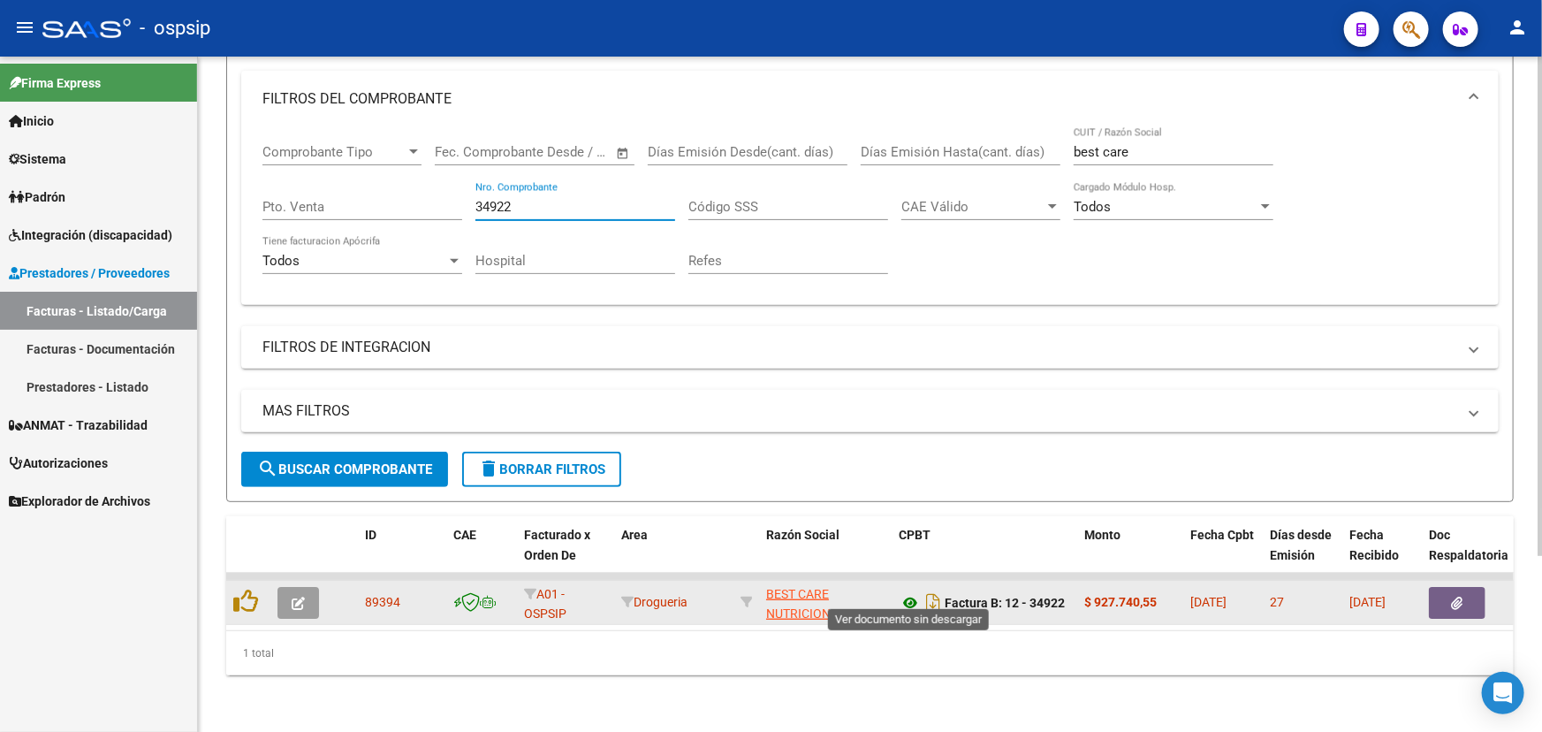
click at [903, 594] on icon at bounding box center [910, 602] width 23 height 21
click at [1448, 587] on button "button" at bounding box center [1457, 603] width 57 height 32
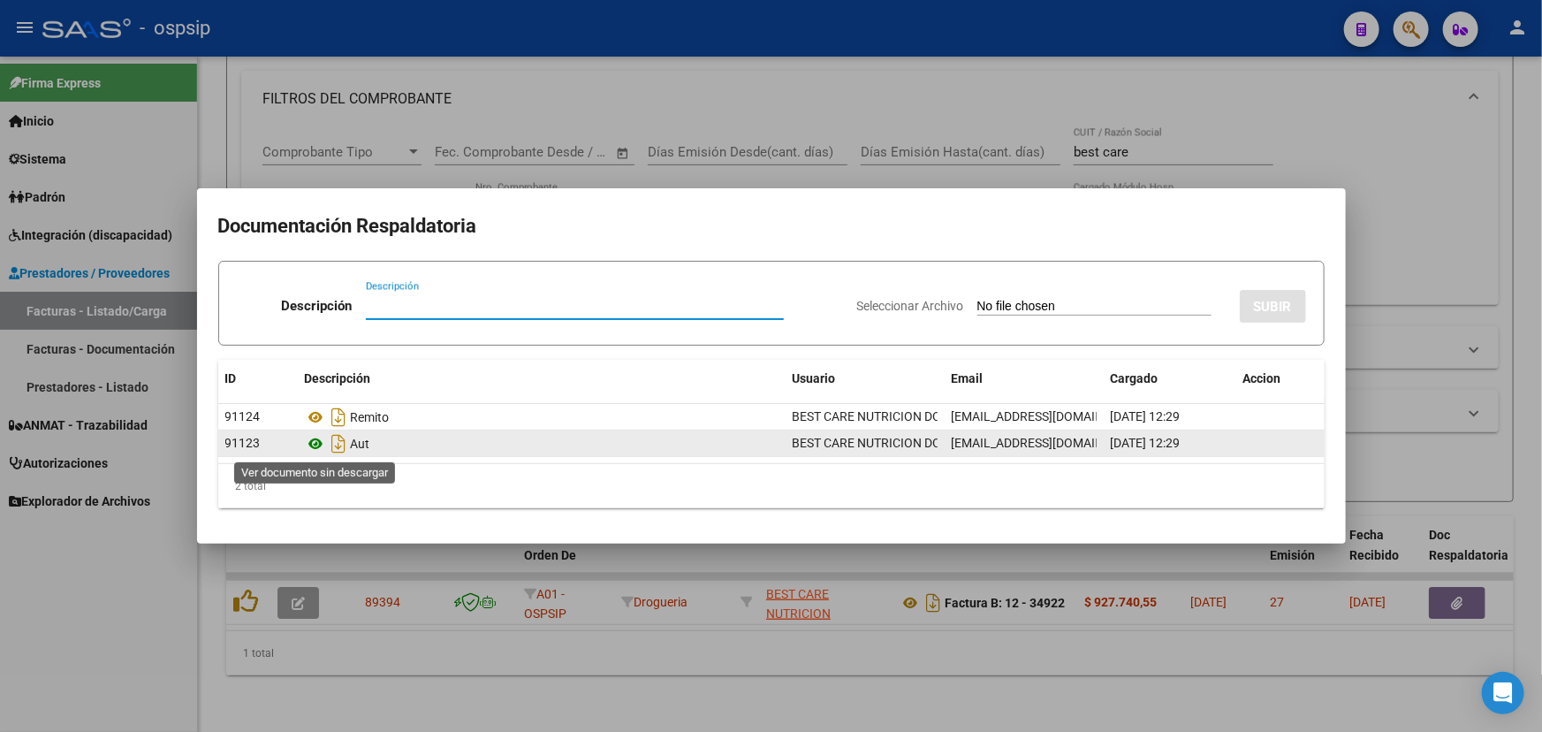
click at [309, 444] on icon at bounding box center [316, 443] width 23 height 21
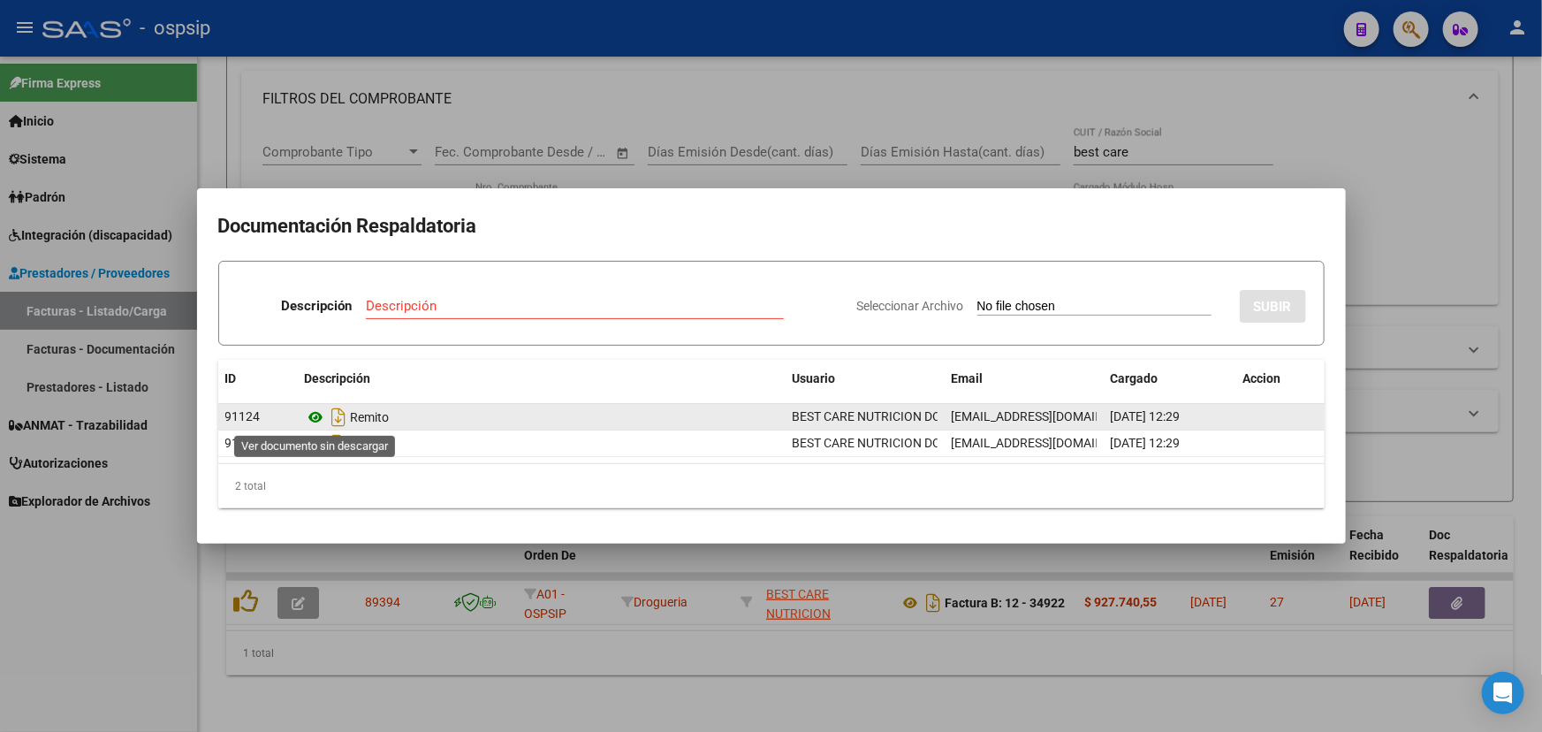
click at [323, 414] on icon at bounding box center [316, 417] width 23 height 21
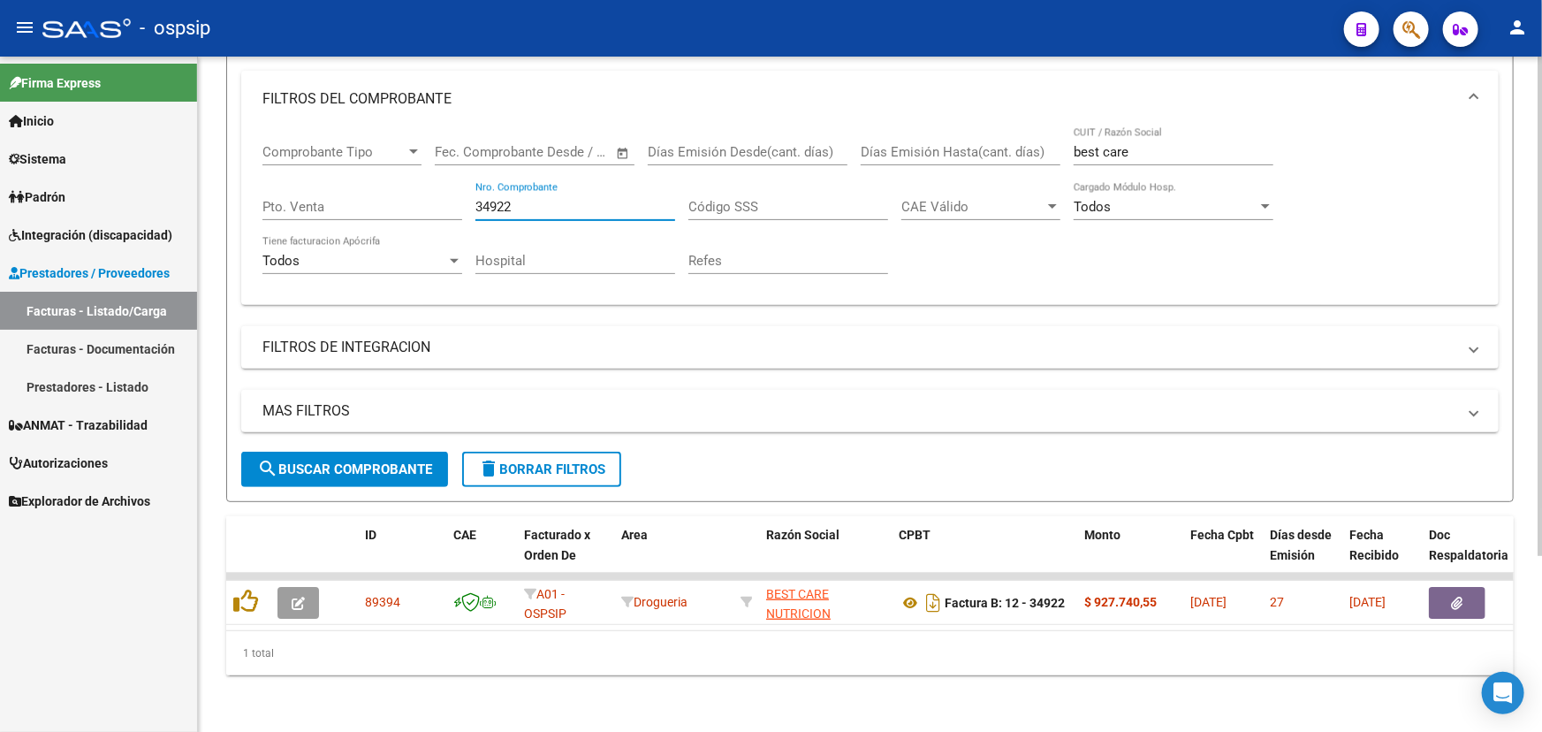
click at [535, 199] on input "34922" at bounding box center [576, 207] width 200 height 16
click at [506, 199] on input "34922" at bounding box center [576, 207] width 200 height 16
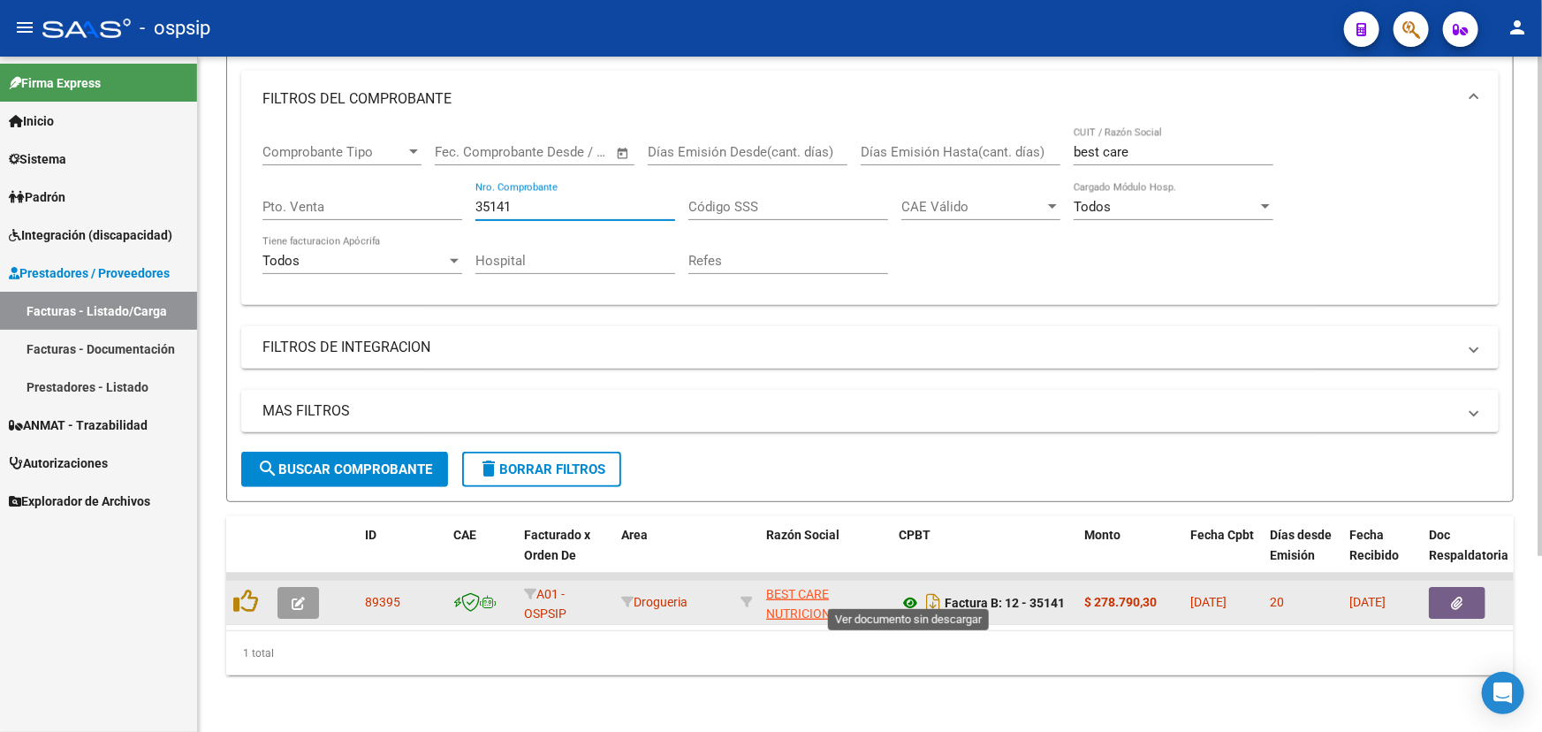
click at [909, 592] on icon at bounding box center [910, 602] width 23 height 21
click at [1476, 587] on button "button" at bounding box center [1457, 603] width 57 height 32
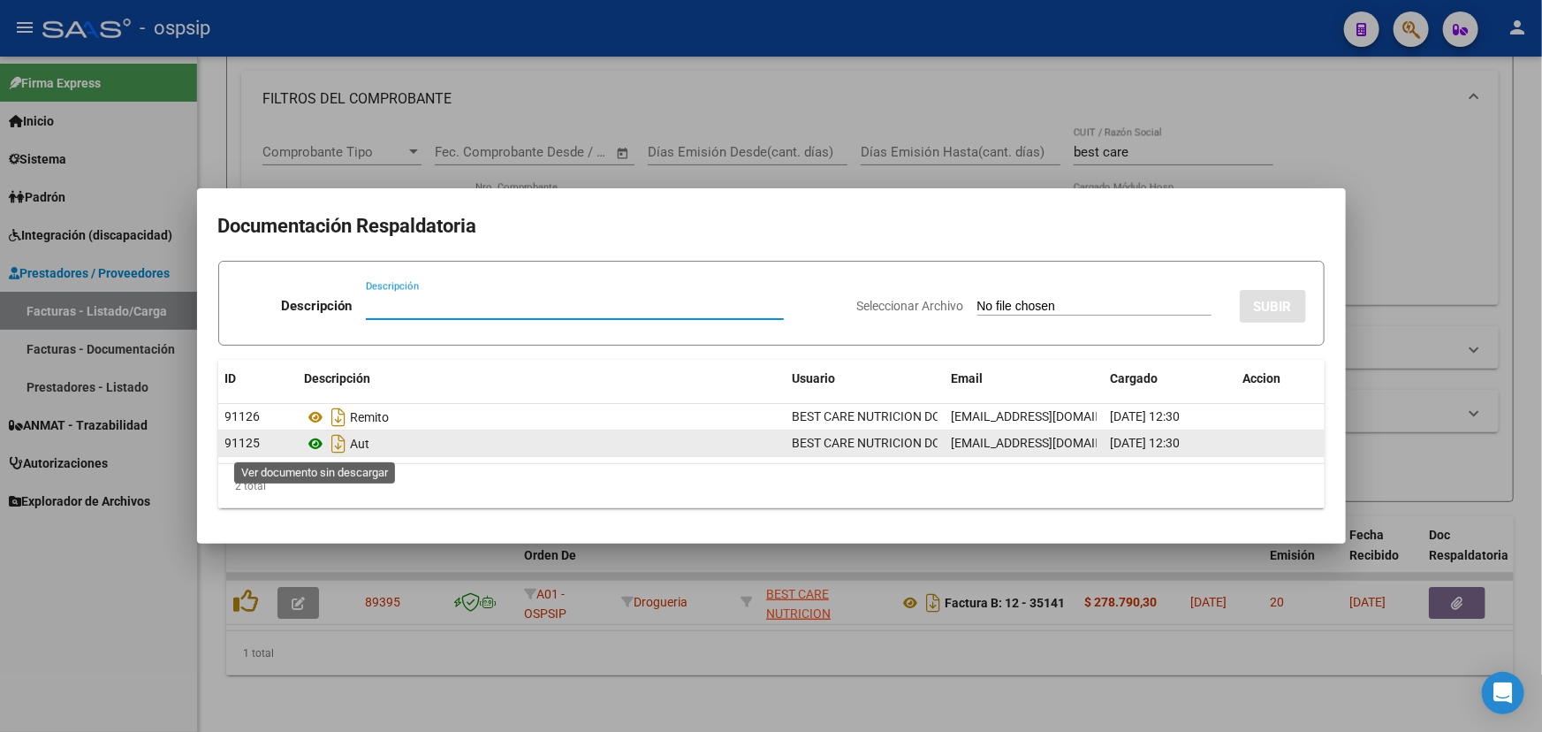
click at [318, 442] on icon at bounding box center [316, 443] width 23 height 21
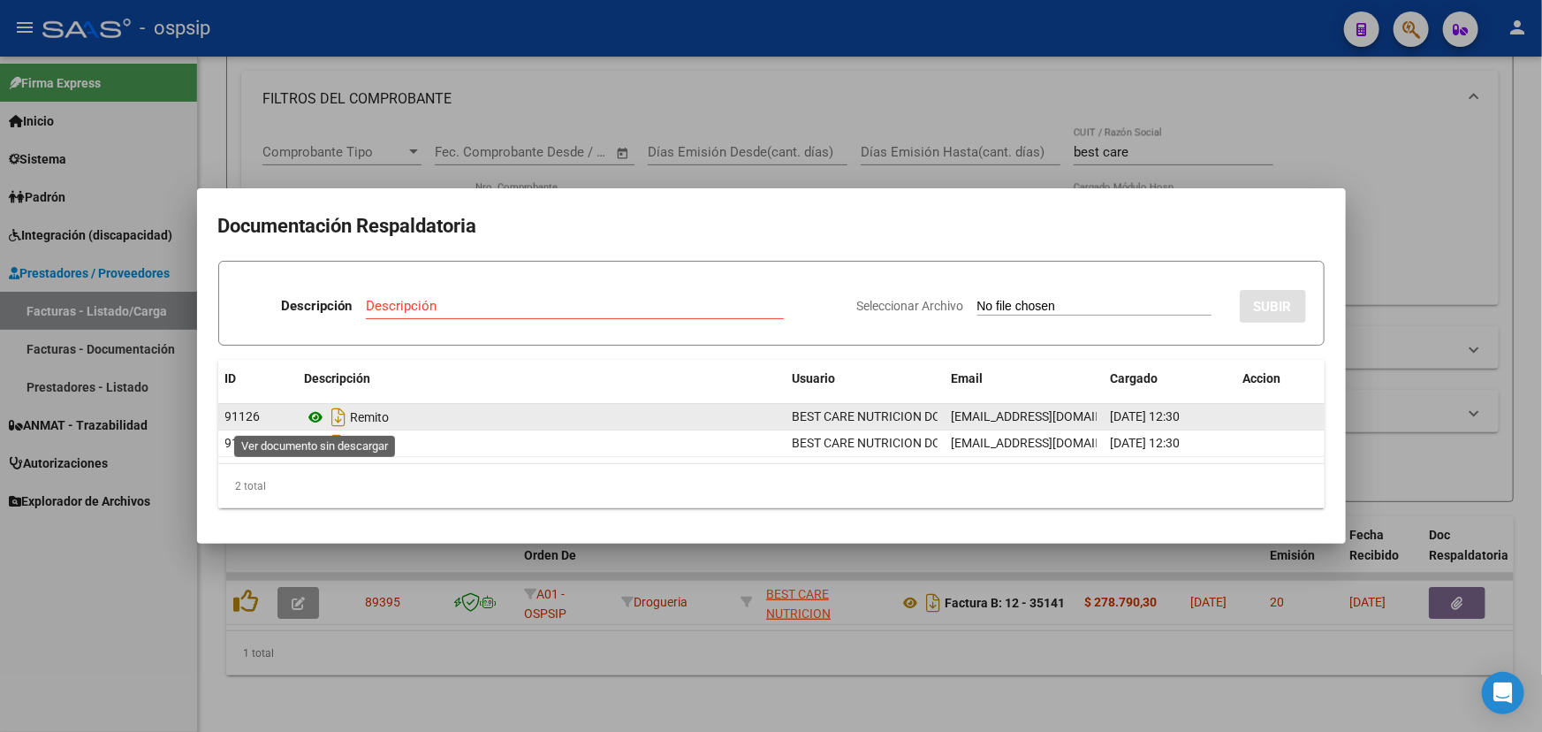
click at [313, 412] on icon at bounding box center [316, 417] width 23 height 21
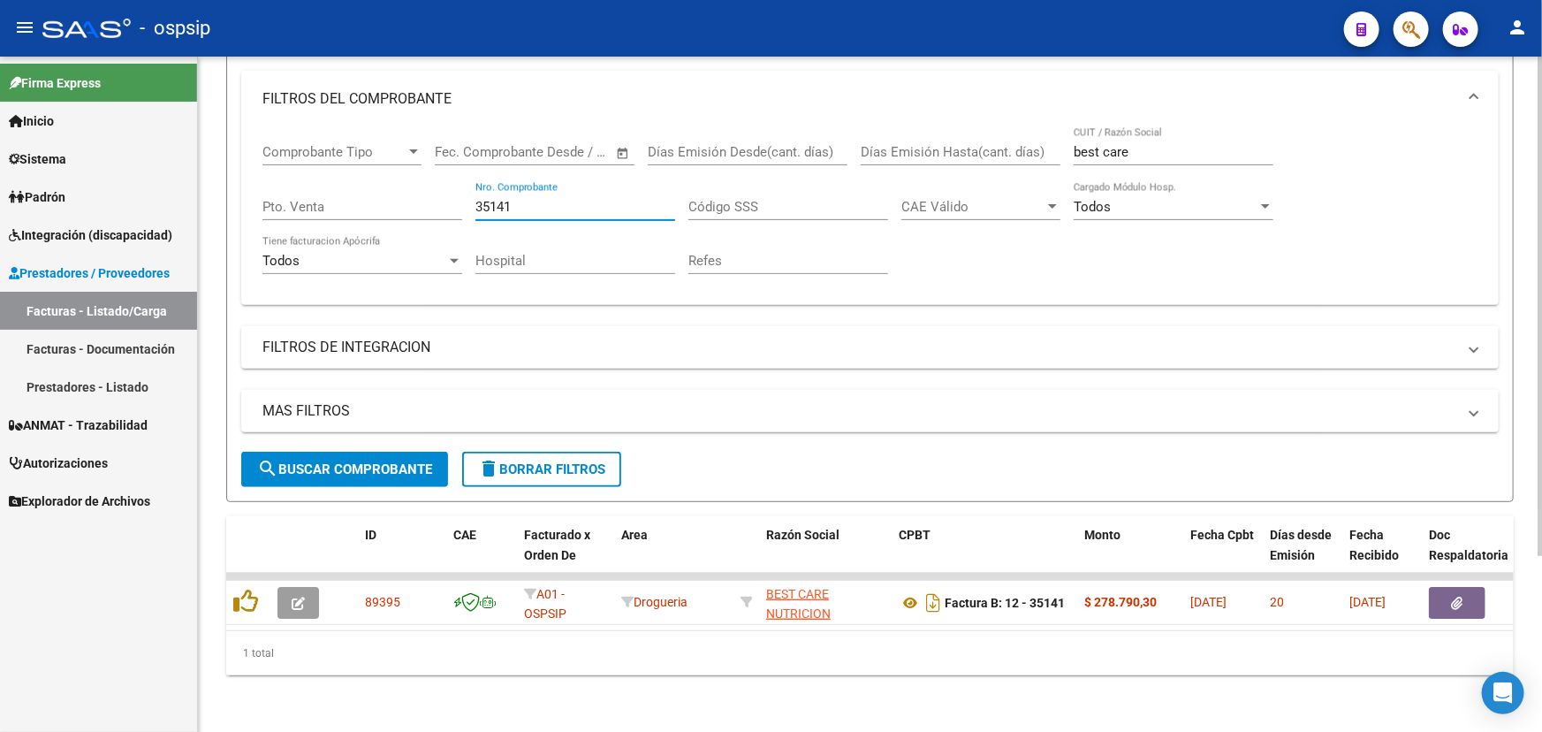
click at [534, 199] on input "35141" at bounding box center [576, 207] width 200 height 16
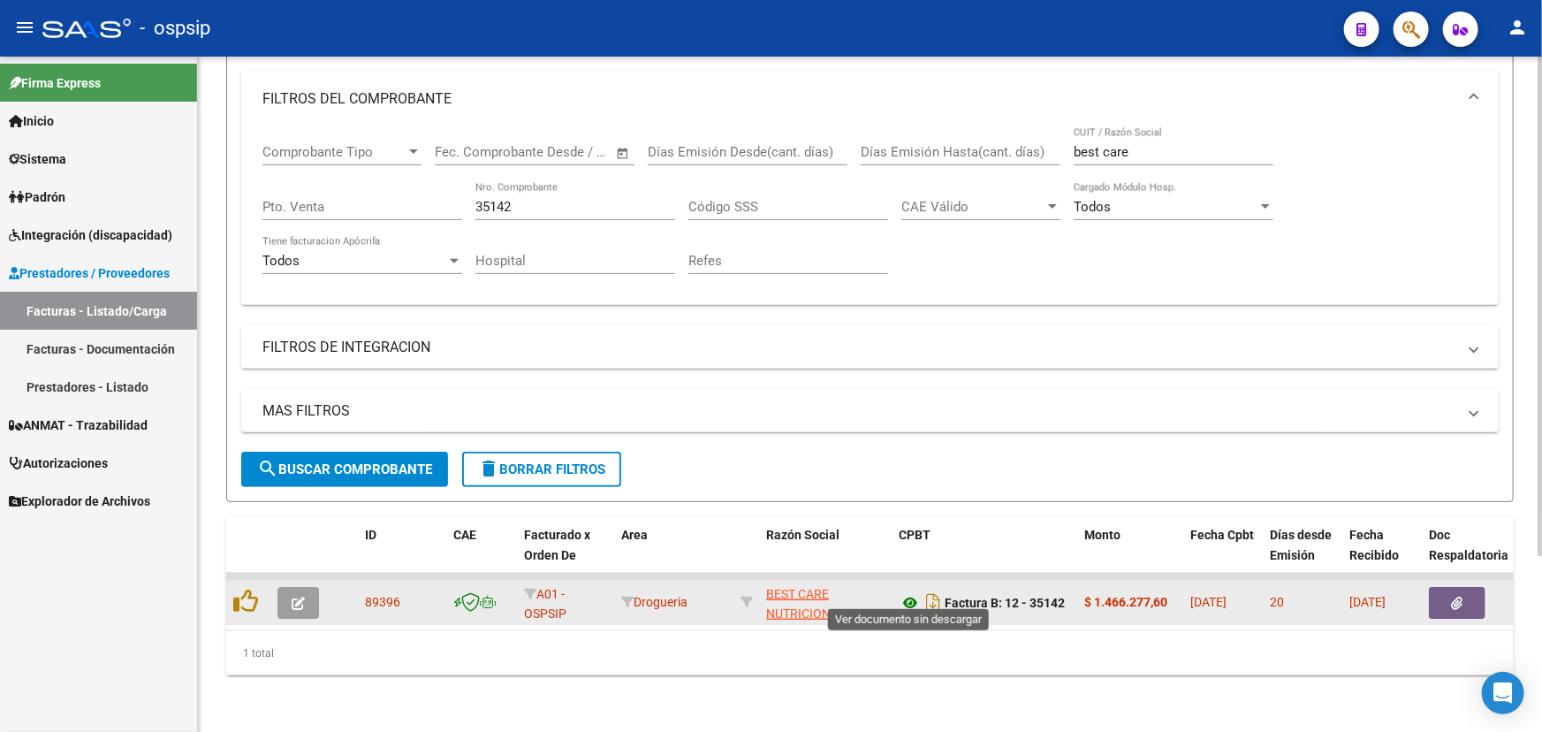
click at [905, 592] on icon at bounding box center [910, 602] width 23 height 21
click at [1454, 587] on button "button" at bounding box center [1457, 603] width 57 height 32
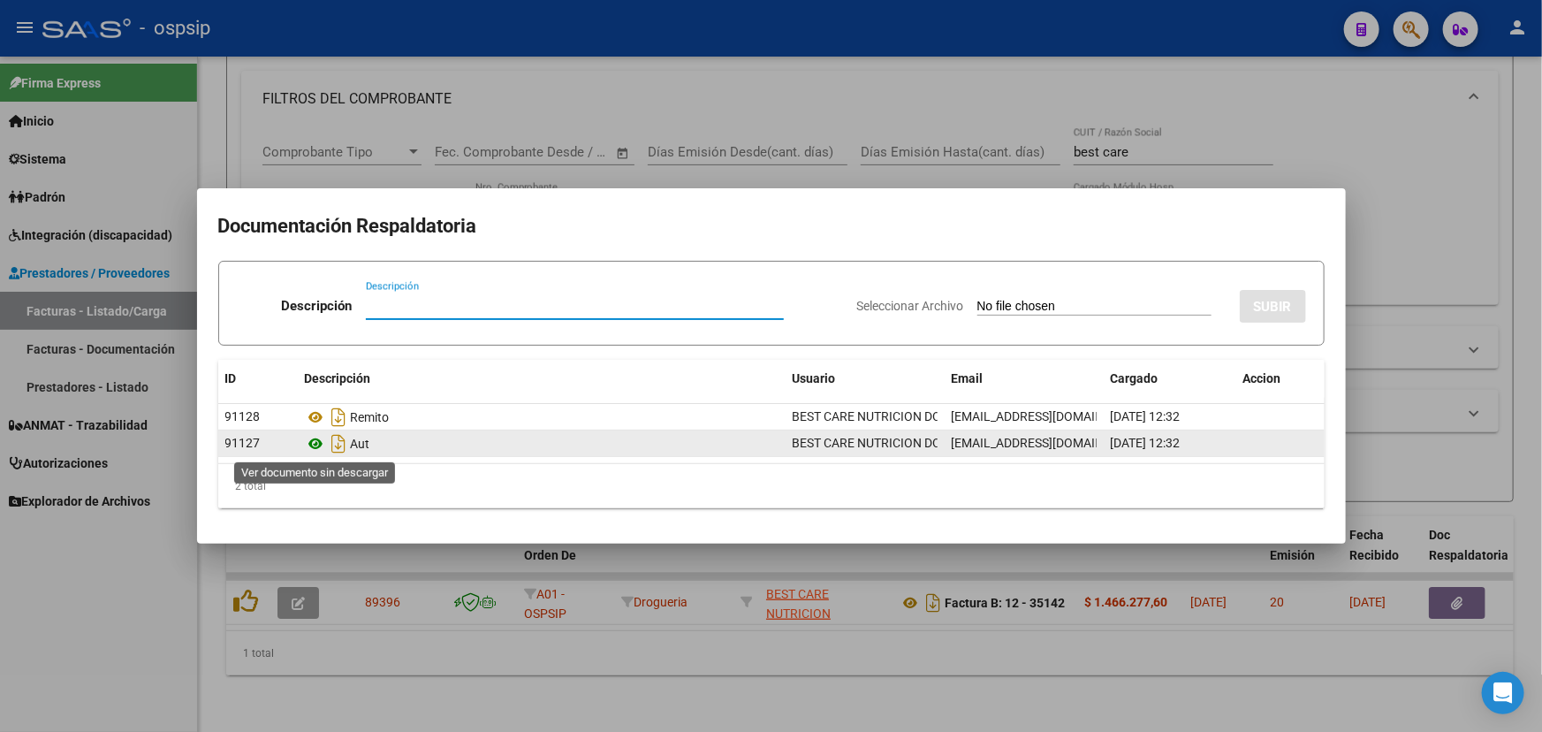
click at [314, 441] on icon at bounding box center [316, 443] width 23 height 21
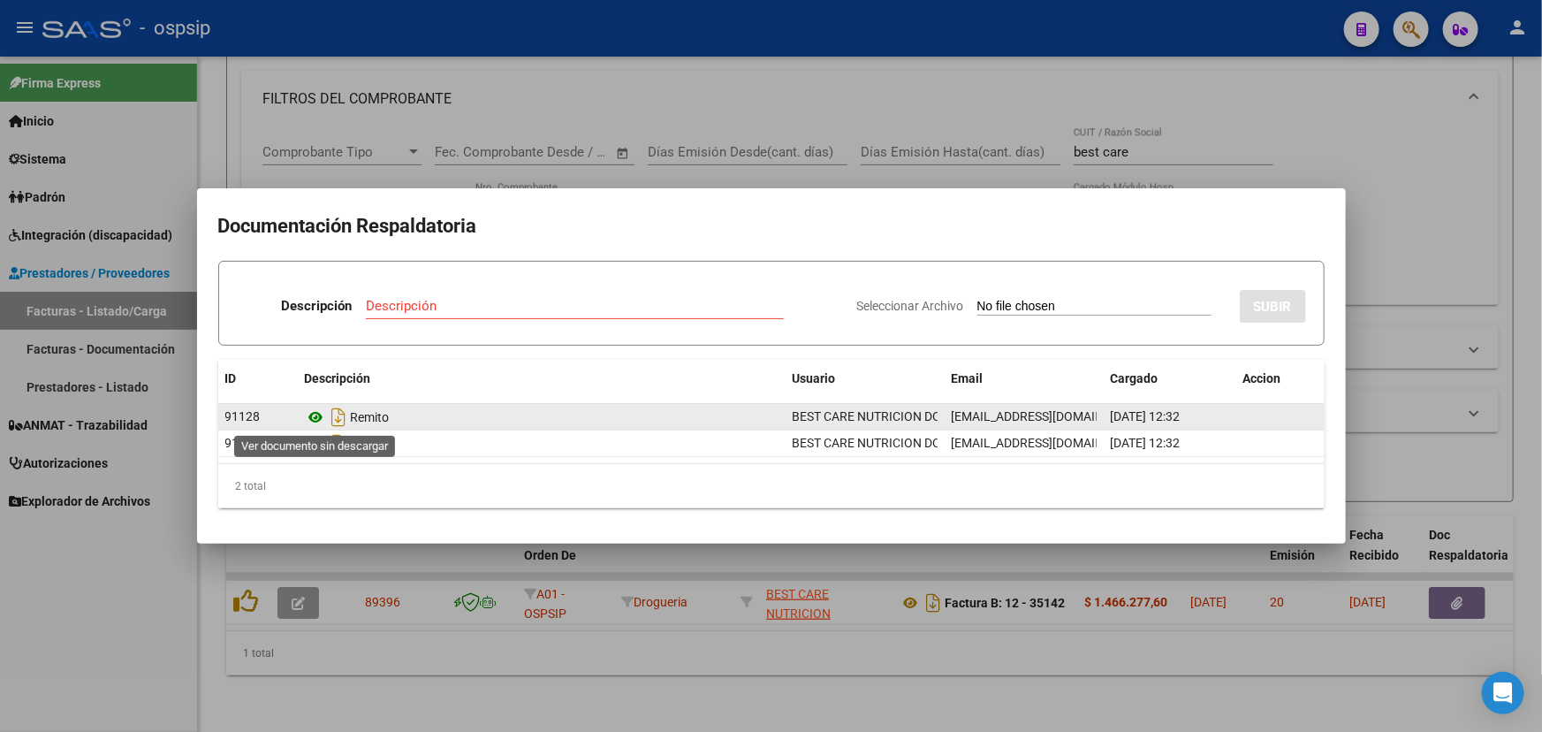
click at [318, 413] on icon at bounding box center [316, 417] width 23 height 21
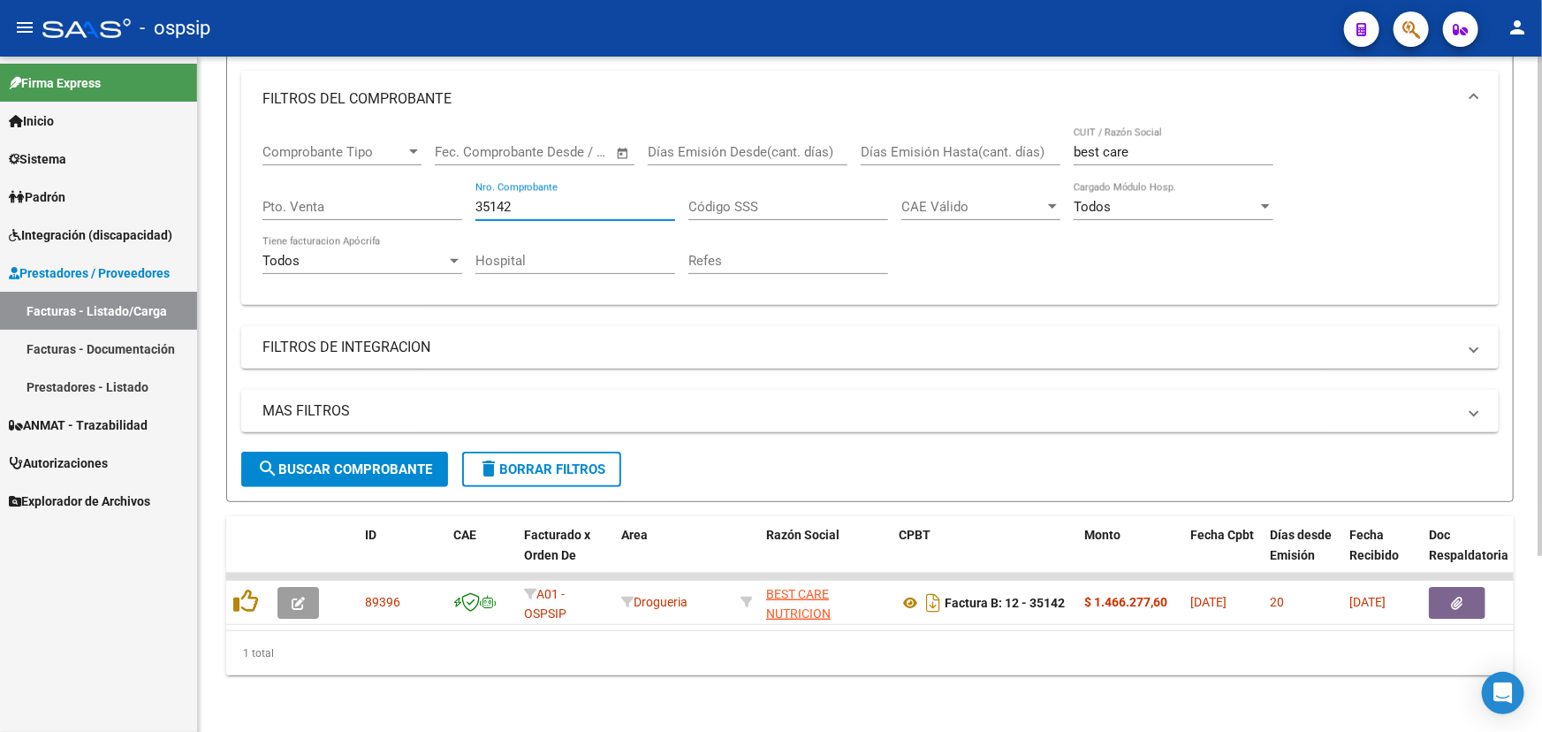
click at [582, 199] on input "35142" at bounding box center [576, 207] width 200 height 16
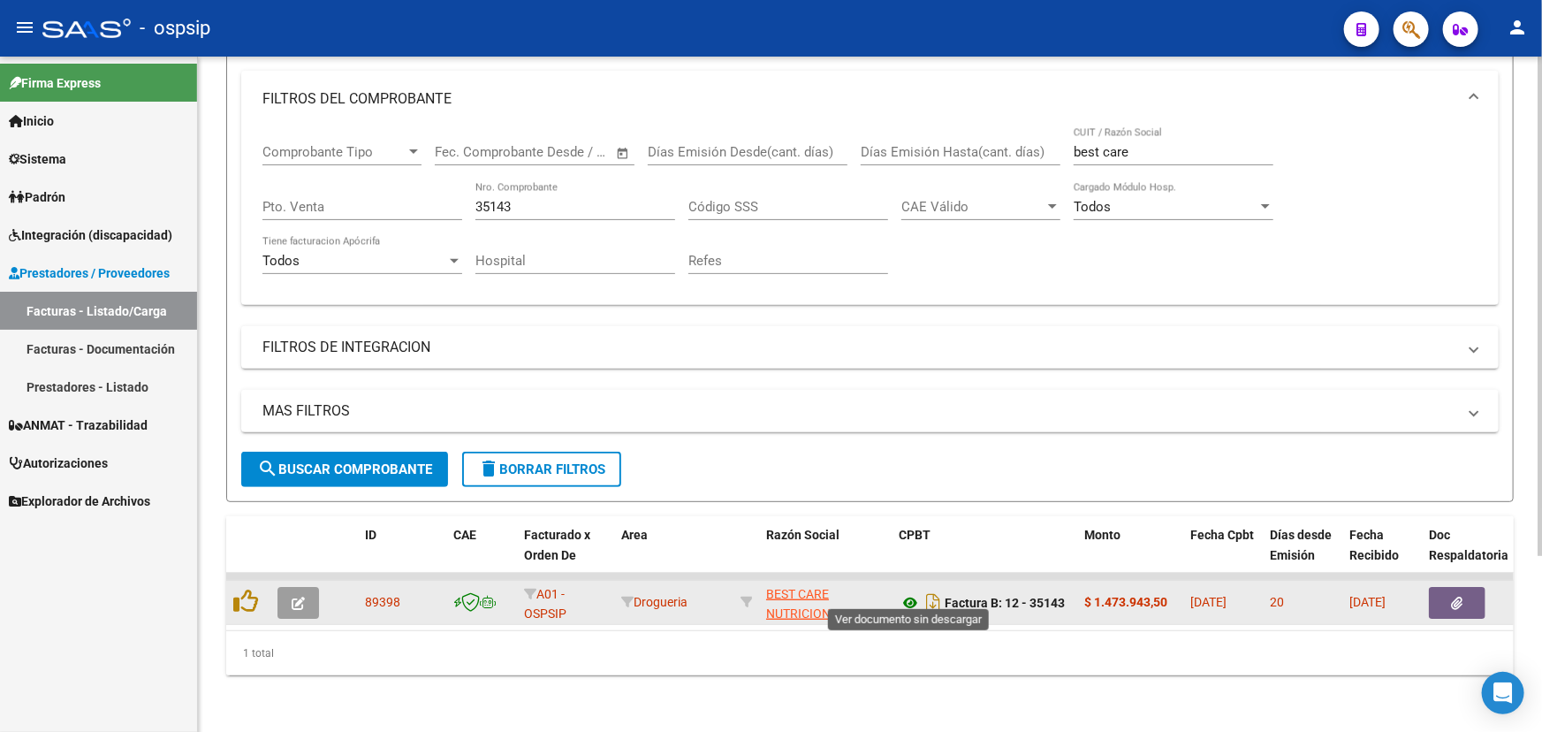
click at [906, 592] on icon at bounding box center [910, 602] width 23 height 21
click at [1447, 587] on button "button" at bounding box center [1457, 603] width 57 height 32
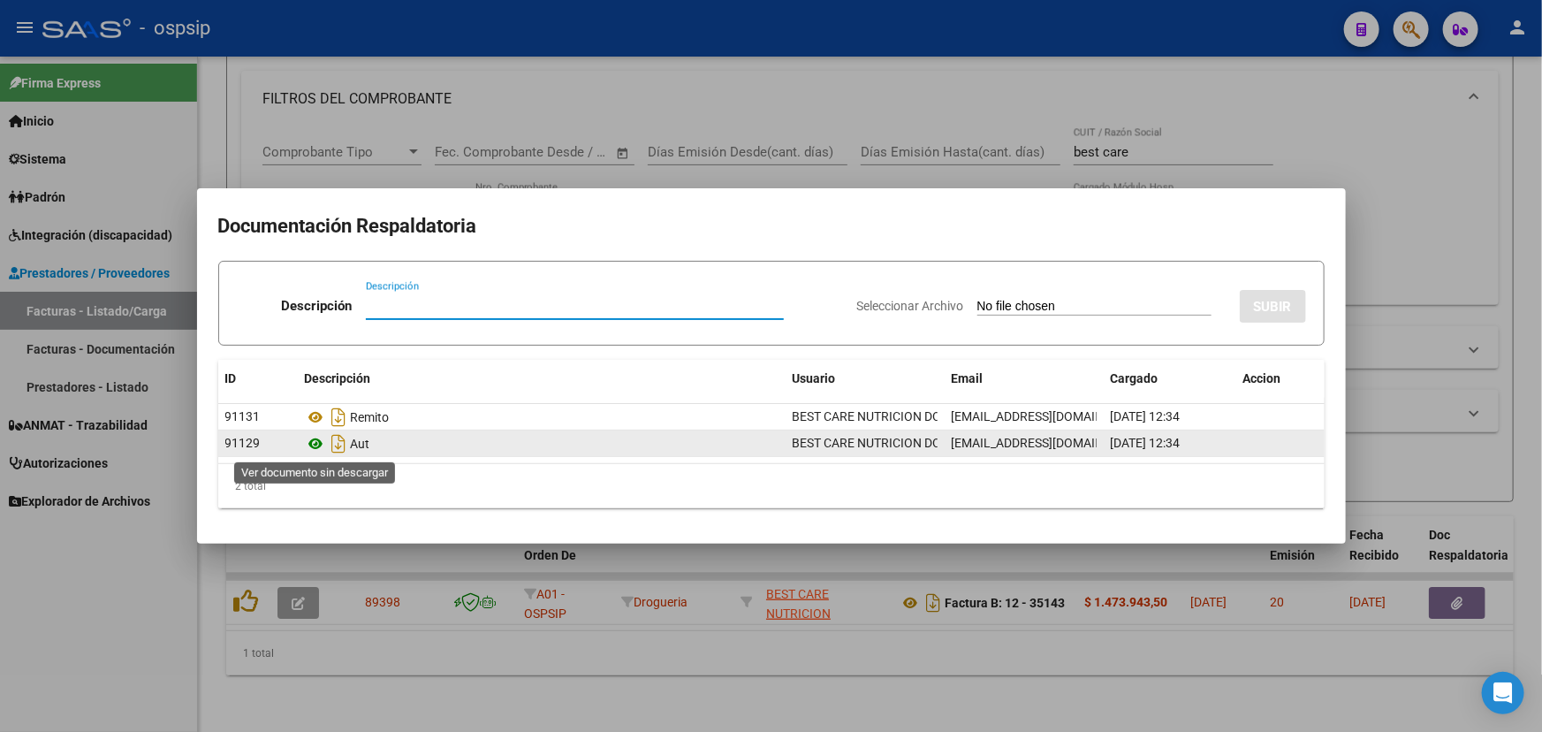
click at [316, 441] on icon at bounding box center [316, 443] width 23 height 21
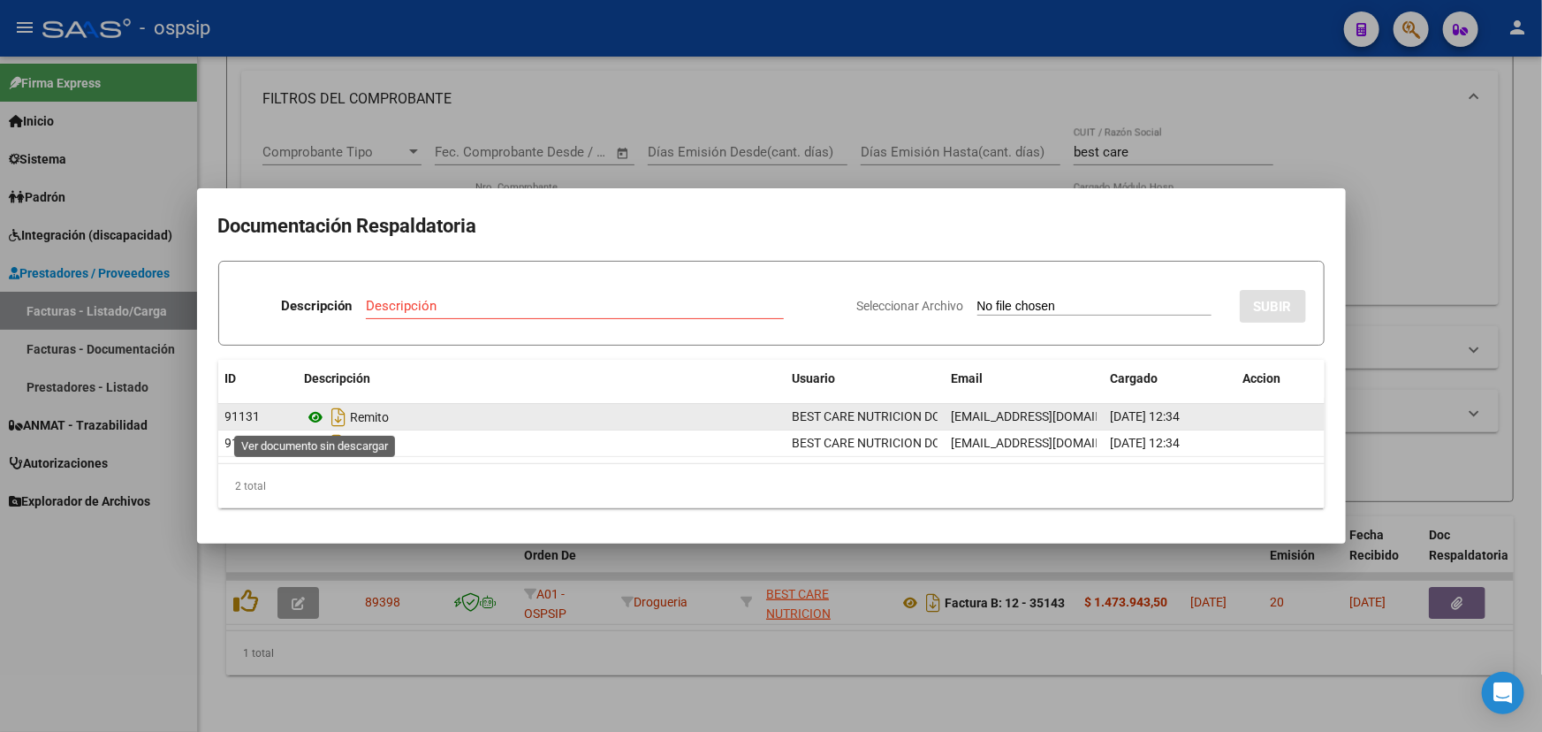
click at [314, 414] on icon at bounding box center [316, 417] width 23 height 21
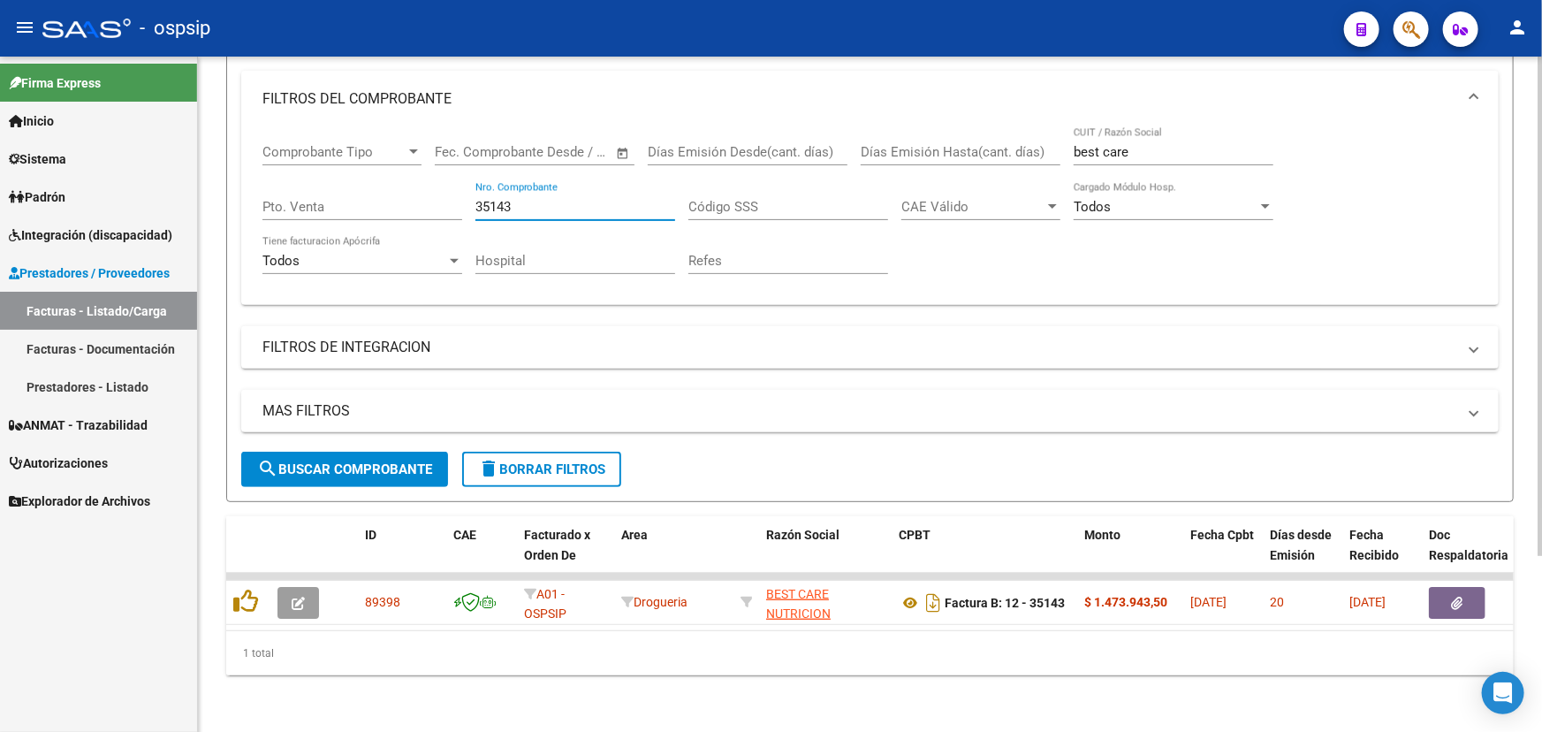
click at [529, 199] on input "35143" at bounding box center [576, 207] width 200 height 16
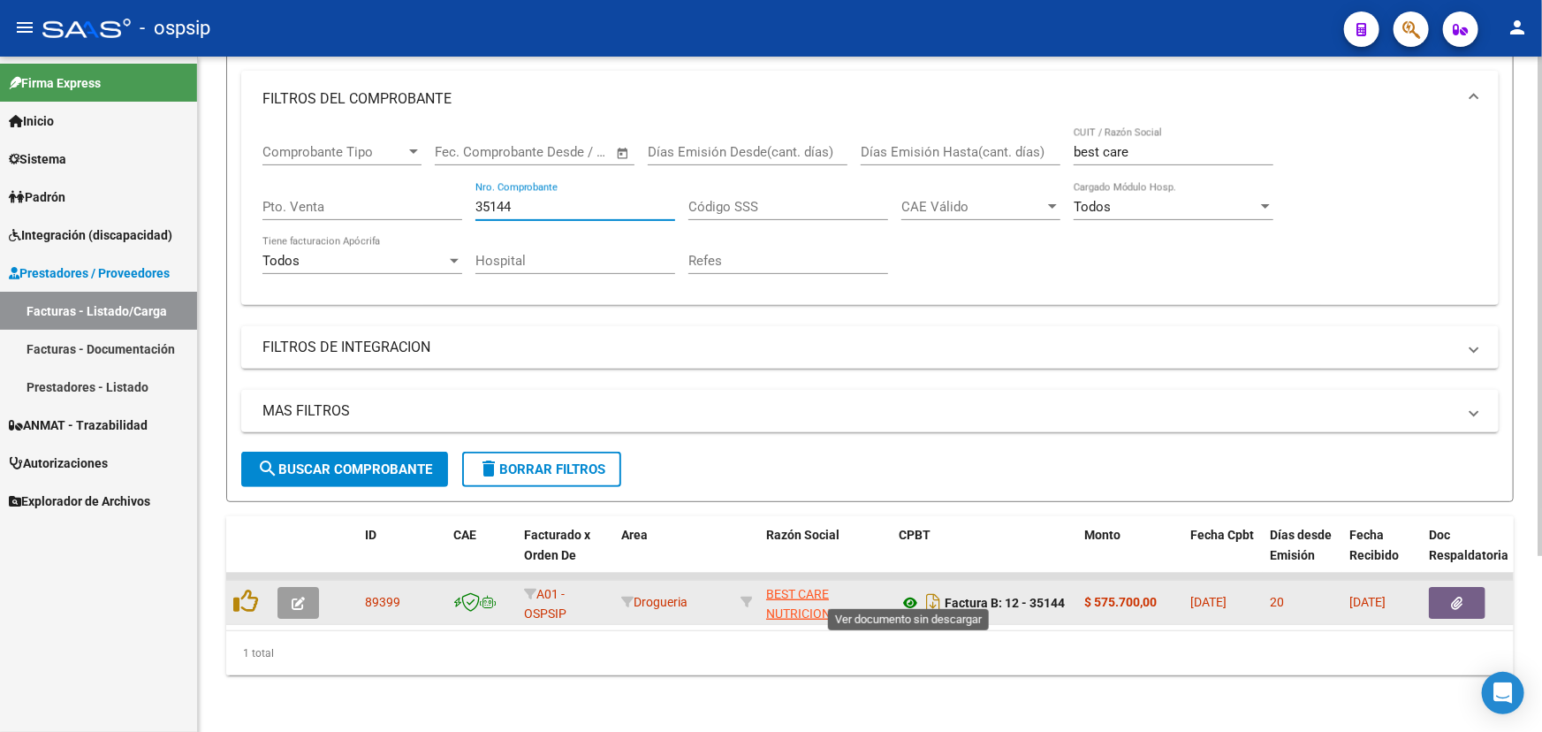
click at [910, 595] on icon at bounding box center [910, 602] width 23 height 21
click at [1452, 597] on icon "button" at bounding box center [1457, 603] width 11 height 13
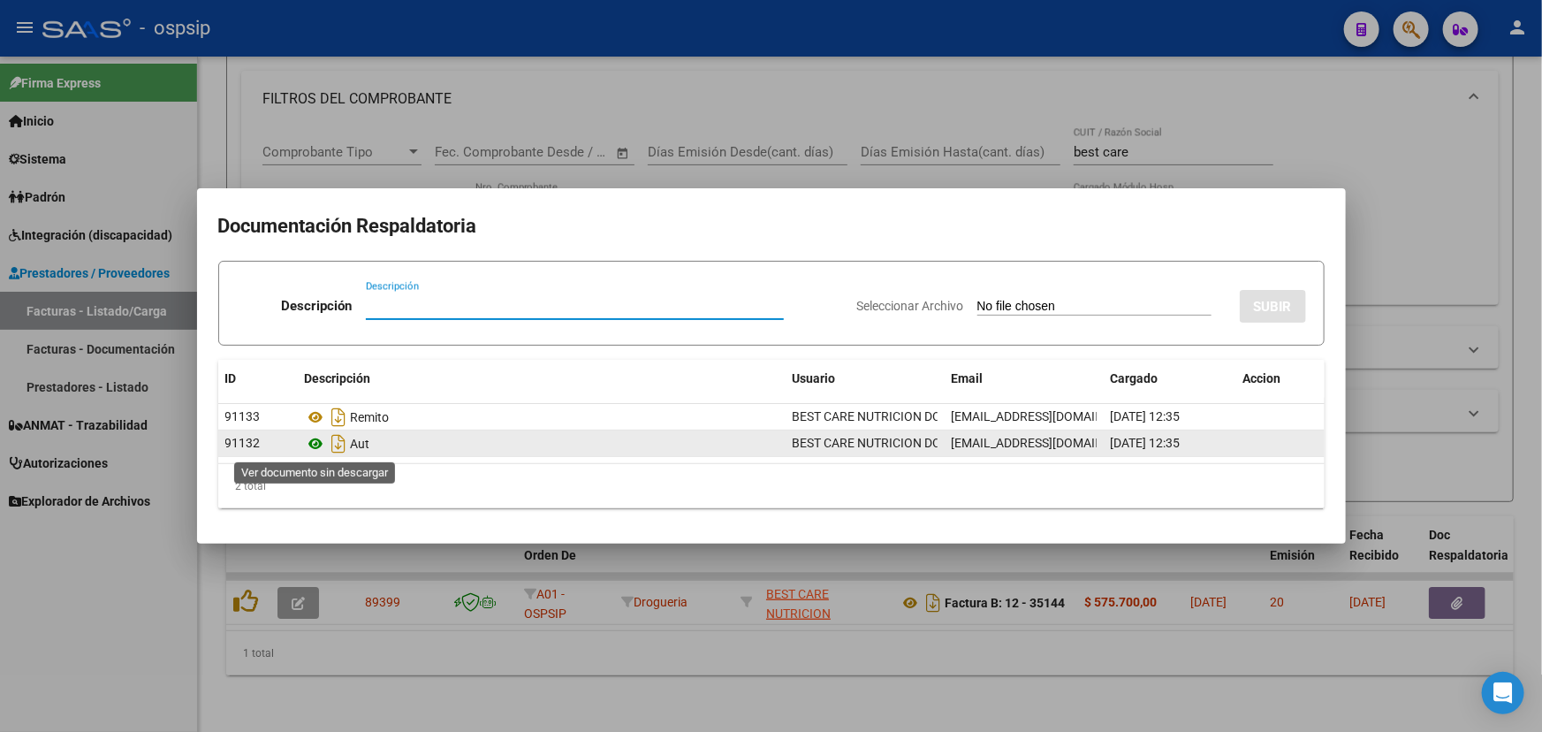
click at [313, 442] on icon at bounding box center [316, 443] width 23 height 21
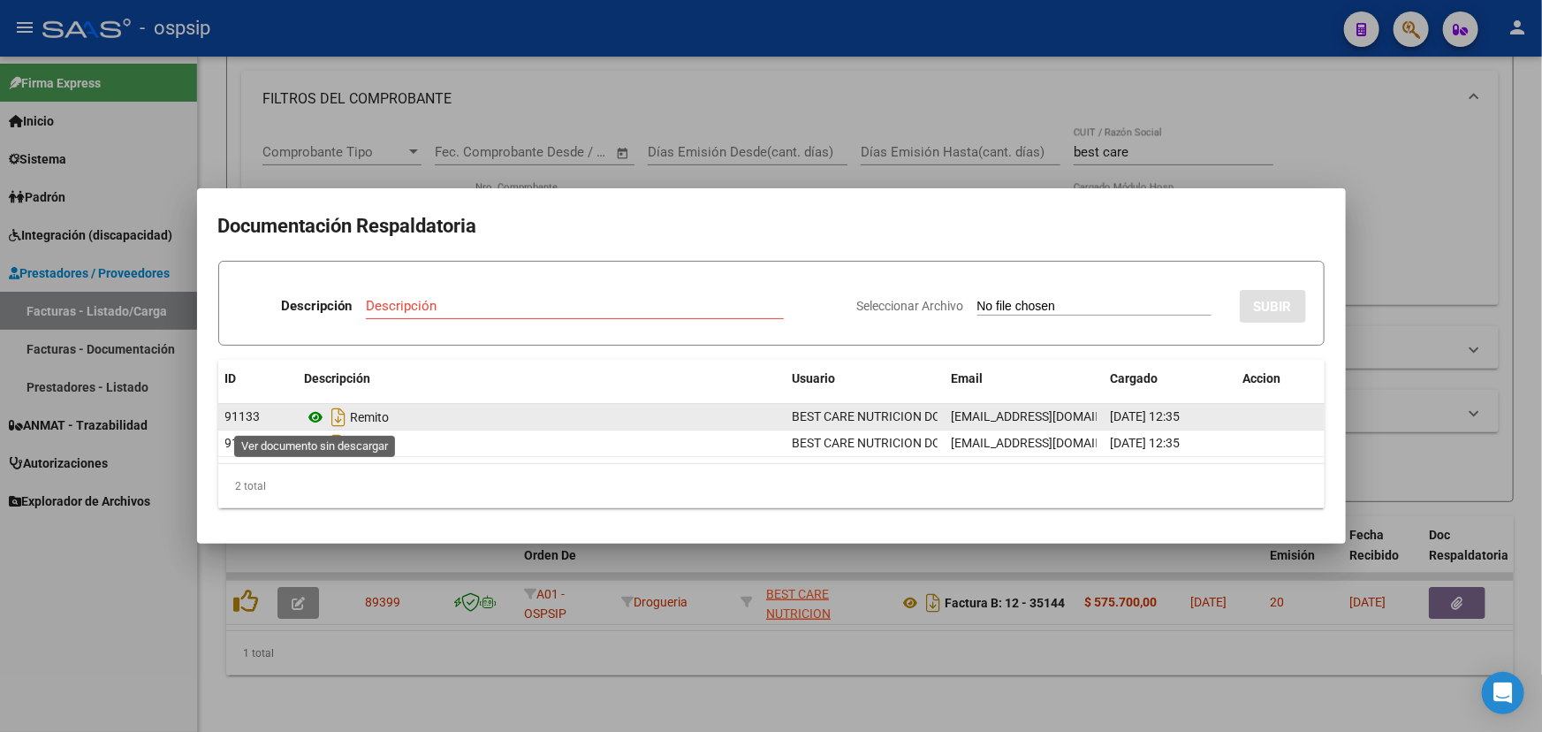
click at [316, 415] on icon at bounding box center [316, 417] width 23 height 21
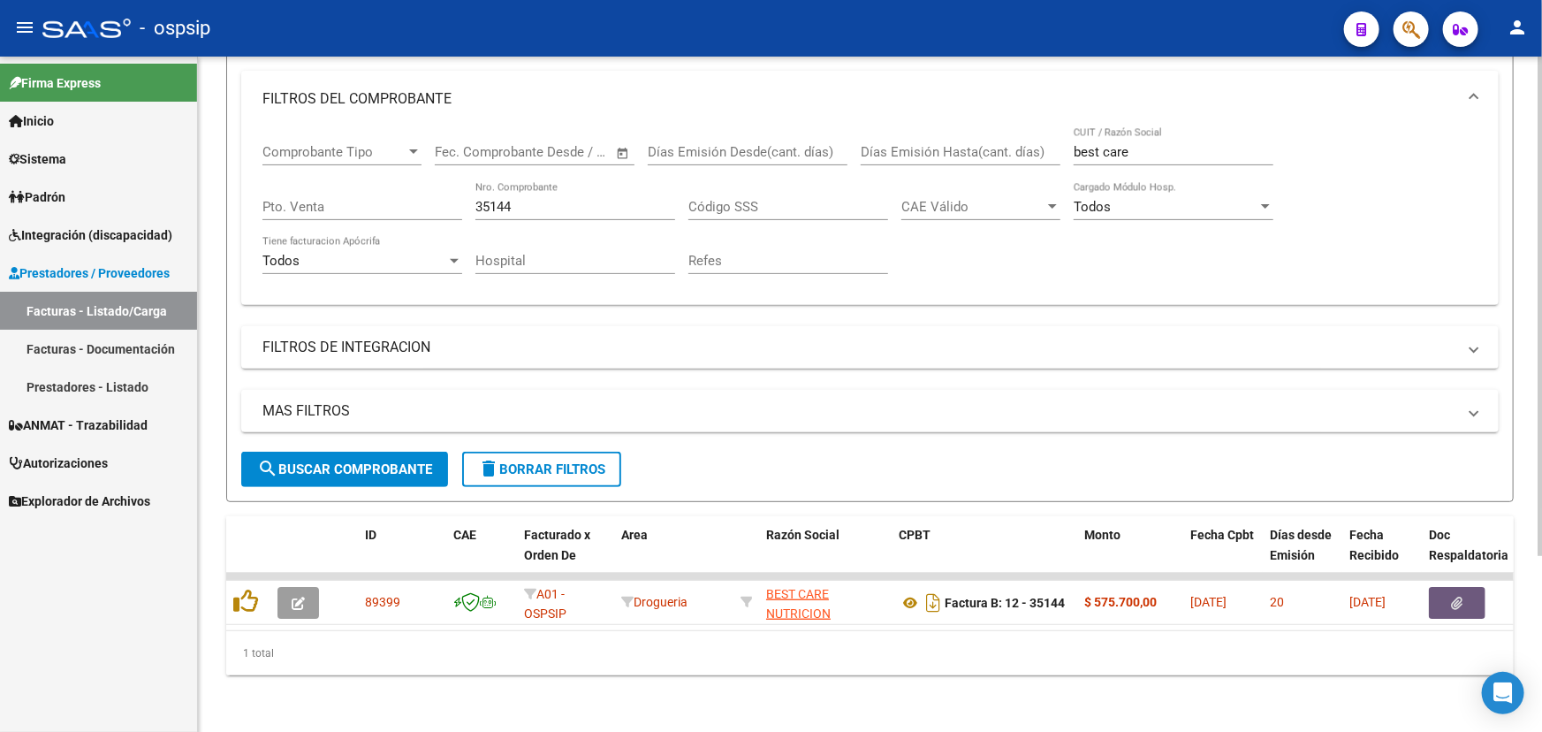
click at [562, 204] on div "35144 Nro. Comprobante" at bounding box center [576, 201] width 200 height 38
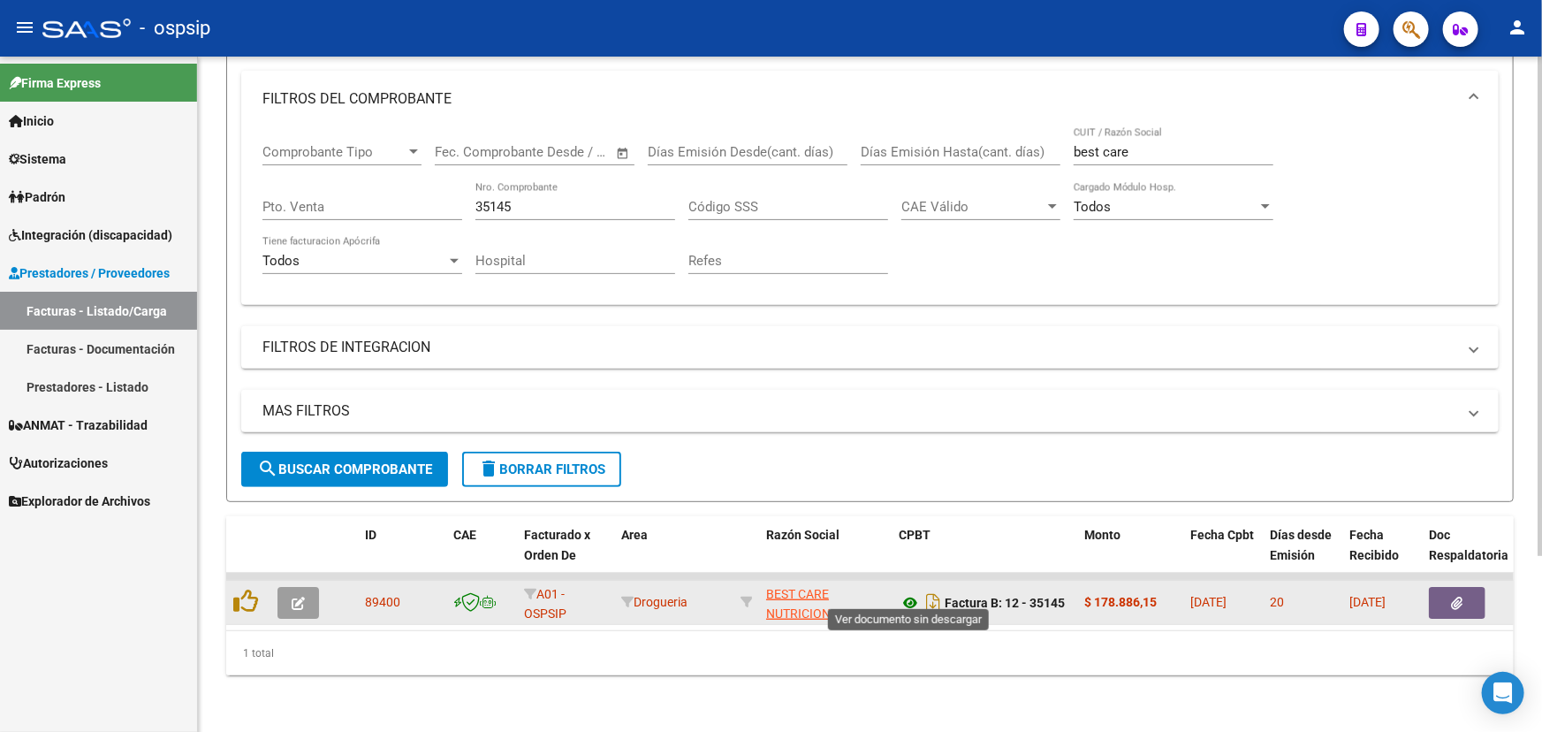
click at [911, 592] on icon at bounding box center [910, 602] width 23 height 21
click at [1473, 587] on button "button" at bounding box center [1457, 603] width 57 height 32
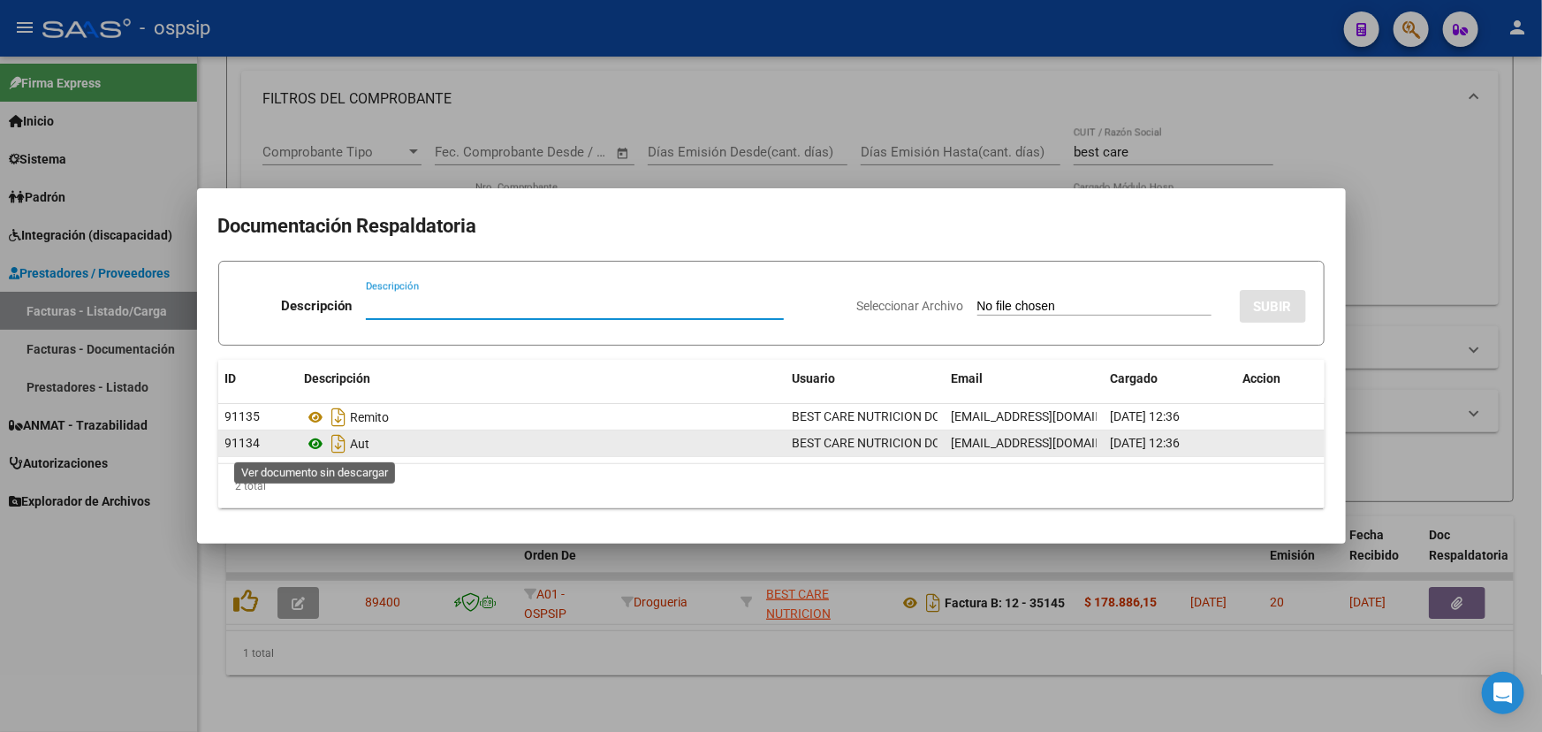
click at [314, 441] on icon at bounding box center [316, 443] width 23 height 21
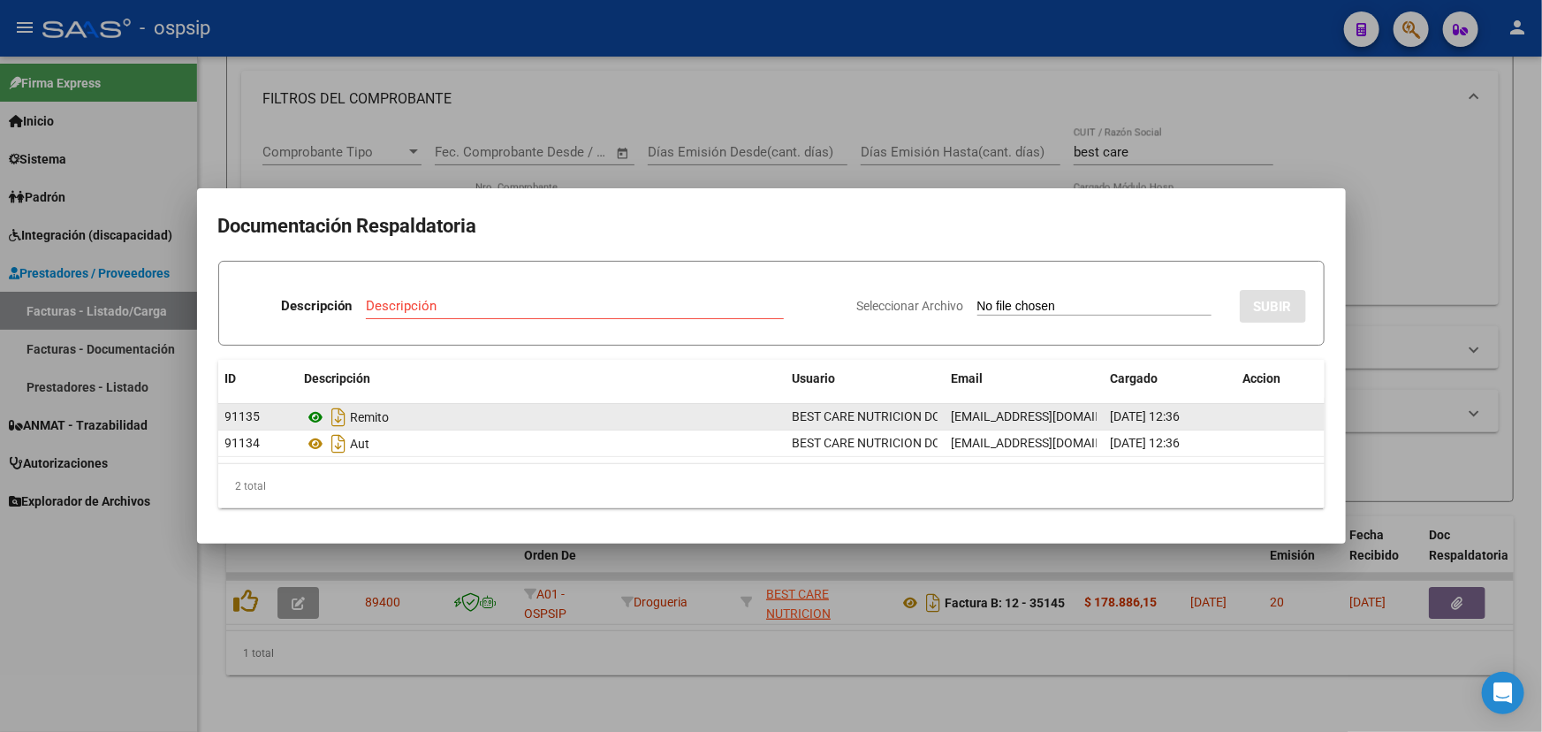
click at [313, 409] on icon at bounding box center [316, 417] width 23 height 21
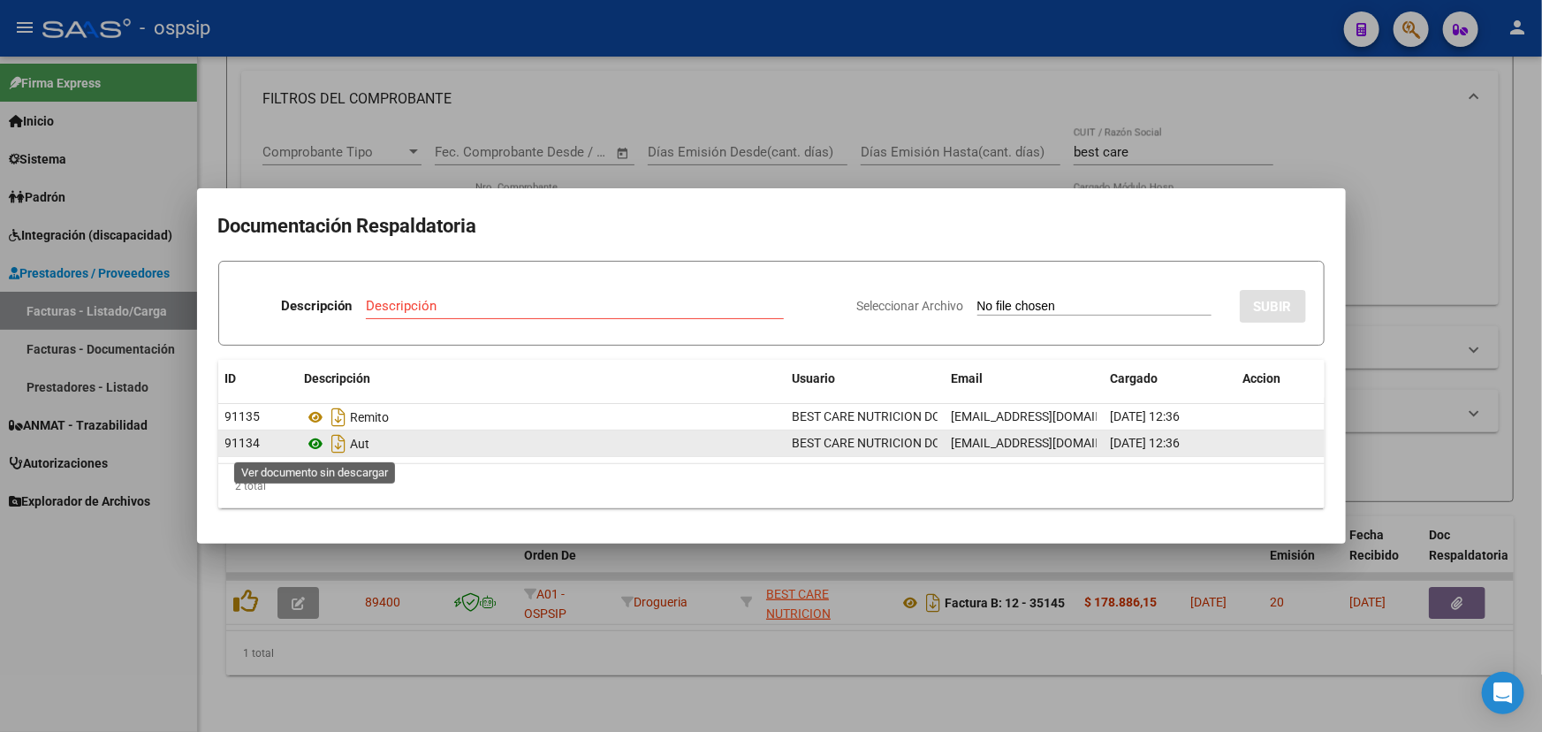
click at [310, 442] on icon at bounding box center [316, 443] width 23 height 21
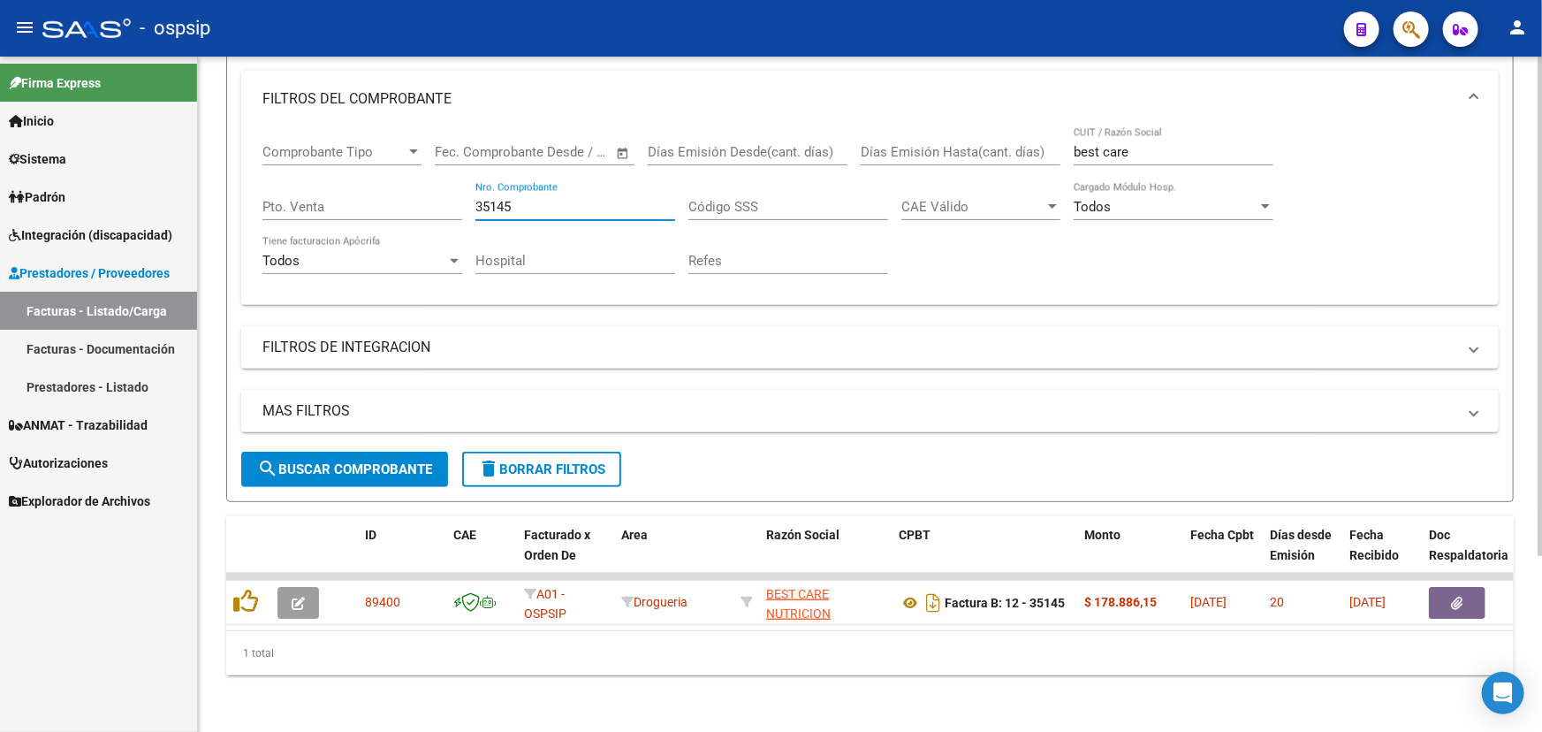
click at [553, 199] on input "35145" at bounding box center [576, 207] width 200 height 16
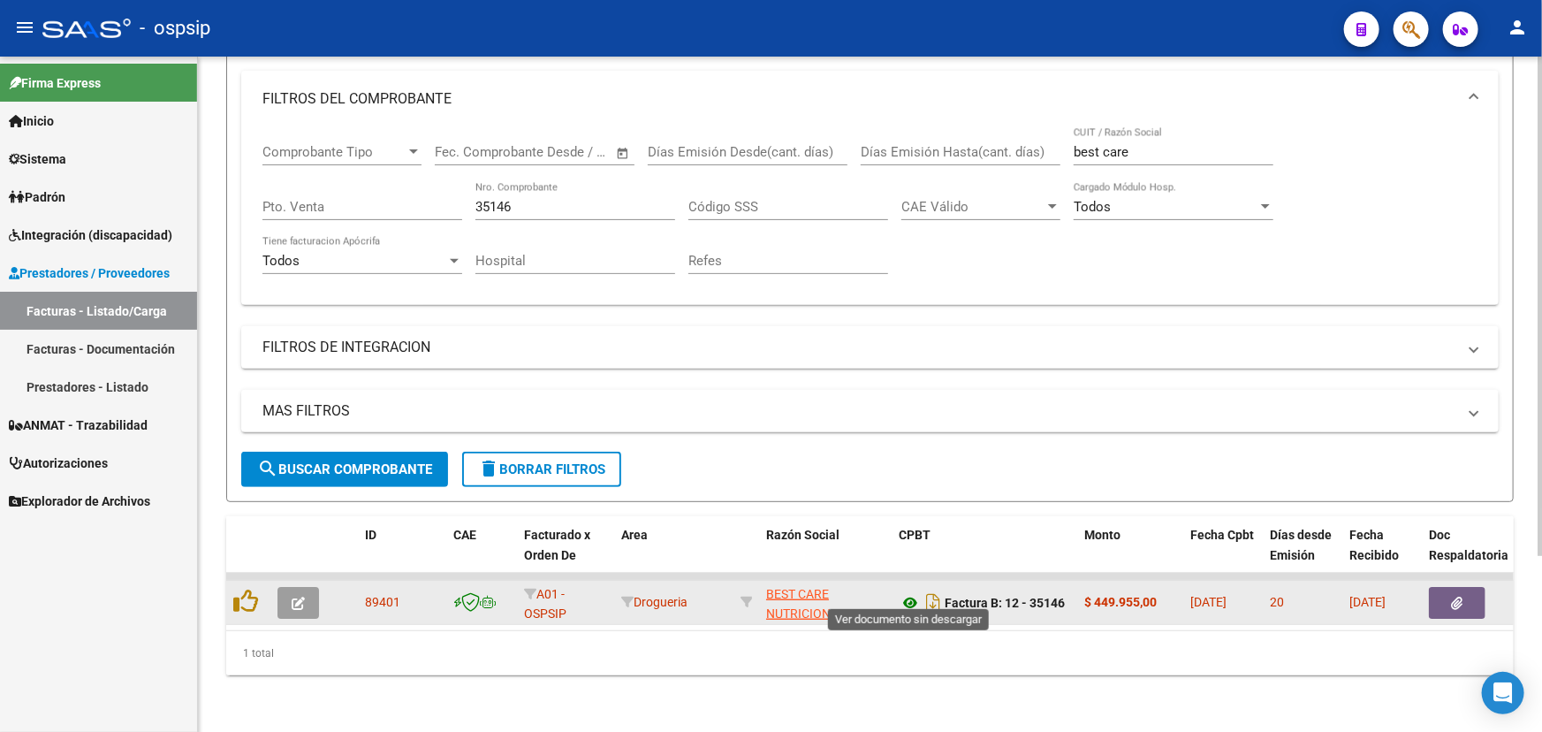
click at [913, 592] on icon at bounding box center [910, 602] width 23 height 21
click at [1456, 597] on icon "button" at bounding box center [1457, 603] width 11 height 13
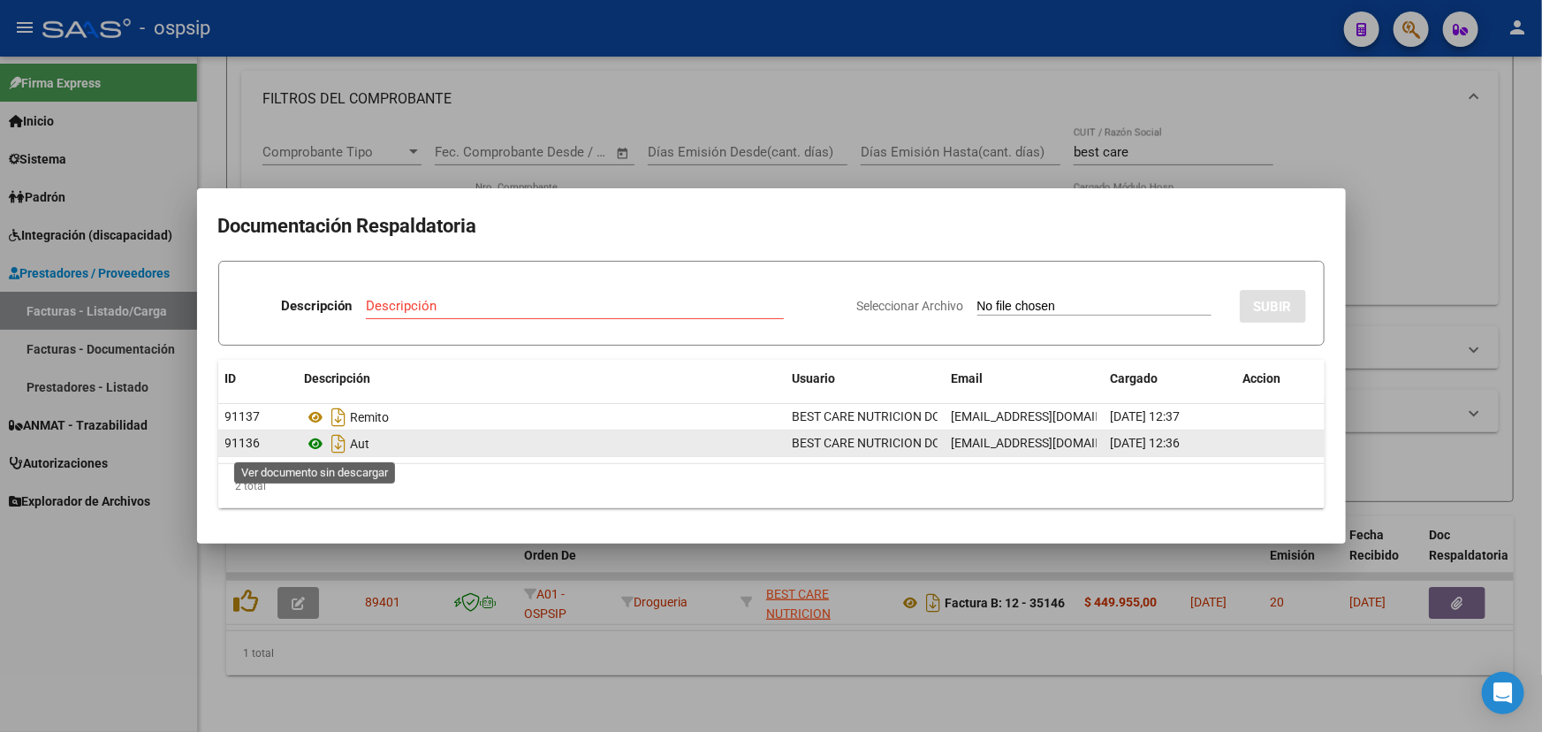
click at [320, 445] on icon at bounding box center [316, 443] width 23 height 21
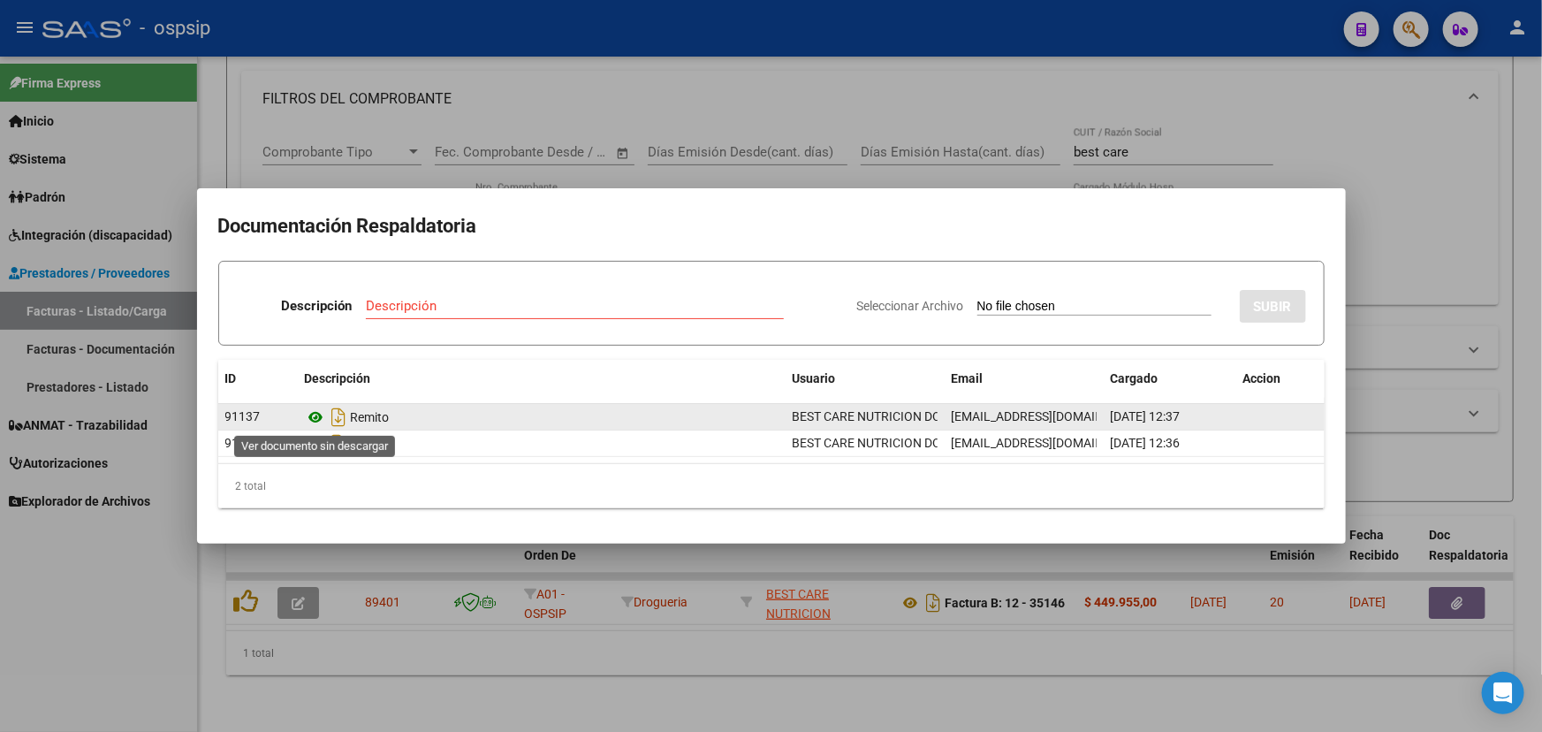
click at [311, 415] on icon at bounding box center [316, 417] width 23 height 21
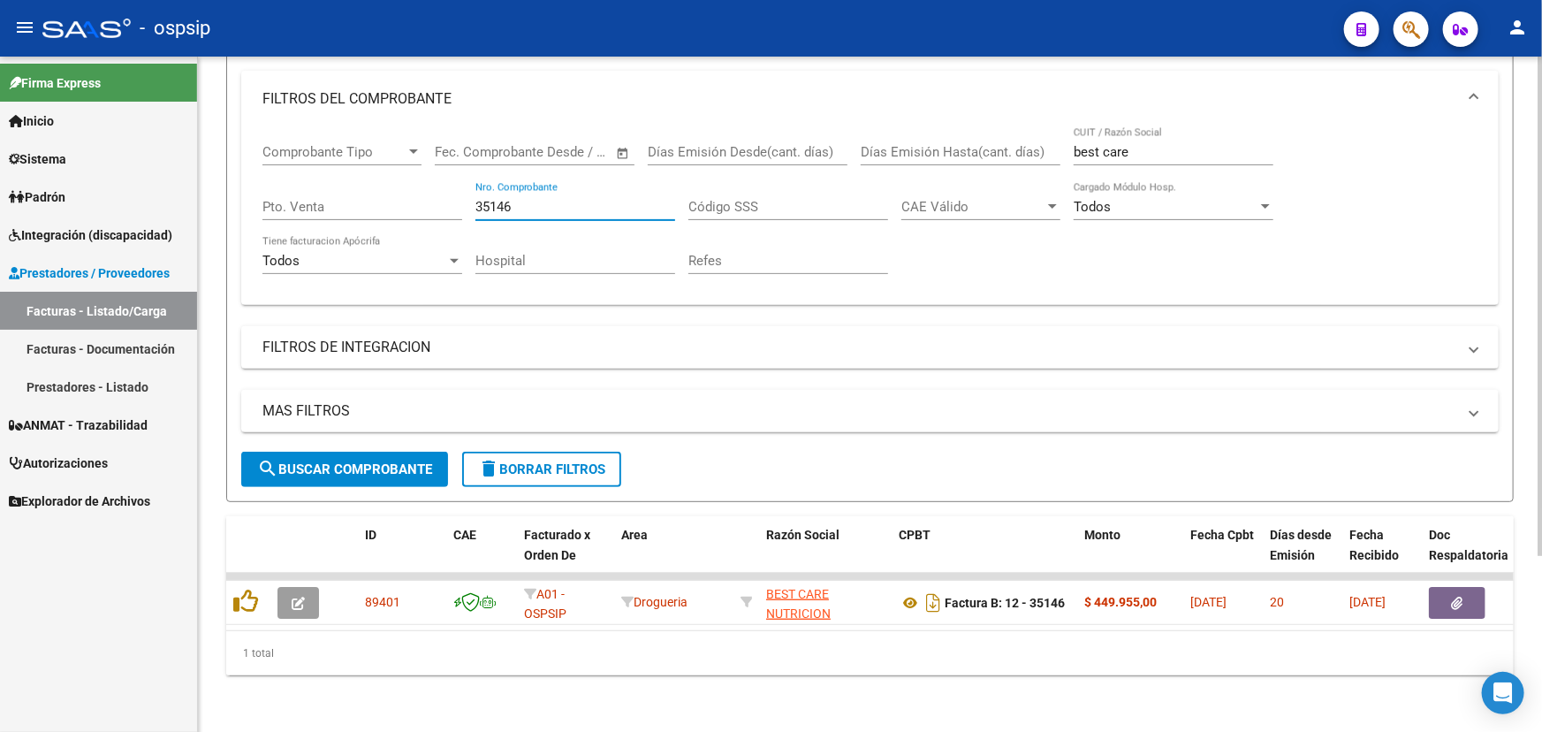
click at [530, 199] on input "35146" at bounding box center [576, 207] width 200 height 16
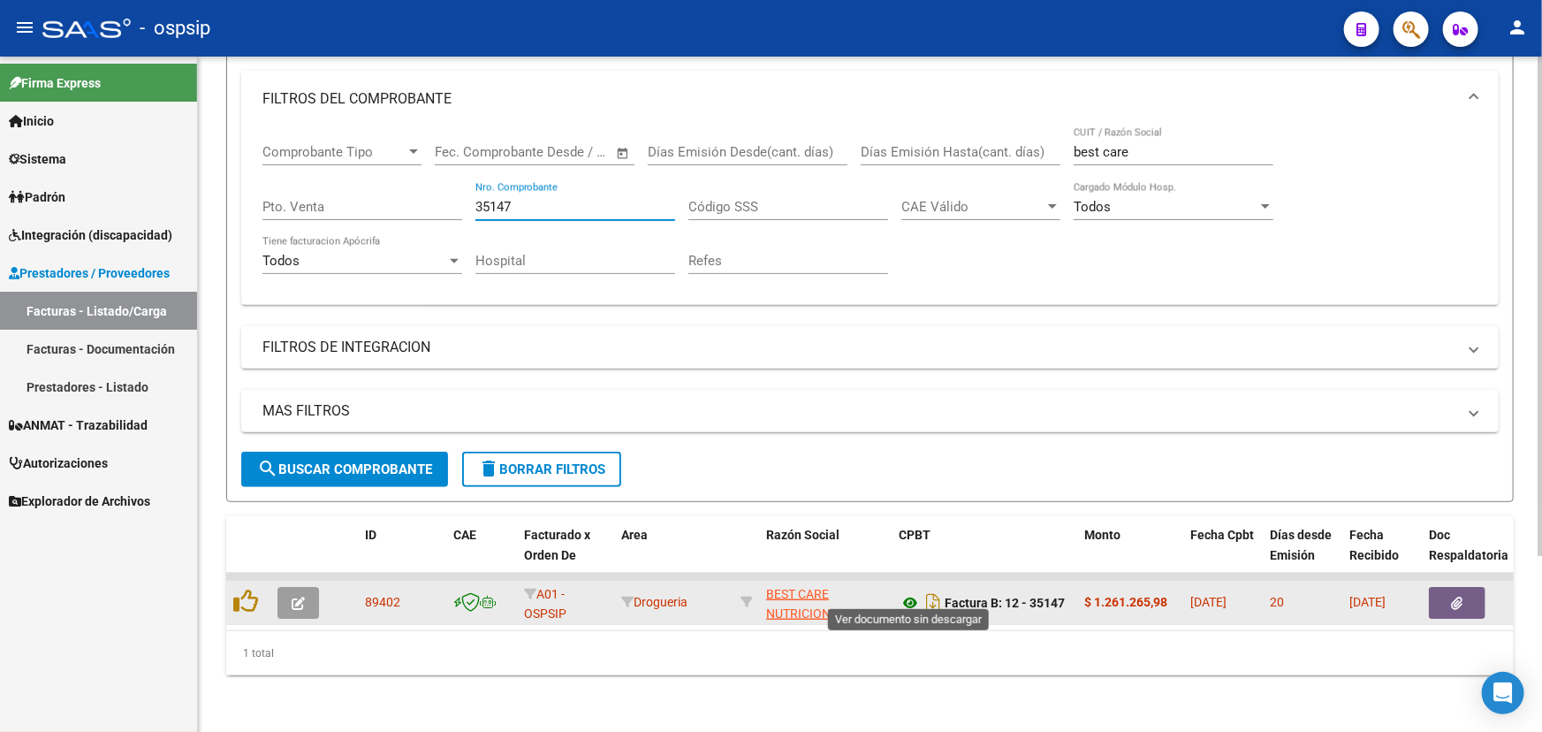
click at [902, 592] on icon at bounding box center [910, 602] width 23 height 21
click at [1466, 587] on button "button" at bounding box center [1457, 603] width 57 height 32
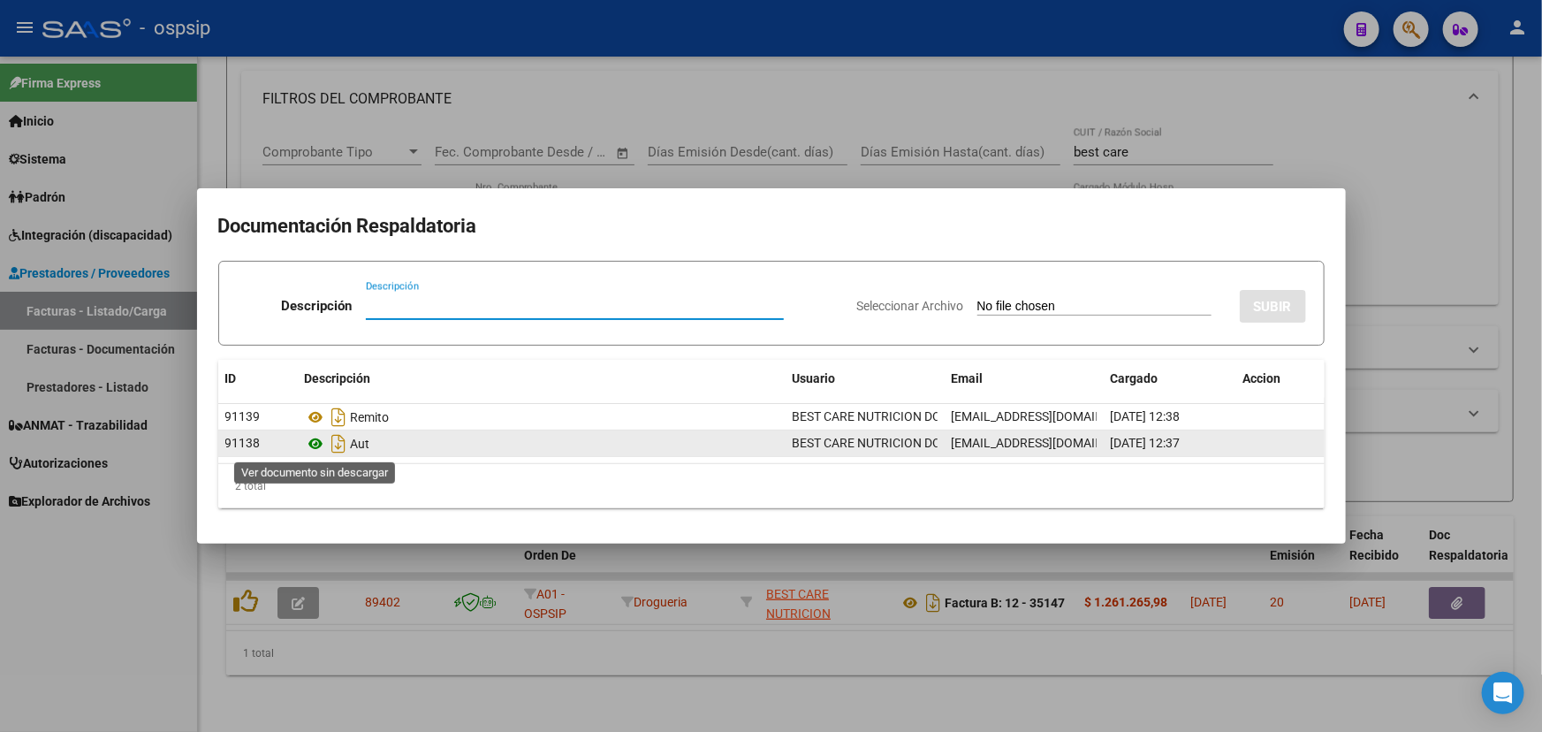
click at [317, 440] on icon at bounding box center [316, 443] width 23 height 21
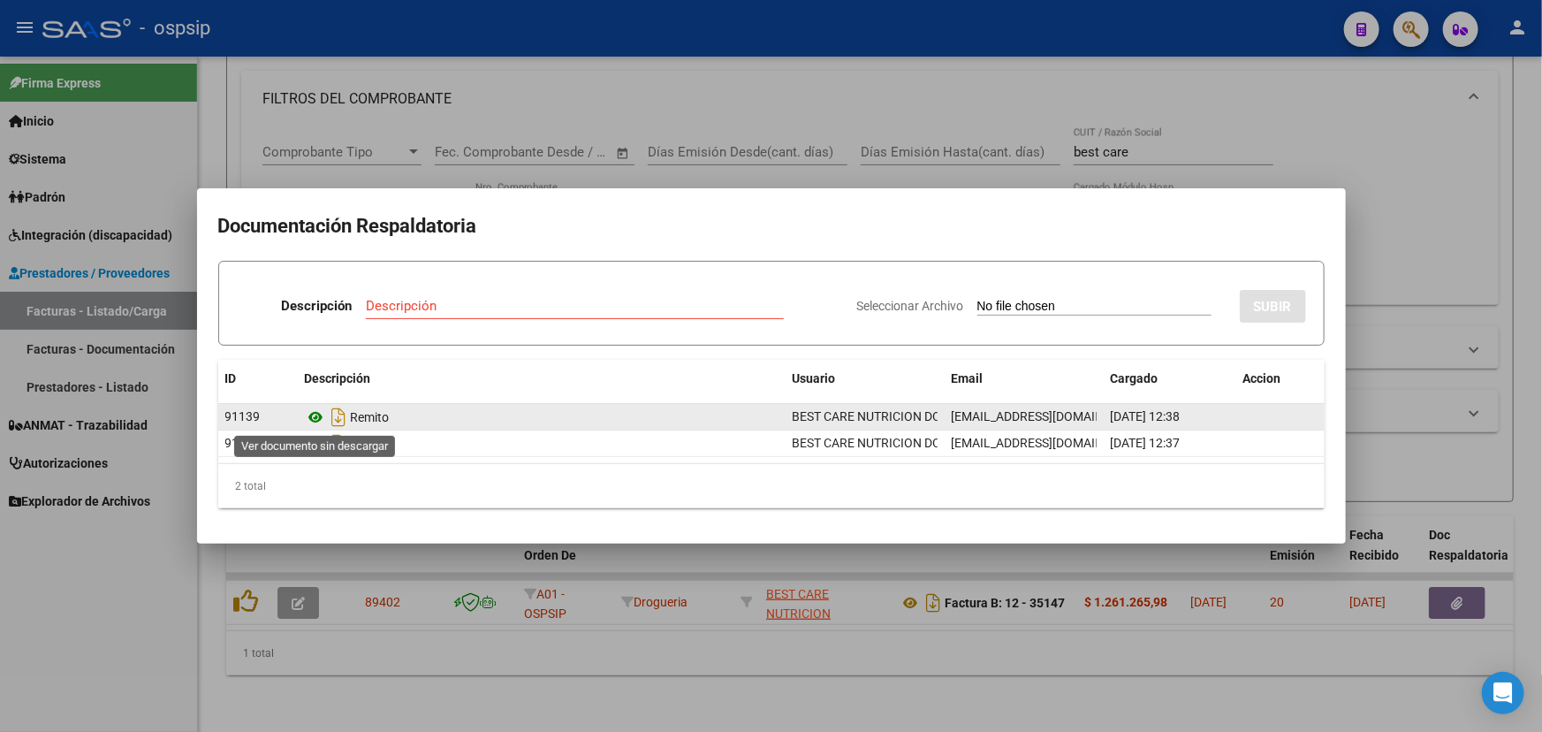
click at [313, 409] on icon at bounding box center [316, 417] width 23 height 21
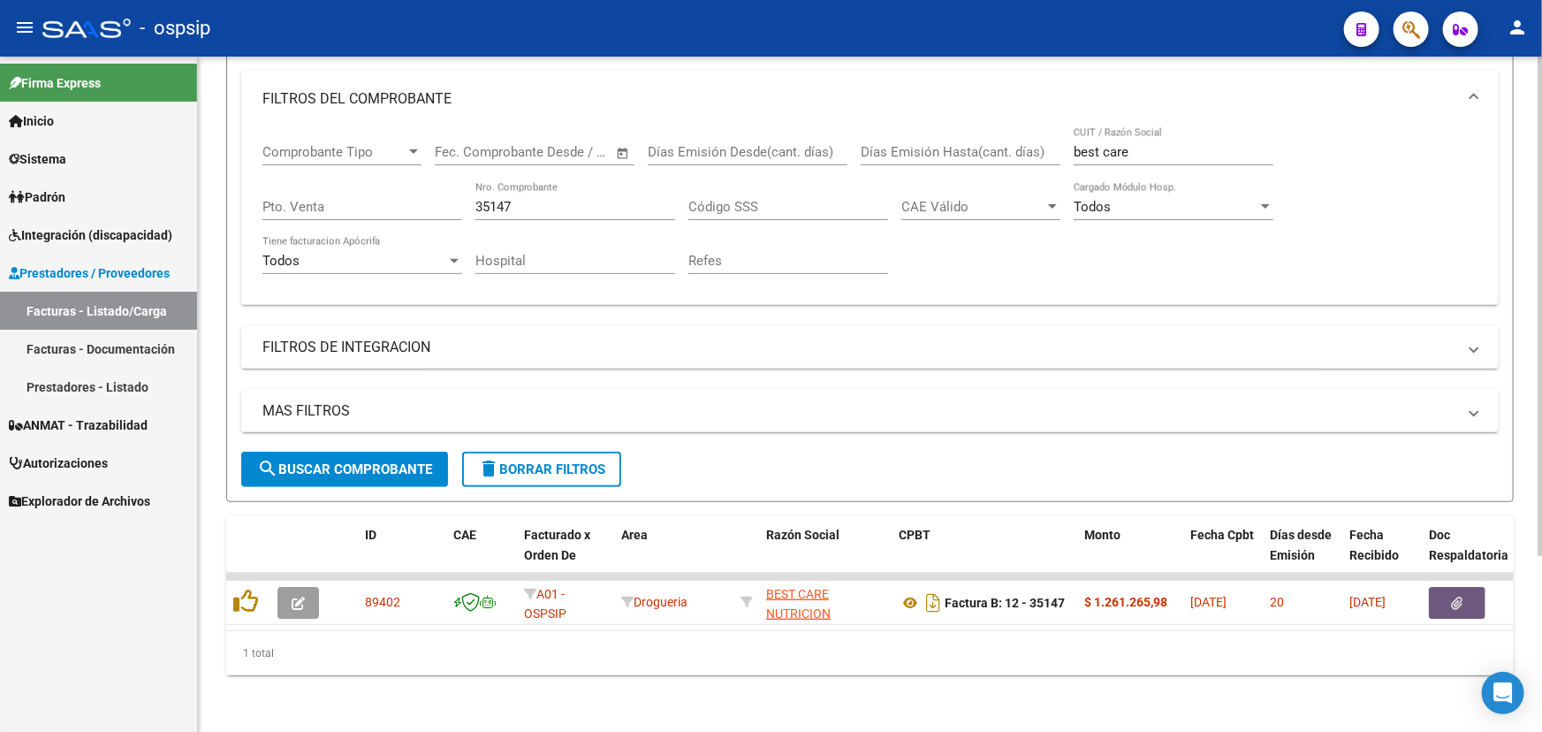
click at [554, 199] on input "35147" at bounding box center [576, 207] width 200 height 16
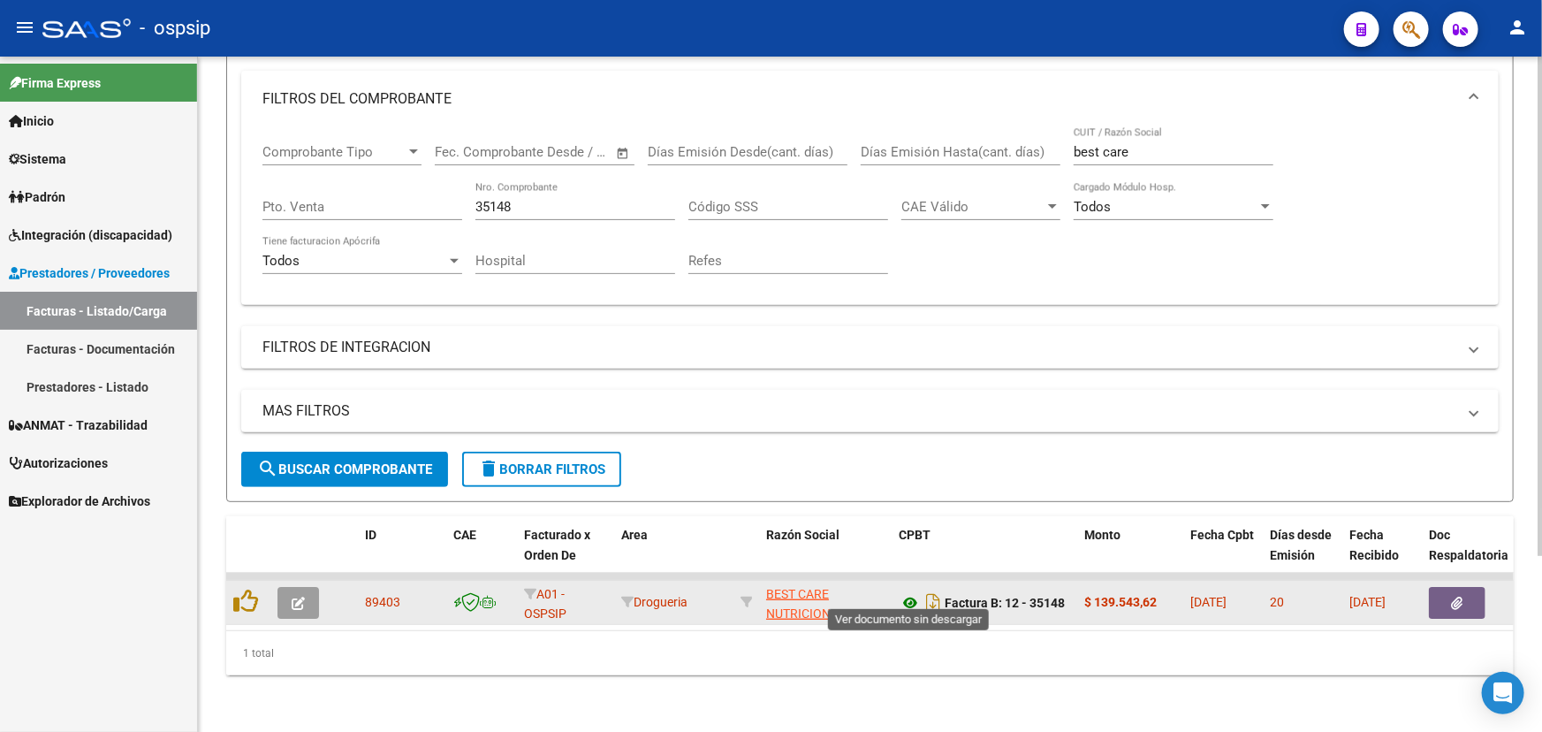
click at [907, 593] on icon at bounding box center [910, 602] width 23 height 21
click at [1484, 587] on button "button" at bounding box center [1457, 603] width 57 height 32
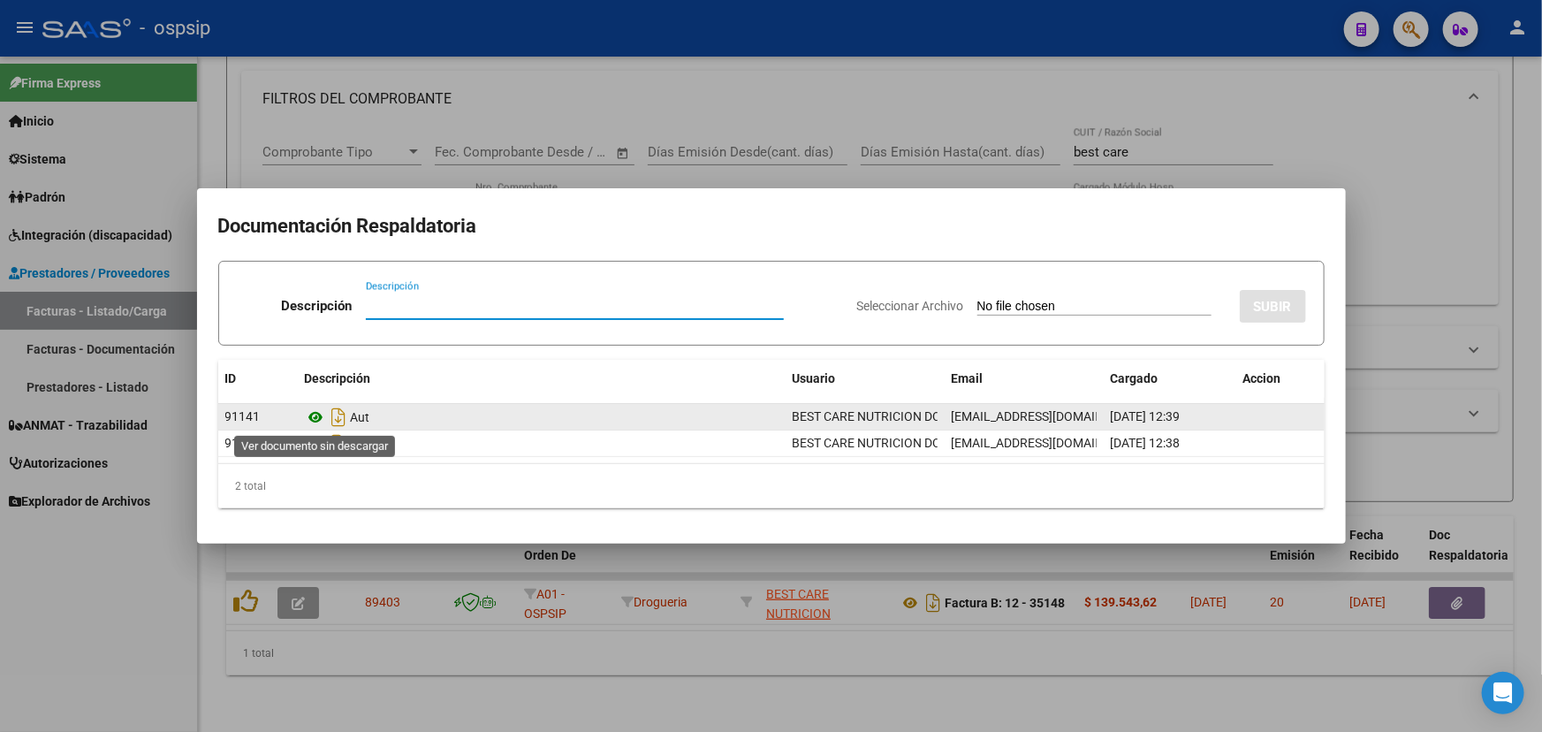
click at [317, 410] on icon at bounding box center [316, 417] width 23 height 21
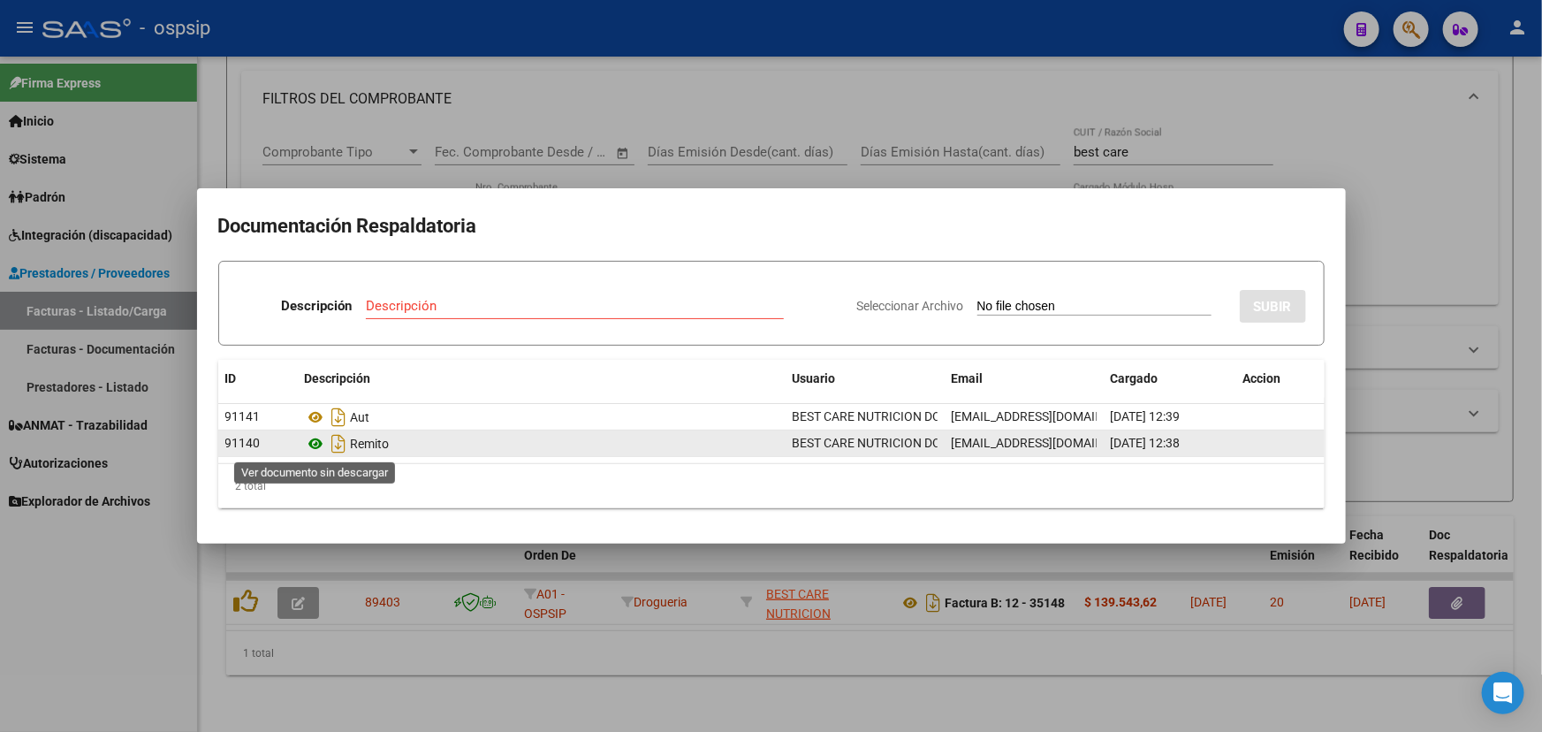
click at [309, 444] on icon at bounding box center [316, 443] width 23 height 21
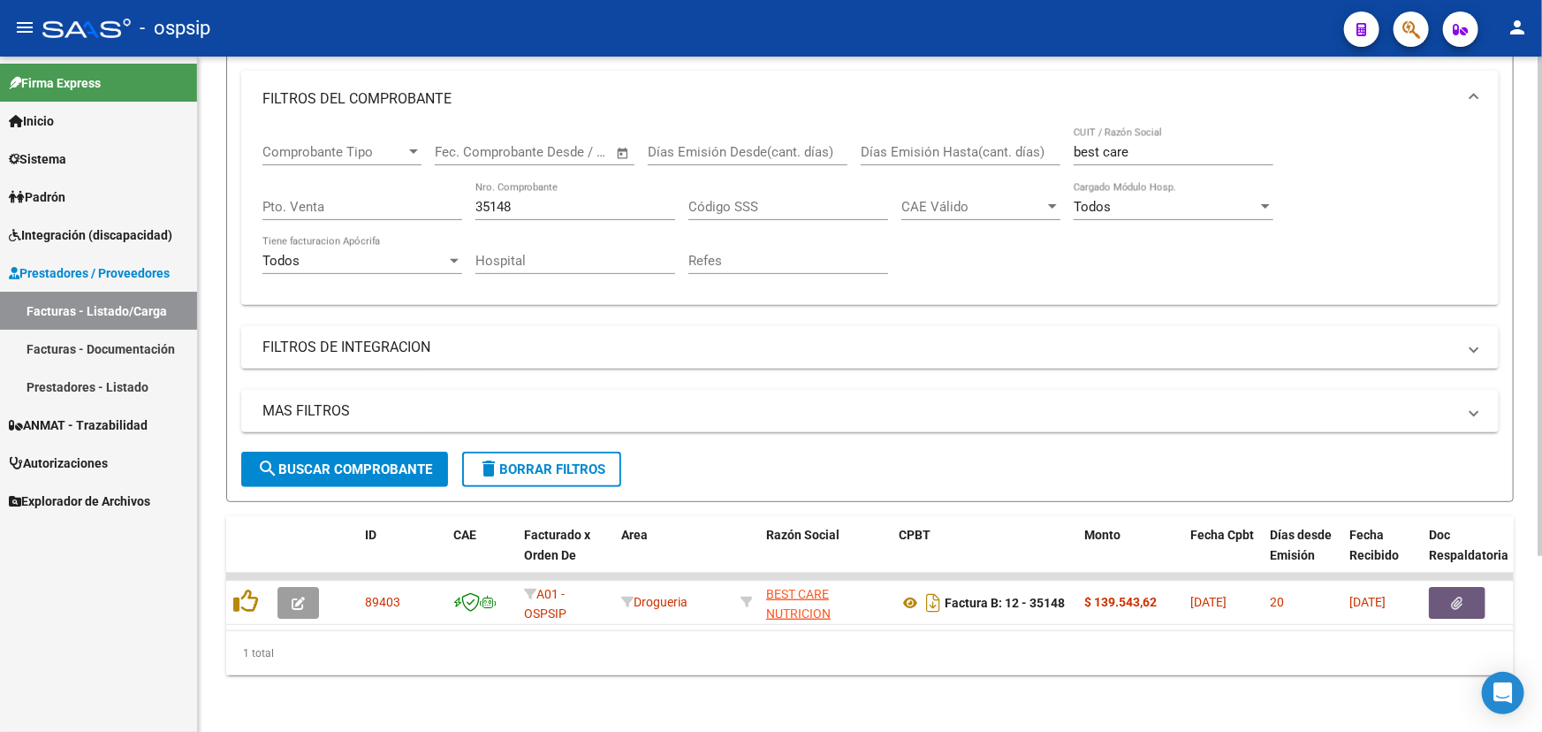
click at [550, 199] on input "35148" at bounding box center [576, 207] width 200 height 16
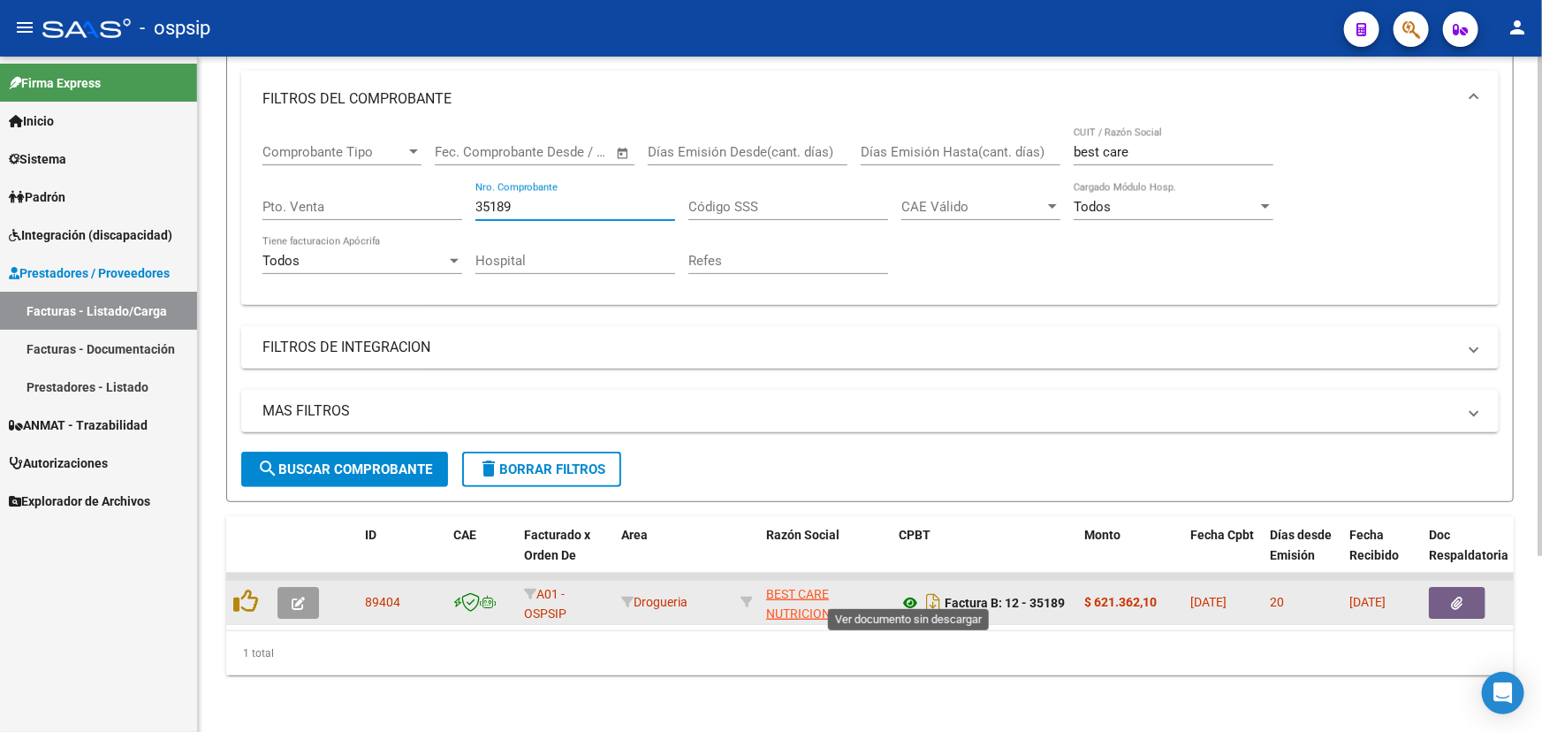
type input "35189"
click at [909, 597] on icon at bounding box center [910, 602] width 23 height 21
click at [1460, 587] on button "button" at bounding box center [1457, 603] width 57 height 32
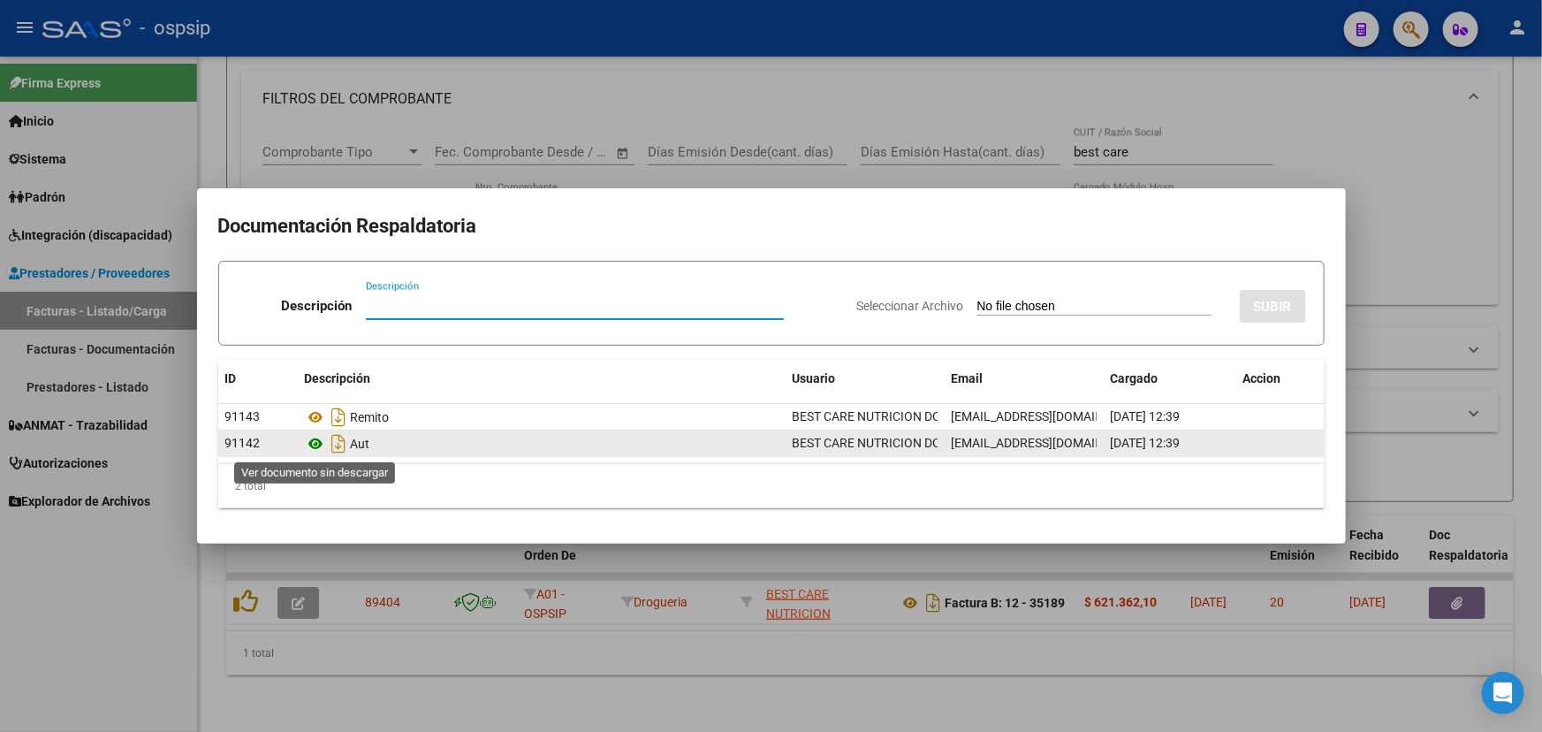
click at [319, 441] on icon at bounding box center [316, 443] width 23 height 21
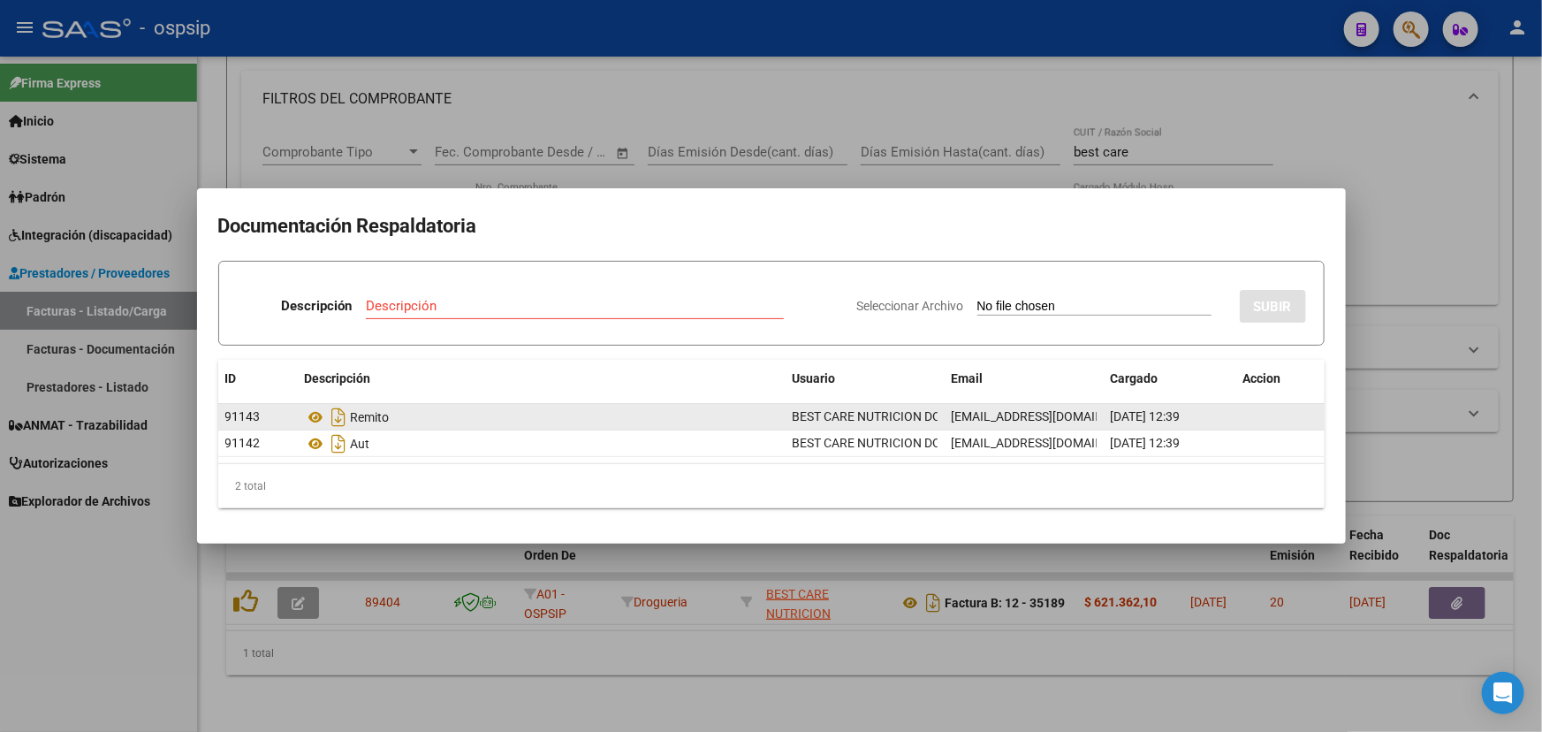
click at [316, 405] on div "Remito" at bounding box center [542, 417] width 474 height 28
click at [316, 414] on icon at bounding box center [316, 417] width 23 height 21
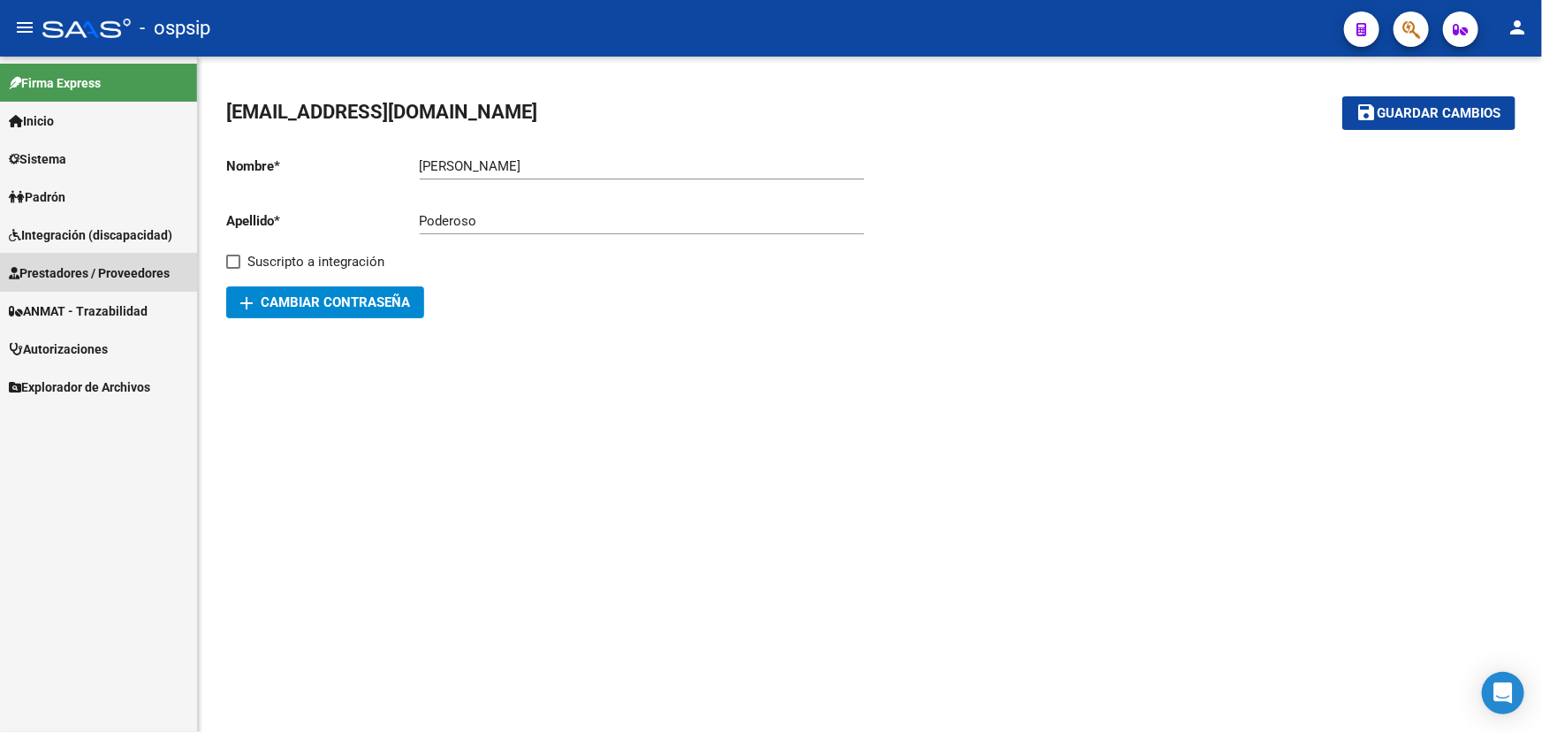
click at [70, 264] on span "Prestadores / Proveedores" at bounding box center [89, 272] width 161 height 19
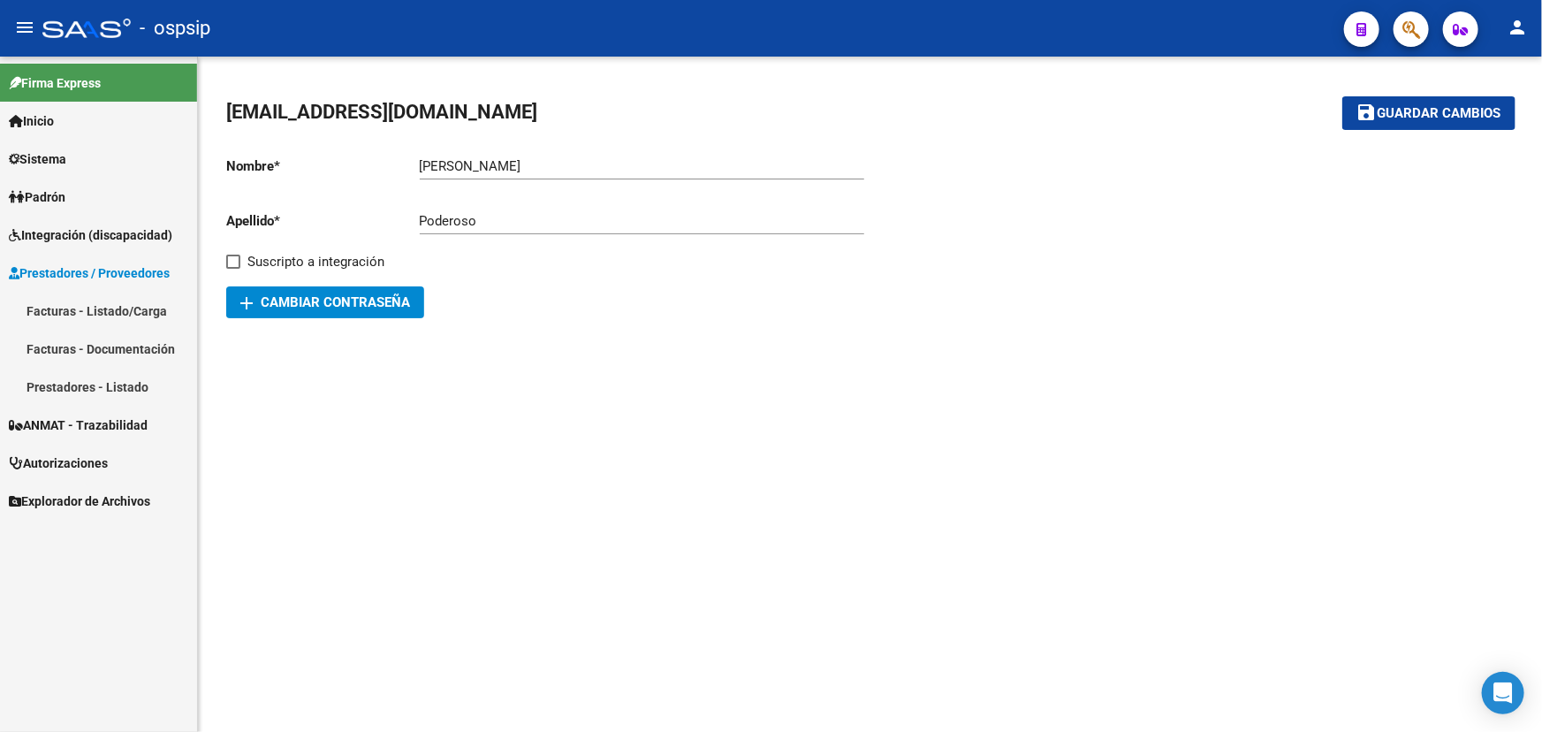
click at [72, 470] on span "Autorizaciones" at bounding box center [58, 462] width 99 height 19
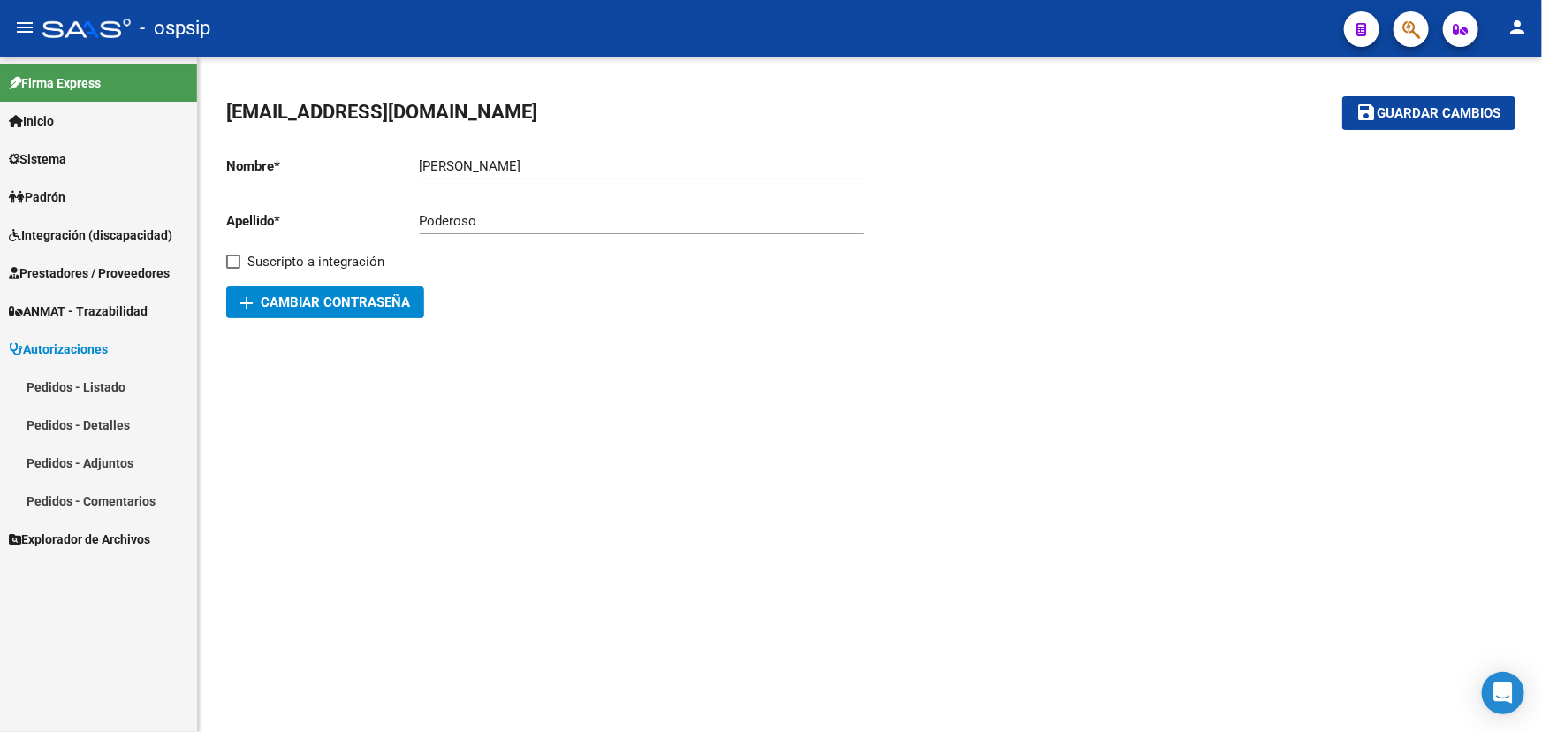
click at [100, 384] on link "Pedidos - Listado" at bounding box center [98, 387] width 197 height 38
